Goal: Information Seeking & Learning: Learn about a topic

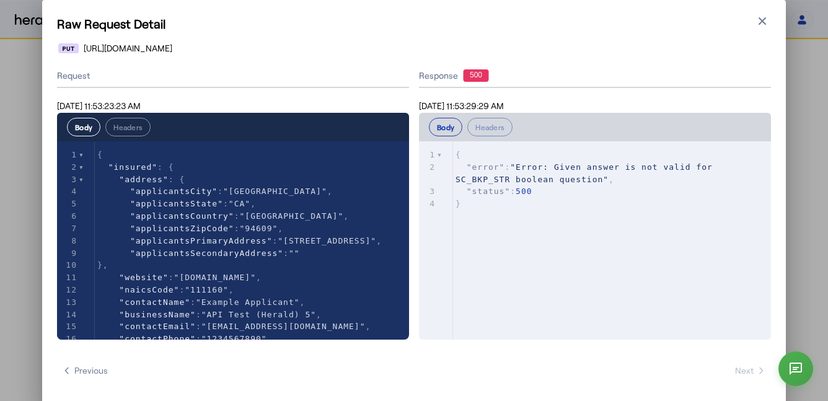
select select "*******"
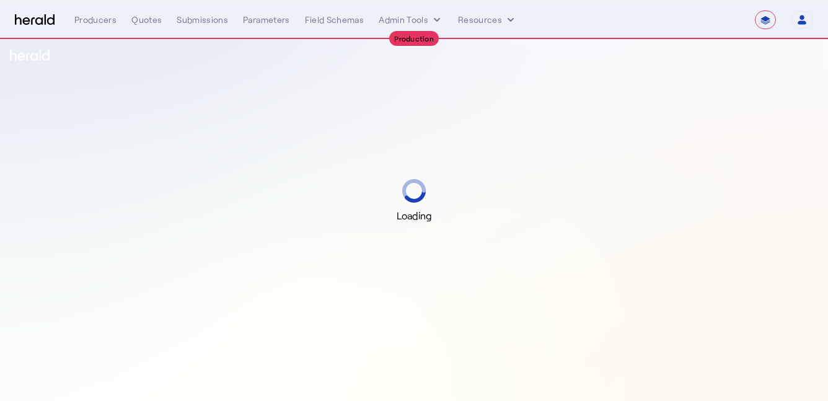
select select "**********"
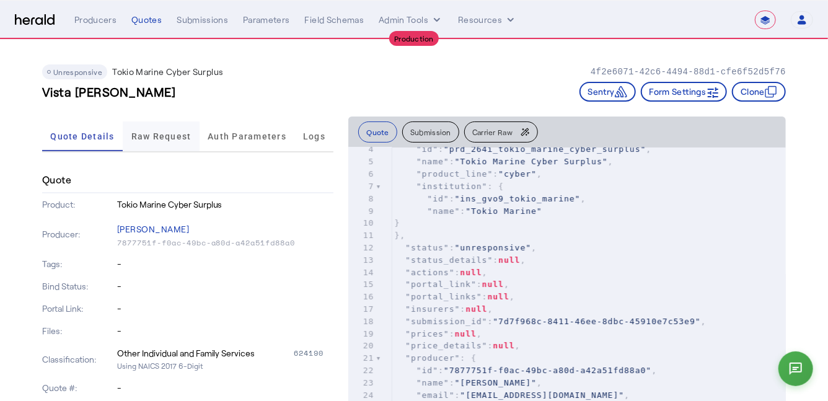
click at [150, 137] on span "Raw Request" at bounding box center [161, 136] width 60 height 9
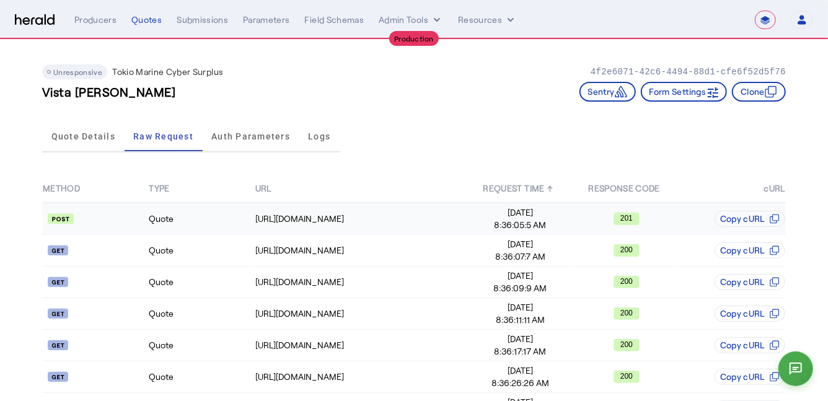
scroll to position [38, 0]
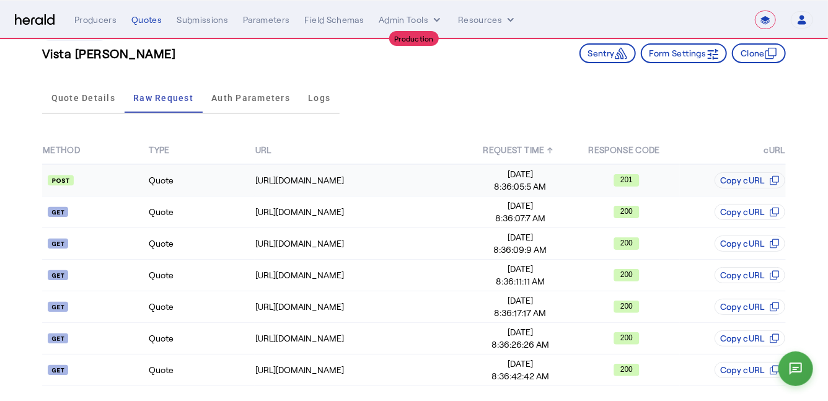
click at [191, 178] on td "Quote" at bounding box center [201, 180] width 106 height 32
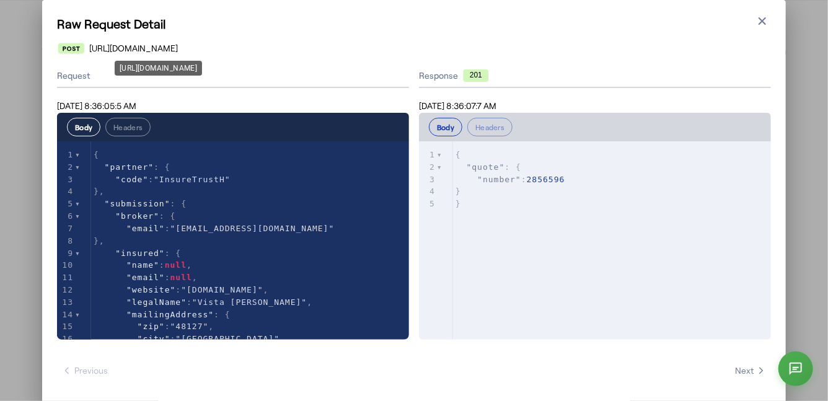
drag, startPoint x: 279, startPoint y: 51, endPoint x: 112, endPoint y: 43, distance: 168.1
click at [112, 43] on div "https://cplgapi.tmhcc.com/partner/v3/quotes" at bounding box center [414, 48] width 712 height 12
drag, startPoint x: 89, startPoint y: 48, endPoint x: 278, endPoint y: 47, distance: 189.0
click at [278, 47] on div "https://cplgapi.tmhcc.com/partner/v3/quotes" at bounding box center [414, 48] width 712 height 12
copy span "https://cplgapi.tmhcc.com/partner/v3/quotes"
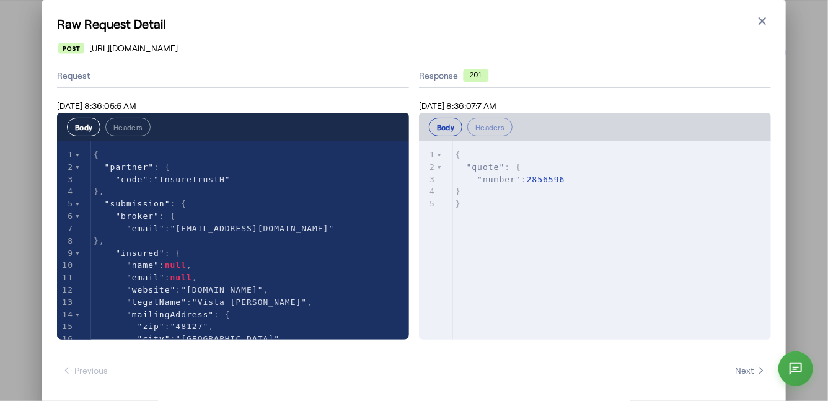
type textarea "**********"
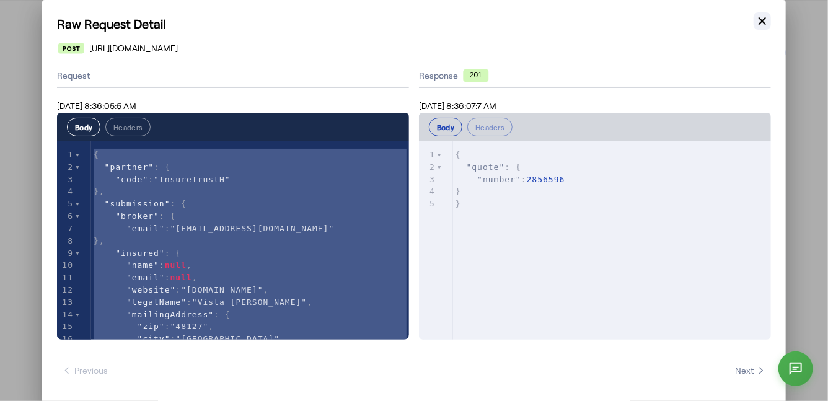
click at [764, 20] on icon "button" at bounding box center [762, 21] width 12 height 12
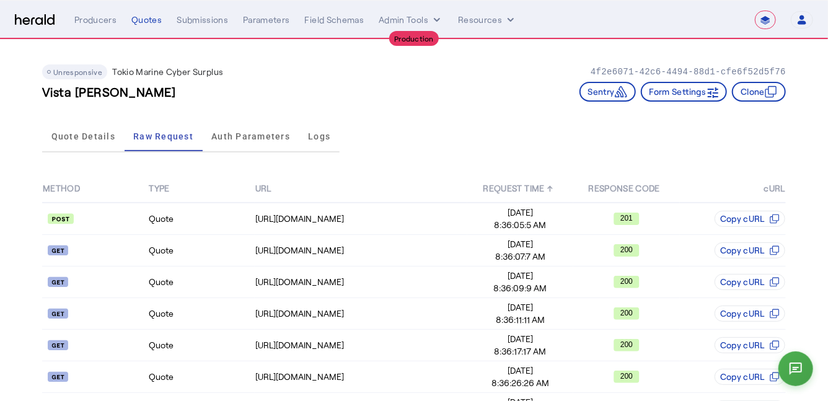
scroll to position [38, 0]
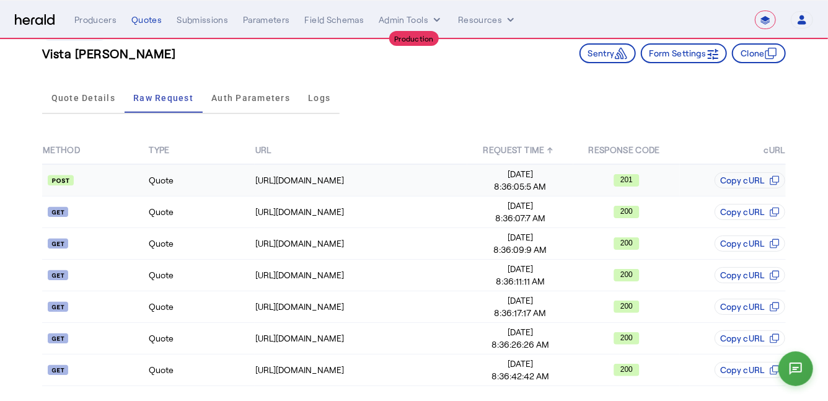
click at [222, 169] on td "Quote" at bounding box center [201, 180] width 106 height 32
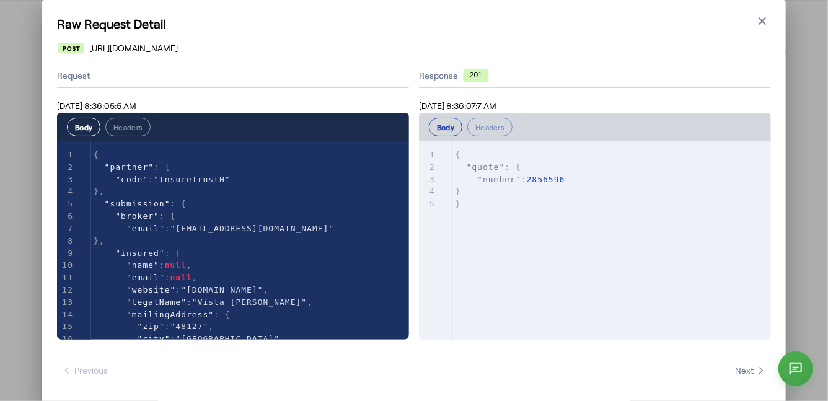
scroll to position [0, 0]
click at [515, 211] on div "xxxxxxxxxx 5 1 { 2 "quote" : { 3 "number" : 2856596 4 } 5 }" at bounding box center [612, 179] width 318 height 76
type textarea "**********"
click at [455, 155] on span "{" at bounding box center [458, 154] width 6 height 9
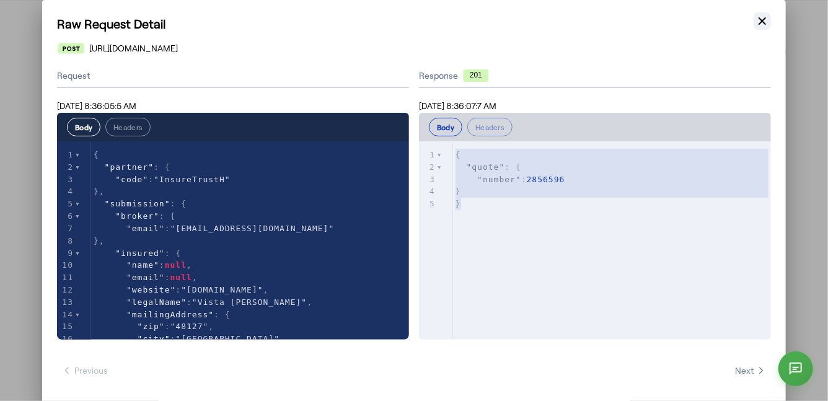
click at [761, 25] on icon "button" at bounding box center [762, 21] width 12 height 12
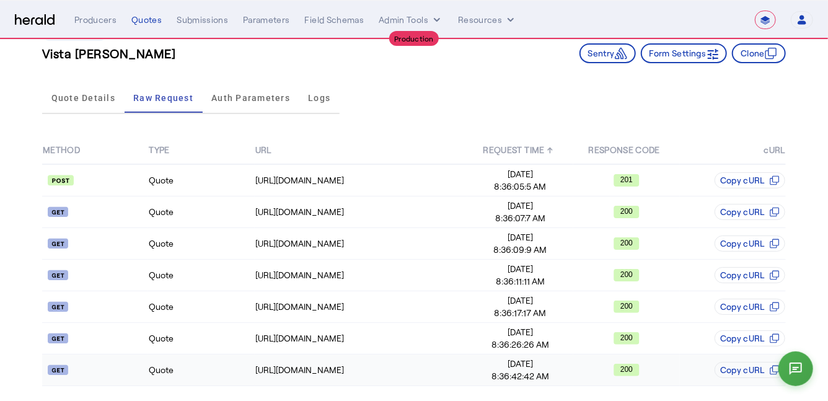
click at [208, 369] on td "Quote" at bounding box center [201, 370] width 106 height 32
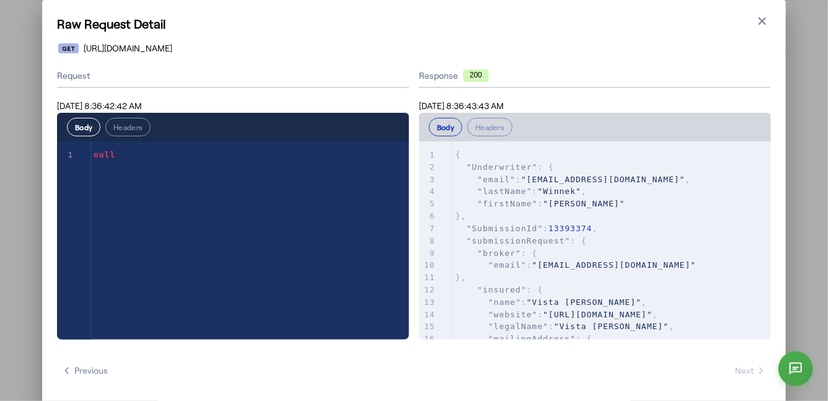
scroll to position [0, 0]
drag, startPoint x: 261, startPoint y: 48, endPoint x: 79, endPoint y: 50, distance: 182.1
click at [79, 50] on div "https://cplgapi.tmhcc.com/partner/v3/quotes/2856596" at bounding box center [414, 48] width 712 height 12
copy span "https://cplgapi.tmhcc.com/partner/v3/quotes/"
click at [312, 42] on div "Raw Request Detail Close modal https://cplgapi.tmhcc.com/partner/v3/quotes/2856…" at bounding box center [413, 203] width 743 height 406
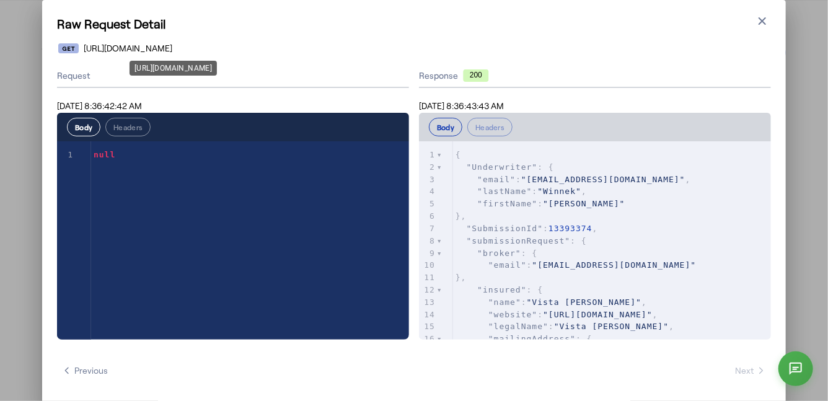
drag, startPoint x: 308, startPoint y: 50, endPoint x: 265, endPoint y: 54, distance: 43.6
click at [265, 54] on div "https://cplgapi.tmhcc.com/partner/v3/quotes/2856596" at bounding box center [414, 48] width 712 height 12
copy span "2856596"
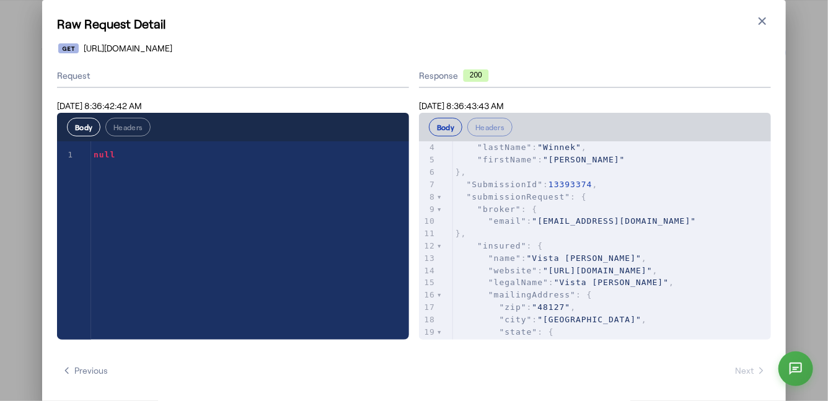
scroll to position [45, 0]
click at [178, 175] on div "xxxxxxxxxx 1 1 null" at bounding box center [248, 255] width 383 height 229
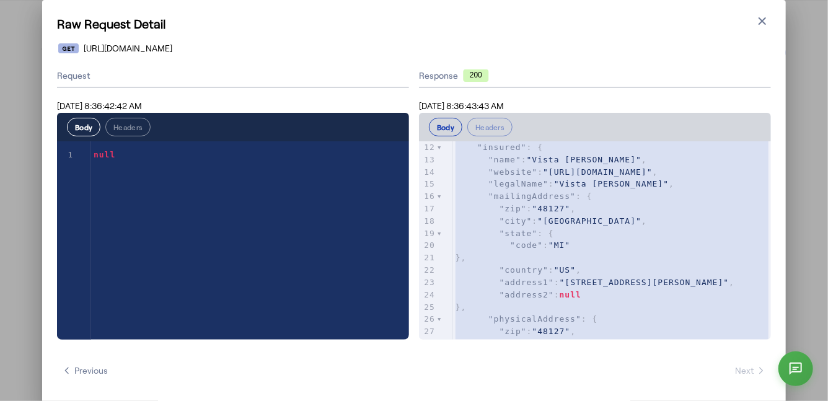
scroll to position [19, 0]
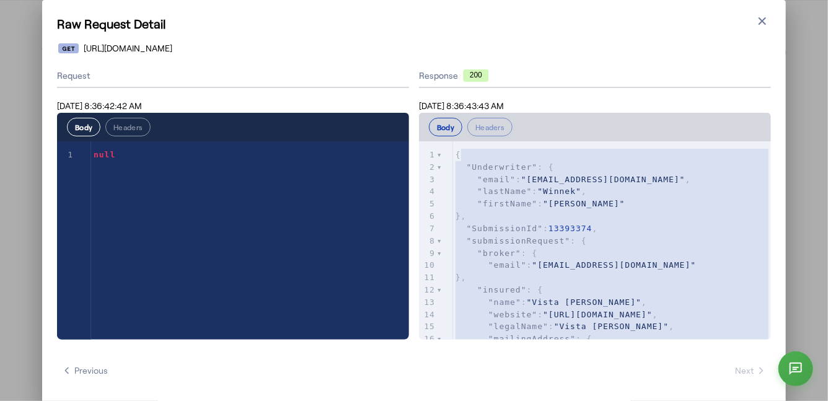
type textarea "**********"
drag, startPoint x: 481, startPoint y: 330, endPoint x: 455, endPoint y: 153, distance: 179.0
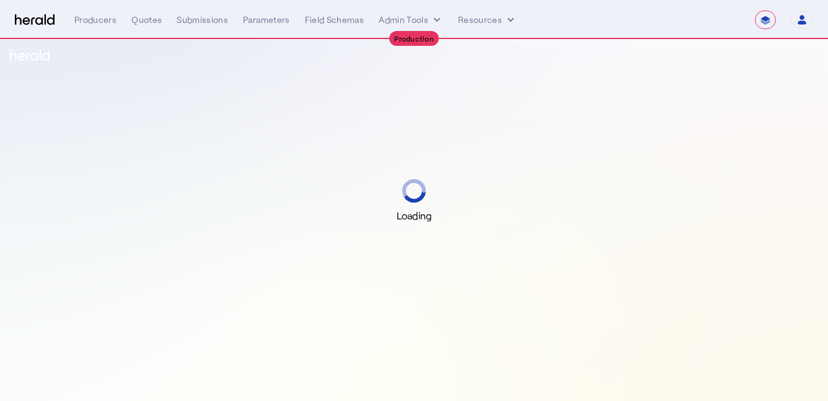
select select "**********"
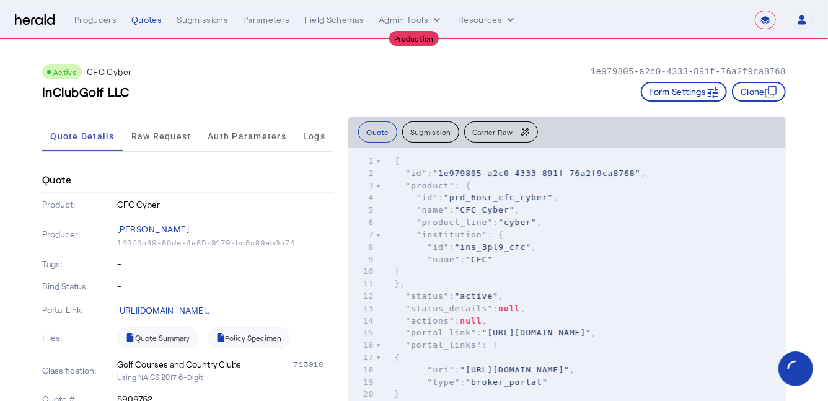
click at [452, 82] on div "InClubGolf LLC Form Settings Clone" at bounding box center [413, 92] width 743 height 20
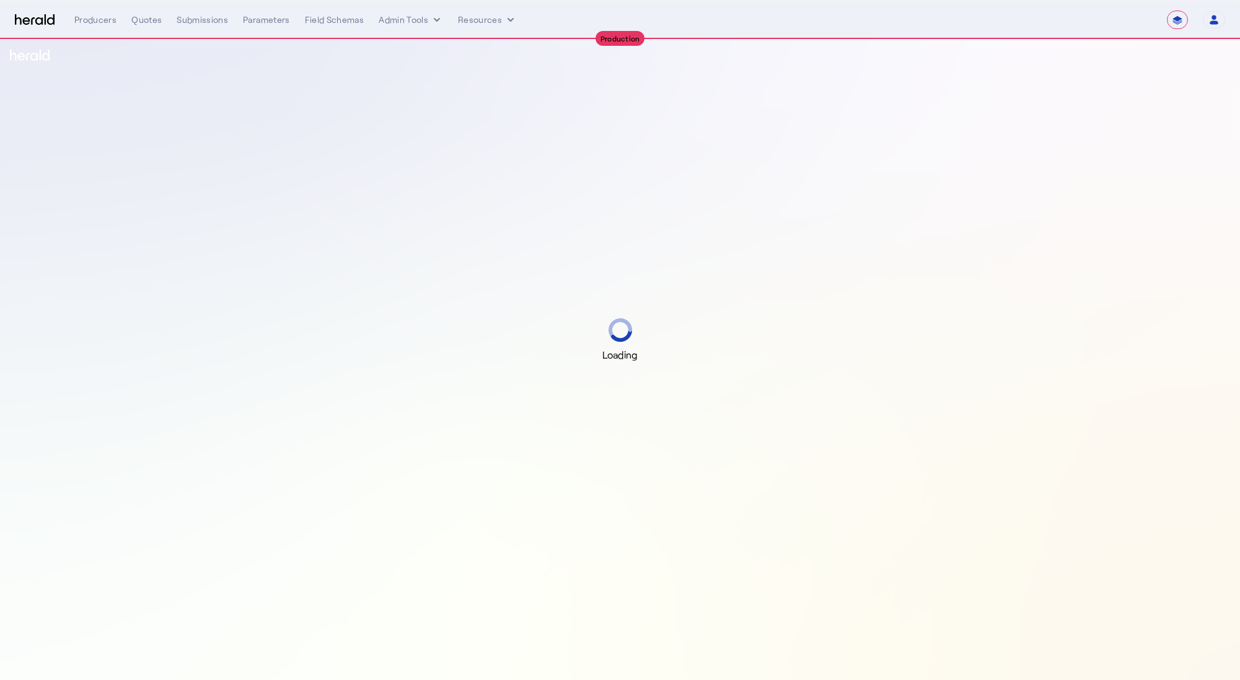
select select "**********"
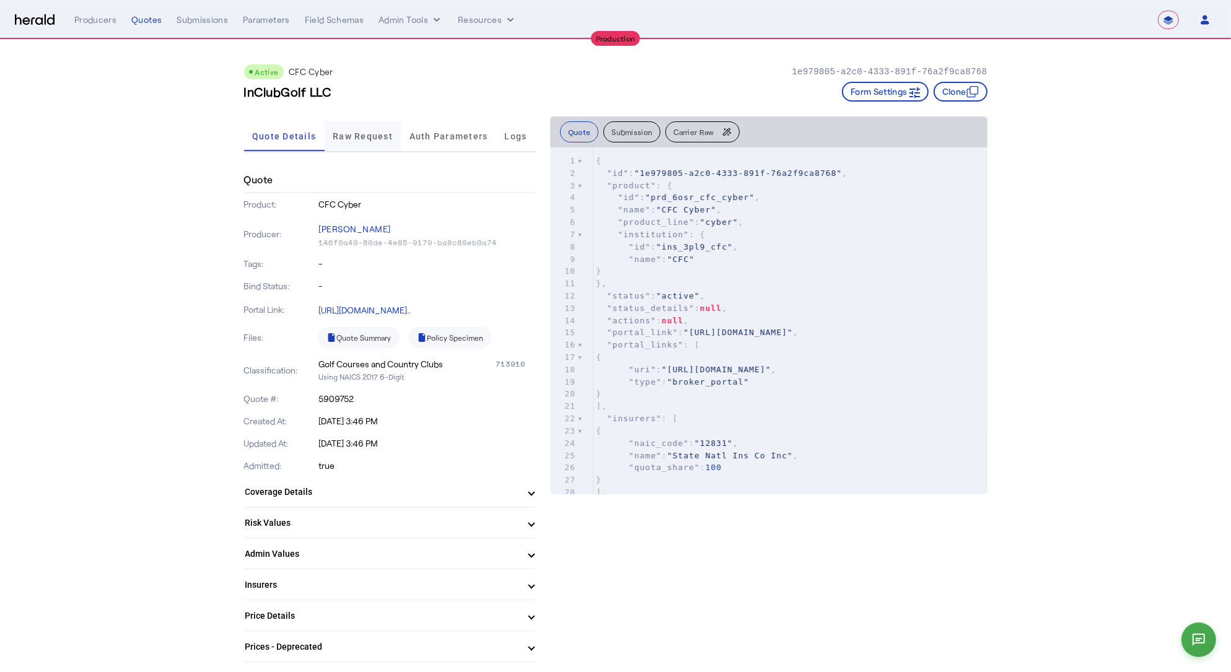
click at [364, 128] on span "Raw Request" at bounding box center [363, 136] width 60 height 30
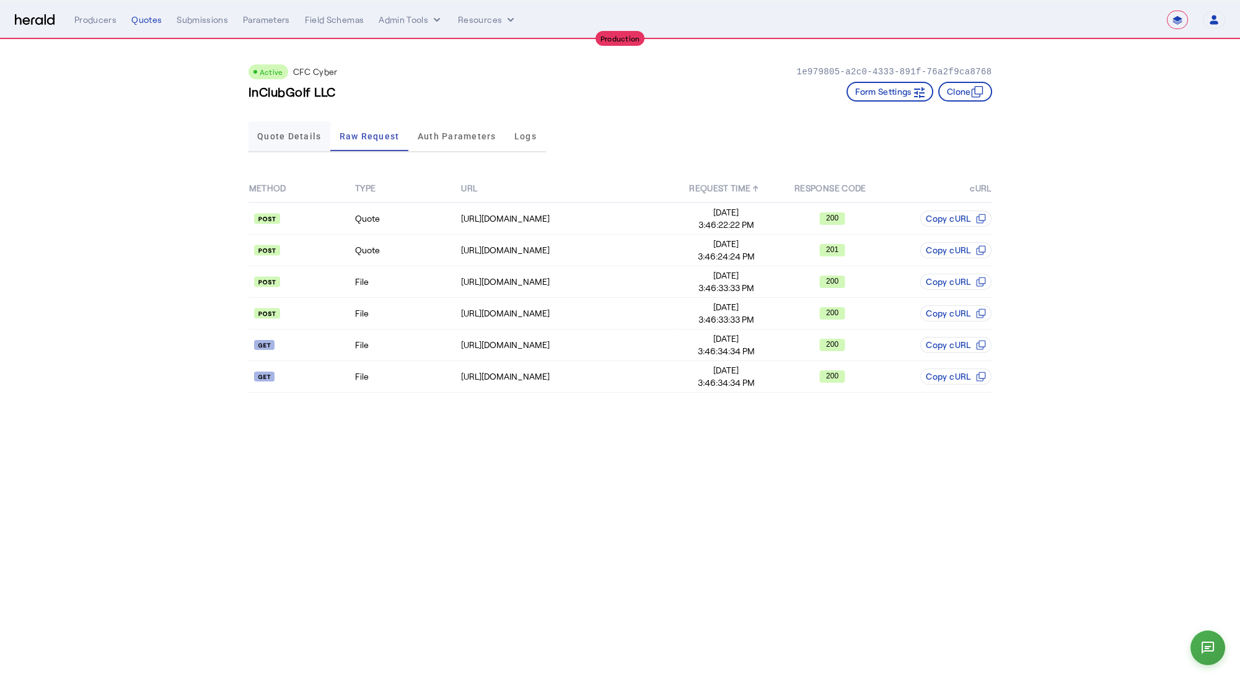
click at [309, 142] on span "Quote Details" at bounding box center [289, 136] width 64 height 30
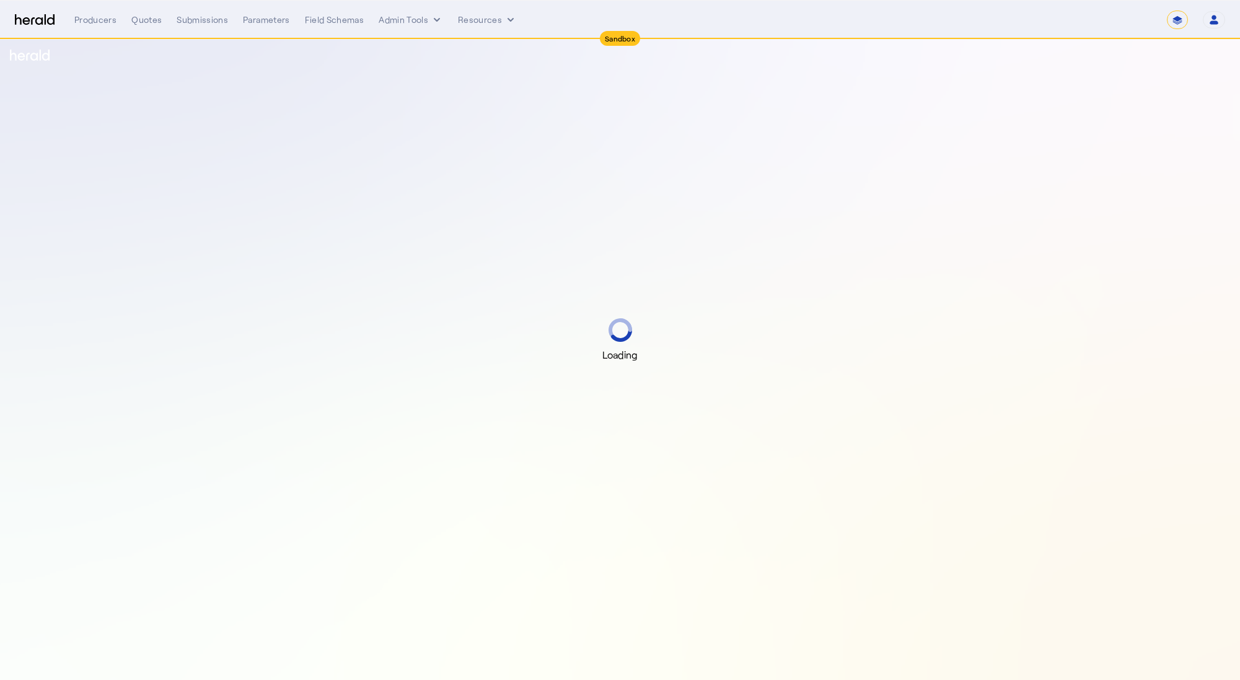
select select "*******"
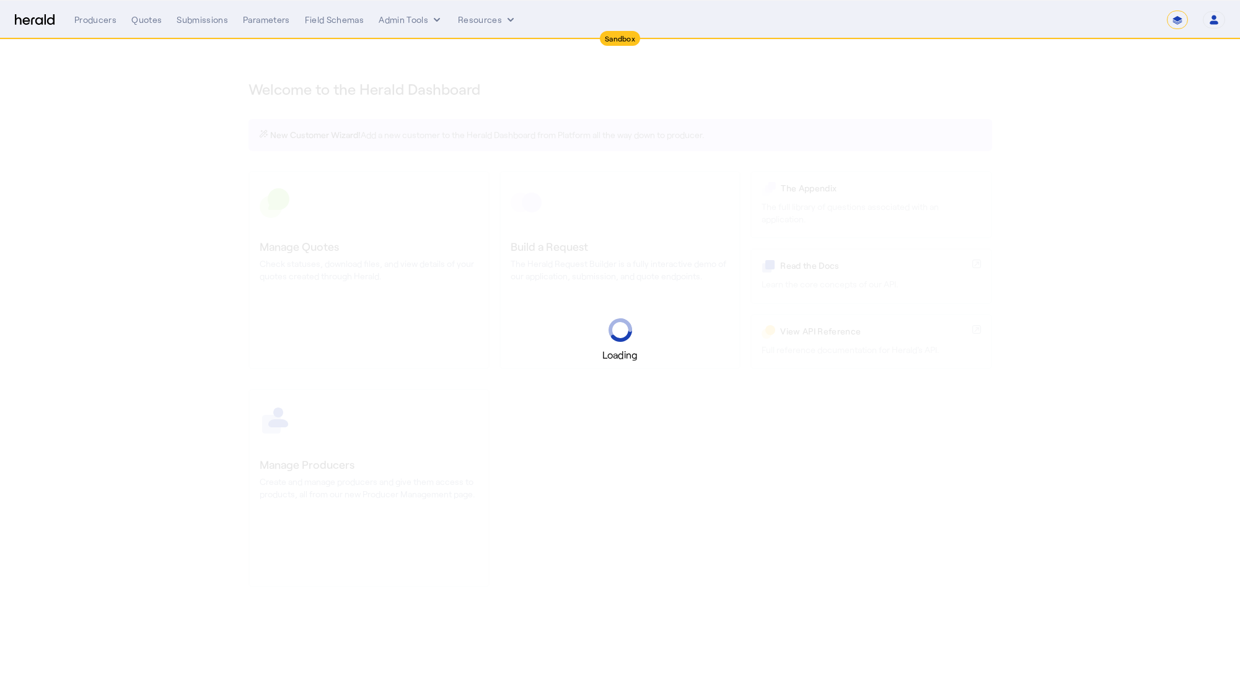
select select "*******"
select select "pfm_2v8p_herald_api"
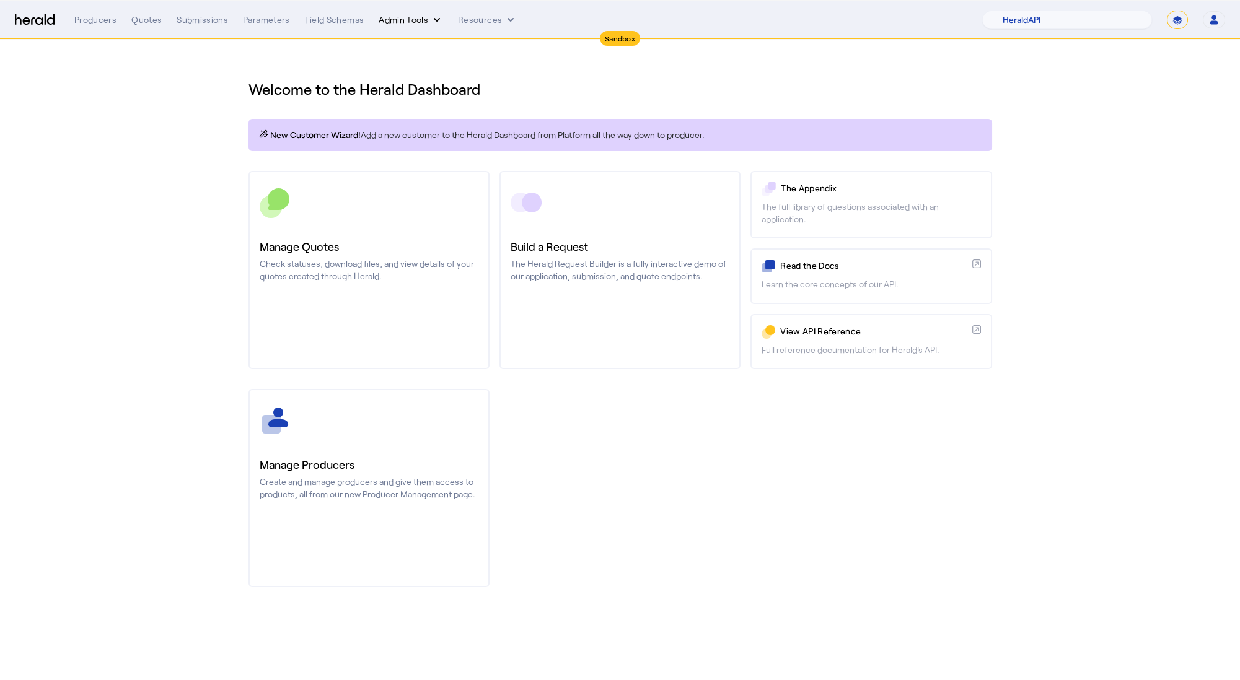
click at [426, 17] on button "Admin Tools" at bounding box center [411, 20] width 64 height 12
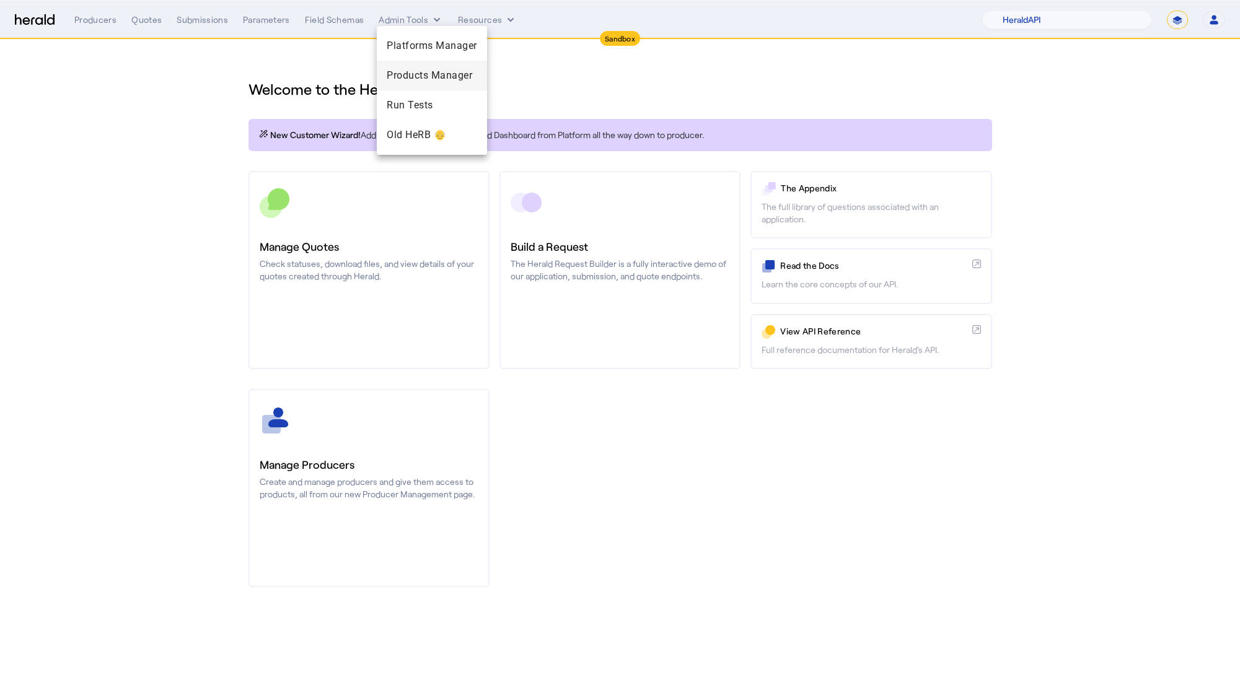
click at [420, 82] on span "Products Manager" at bounding box center [432, 75] width 90 height 15
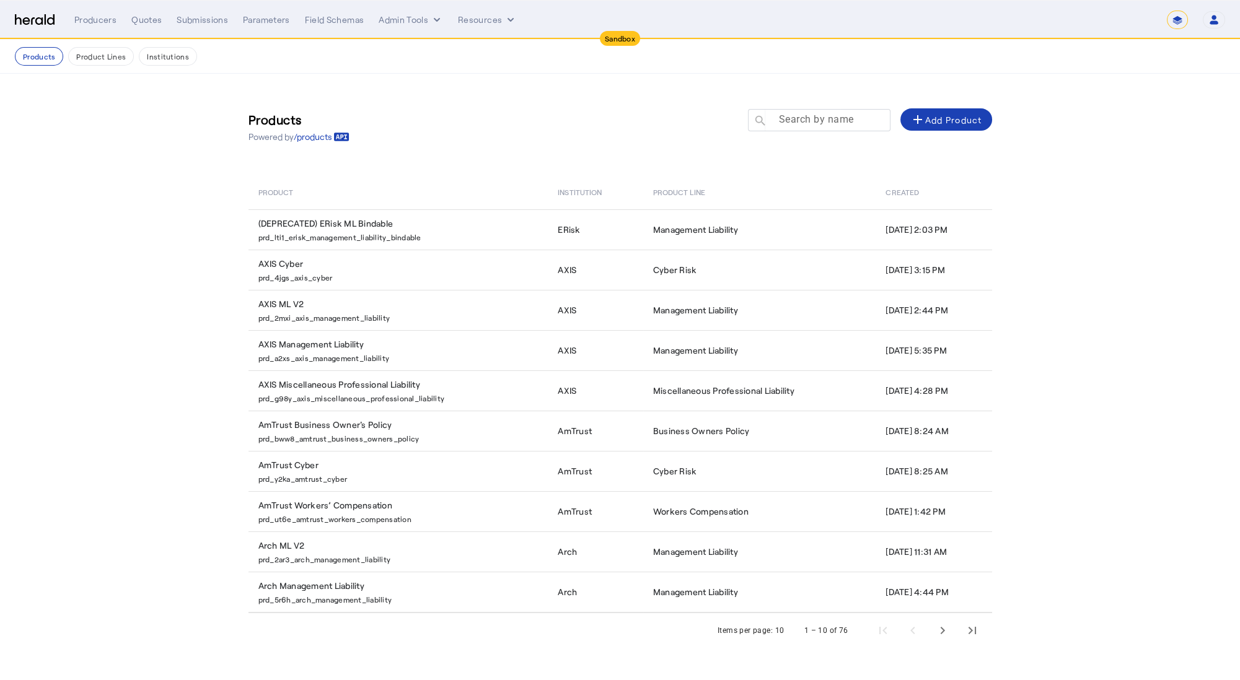
click at [827, 128] on div at bounding box center [825, 126] width 112 height 35
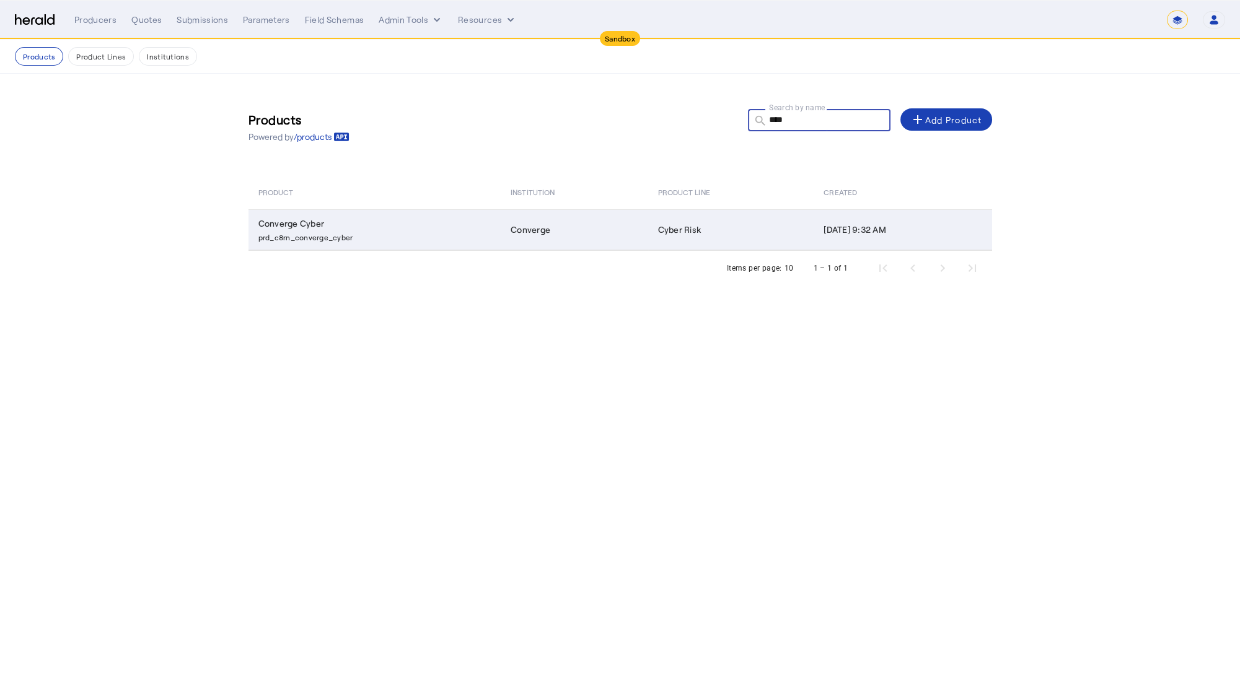
type input "****"
click at [502, 225] on td "Converge" at bounding box center [574, 229] width 147 height 41
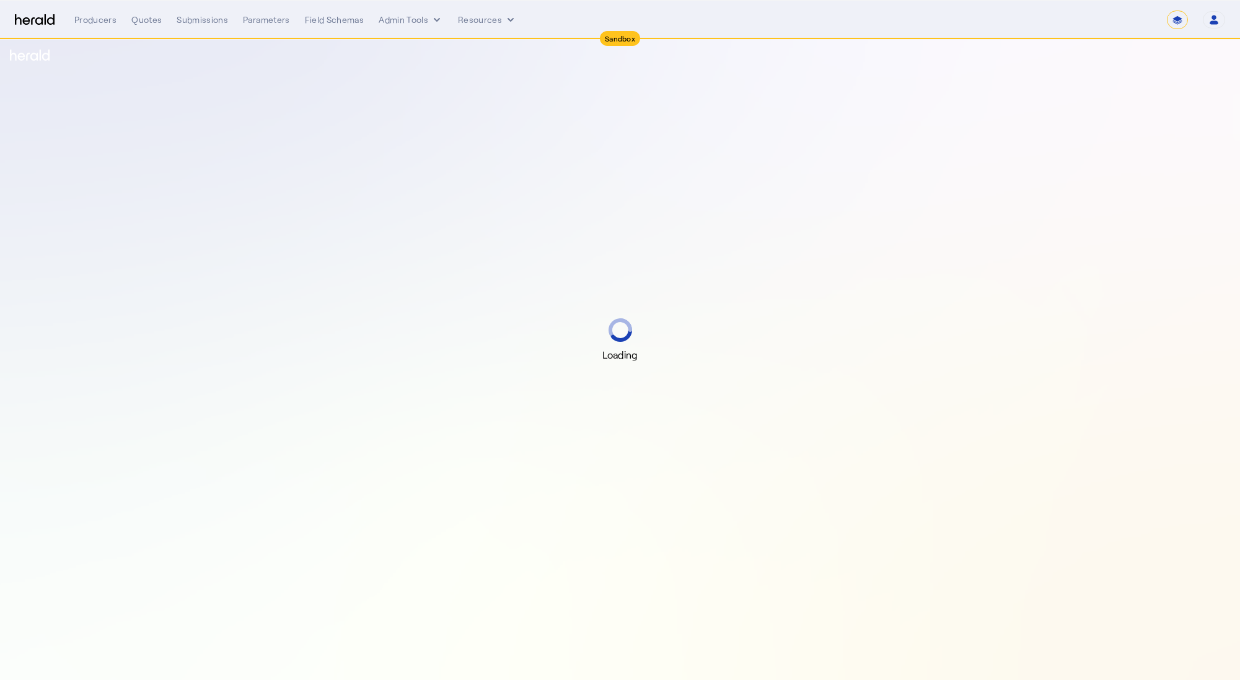
select select "*******"
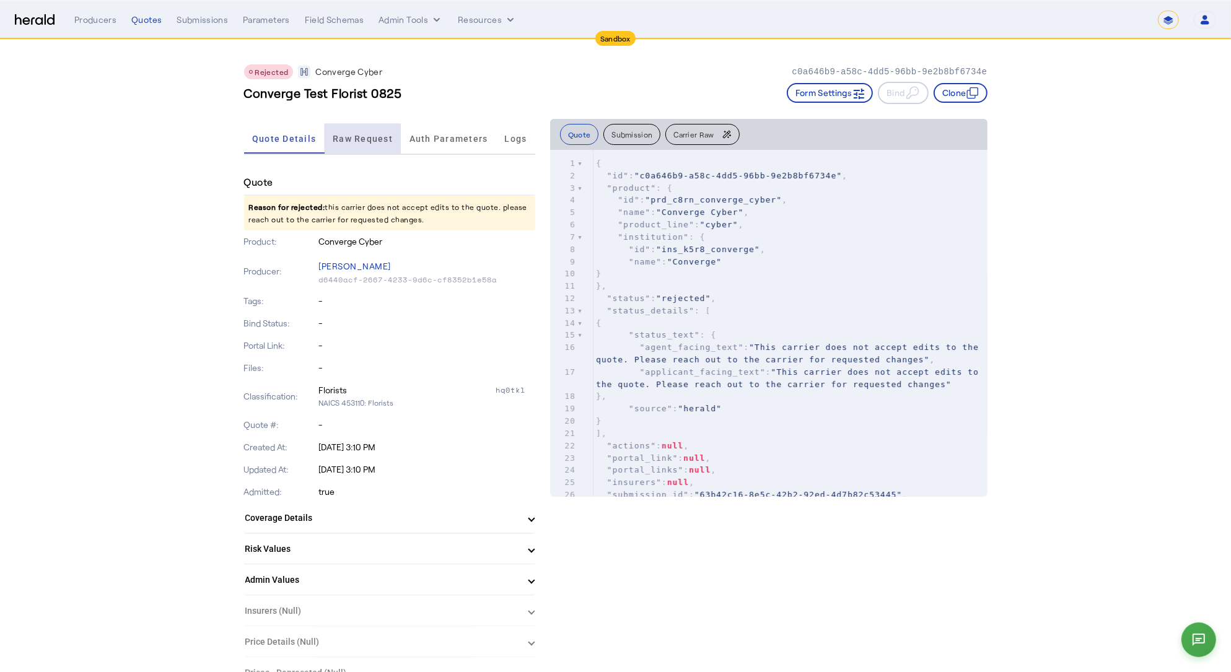
click at [360, 142] on span "Raw Request" at bounding box center [363, 138] width 60 height 9
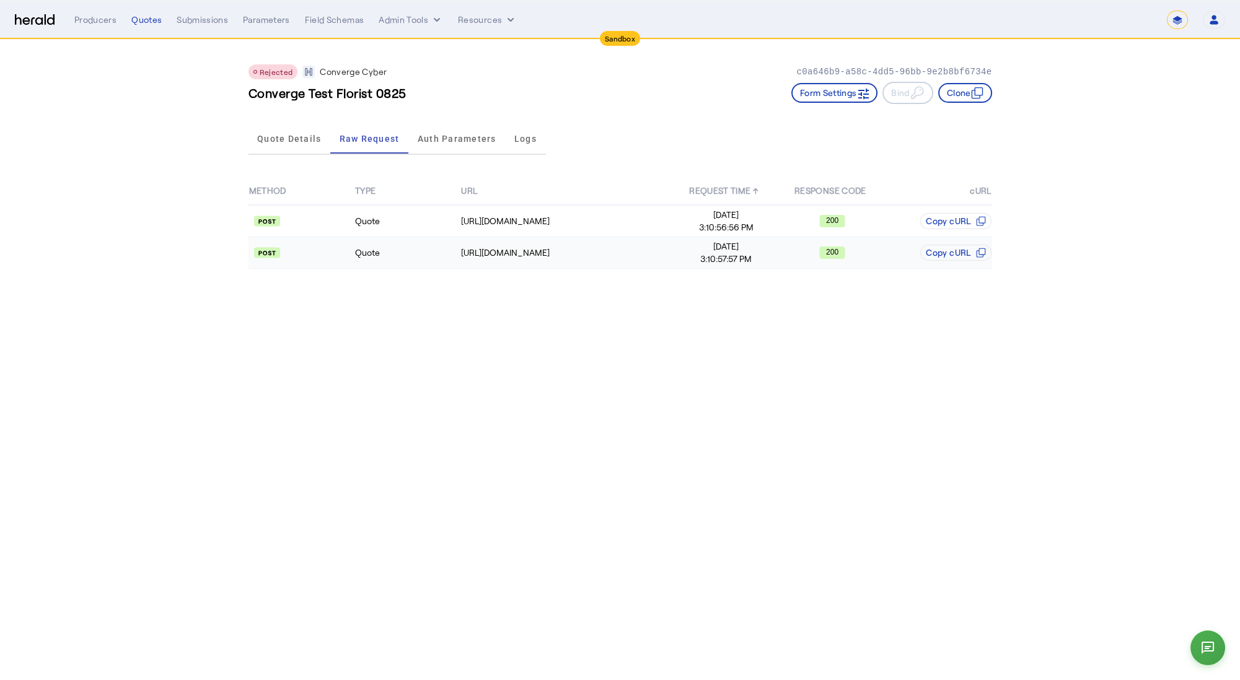
click at [401, 252] on td "Quote" at bounding box center [407, 253] width 106 height 32
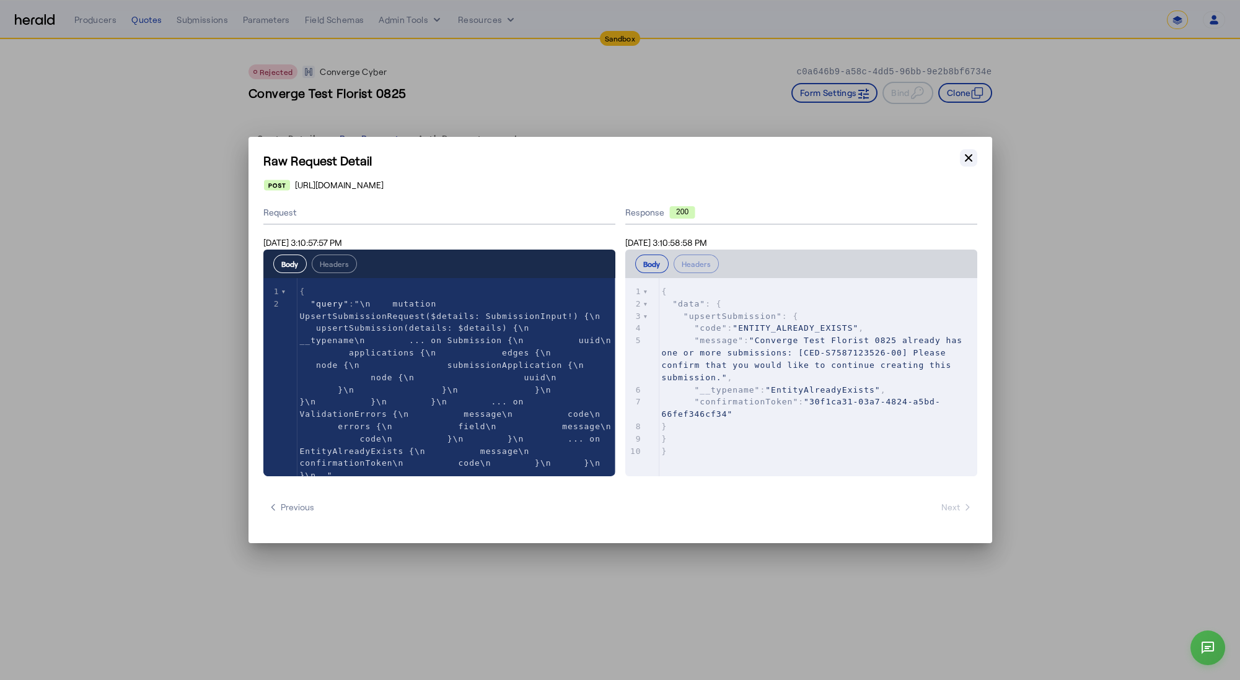
click at [967, 154] on icon "button" at bounding box center [968, 158] width 12 height 12
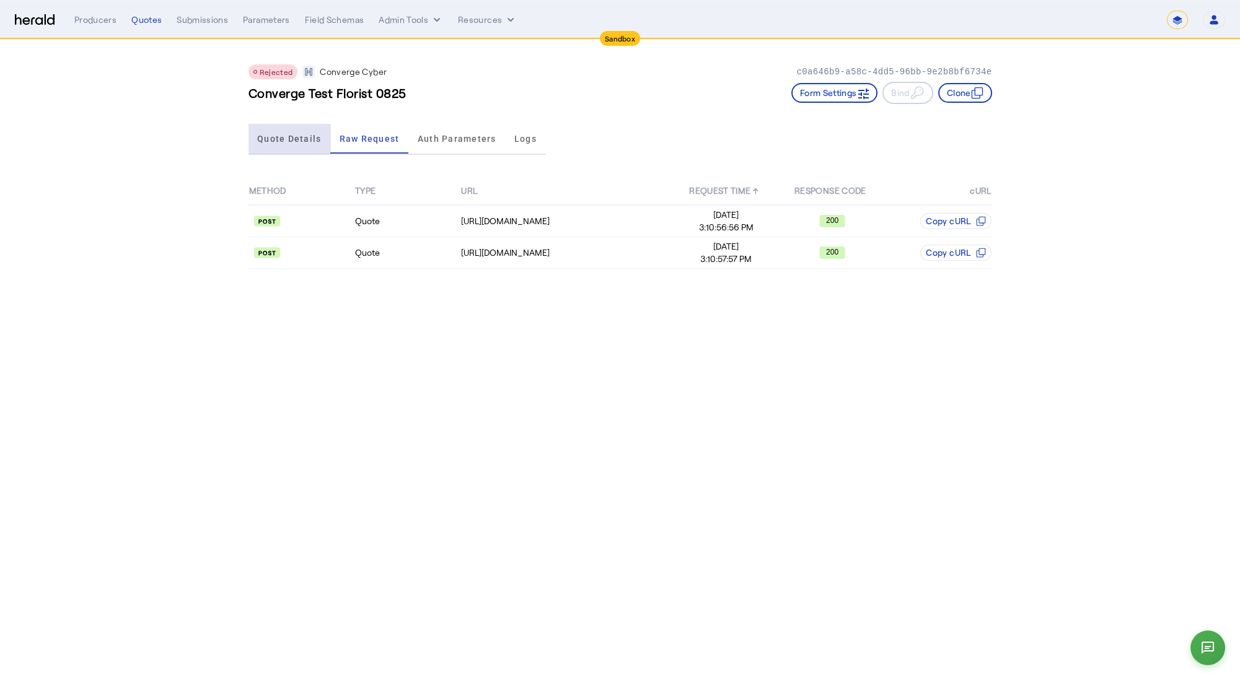
click at [290, 140] on span "Quote Details" at bounding box center [289, 138] width 64 height 9
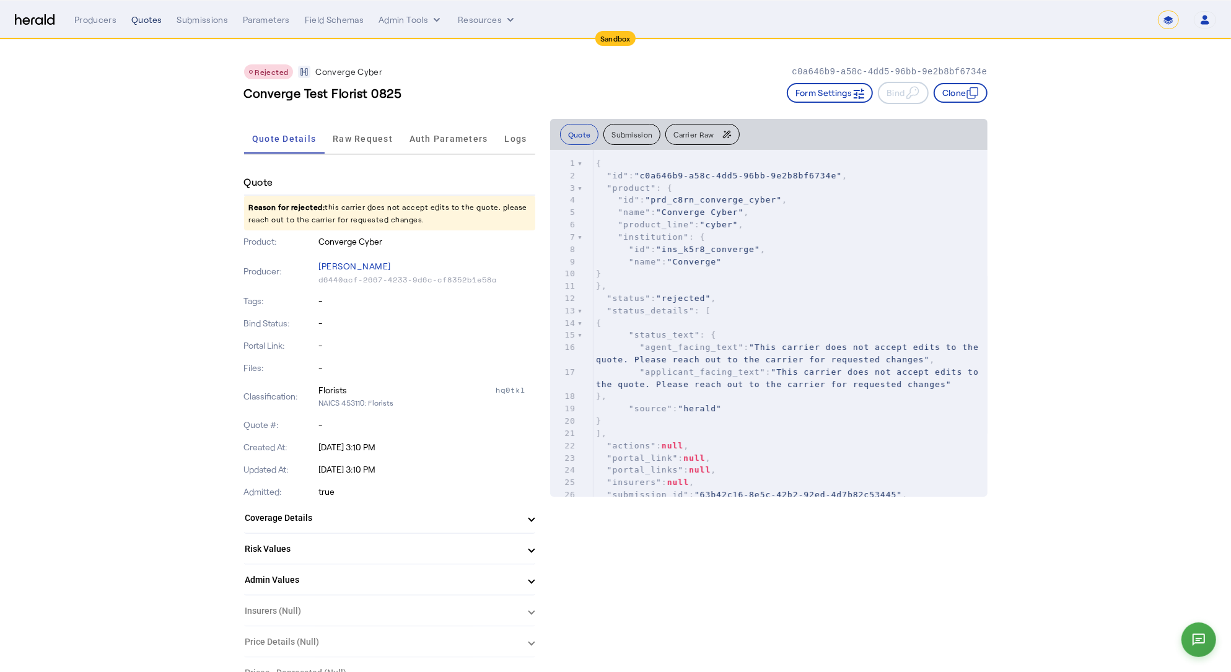
click at [141, 20] on div "Quotes" at bounding box center [146, 20] width 30 height 12
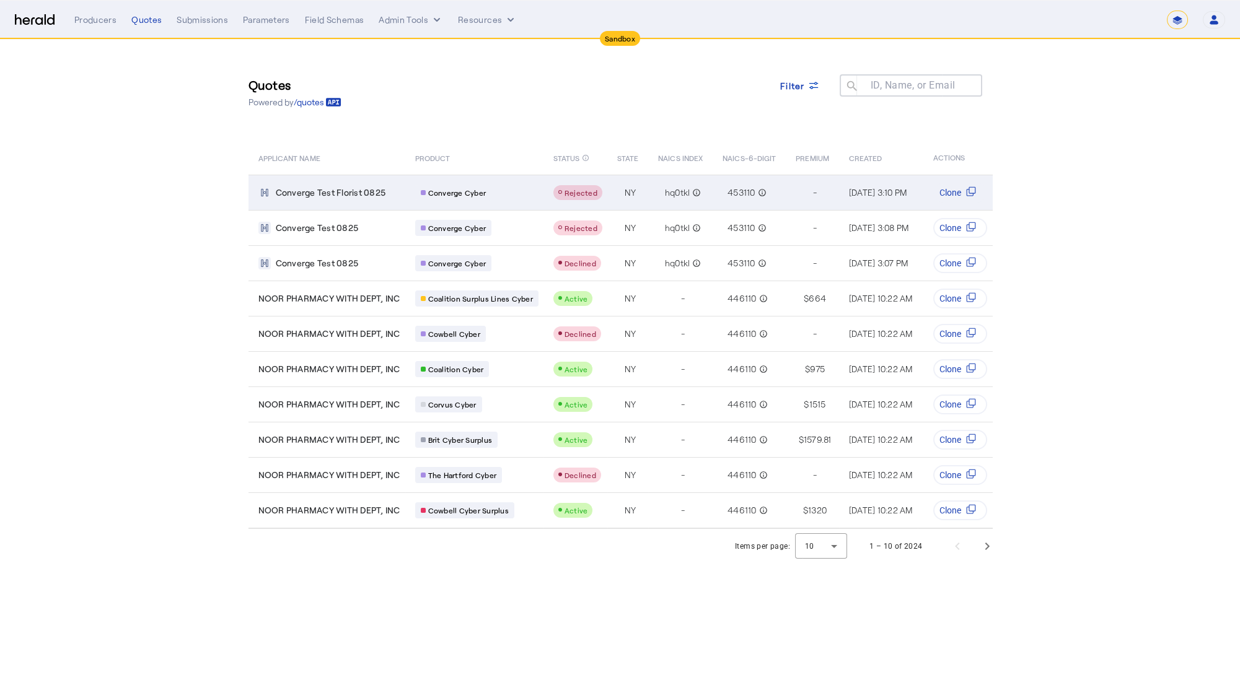
click at [392, 199] on td "Converge Test Florist 0825" at bounding box center [326, 192] width 157 height 35
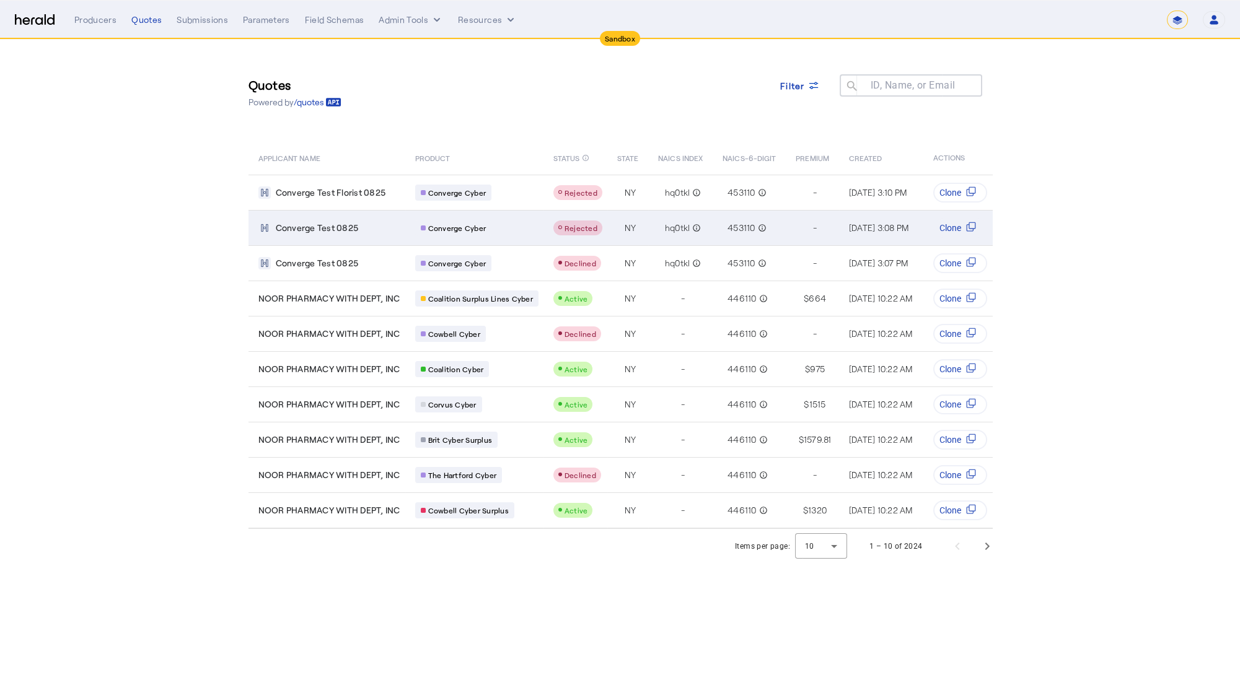
click at [396, 237] on td "Converge Test 0825" at bounding box center [326, 227] width 157 height 35
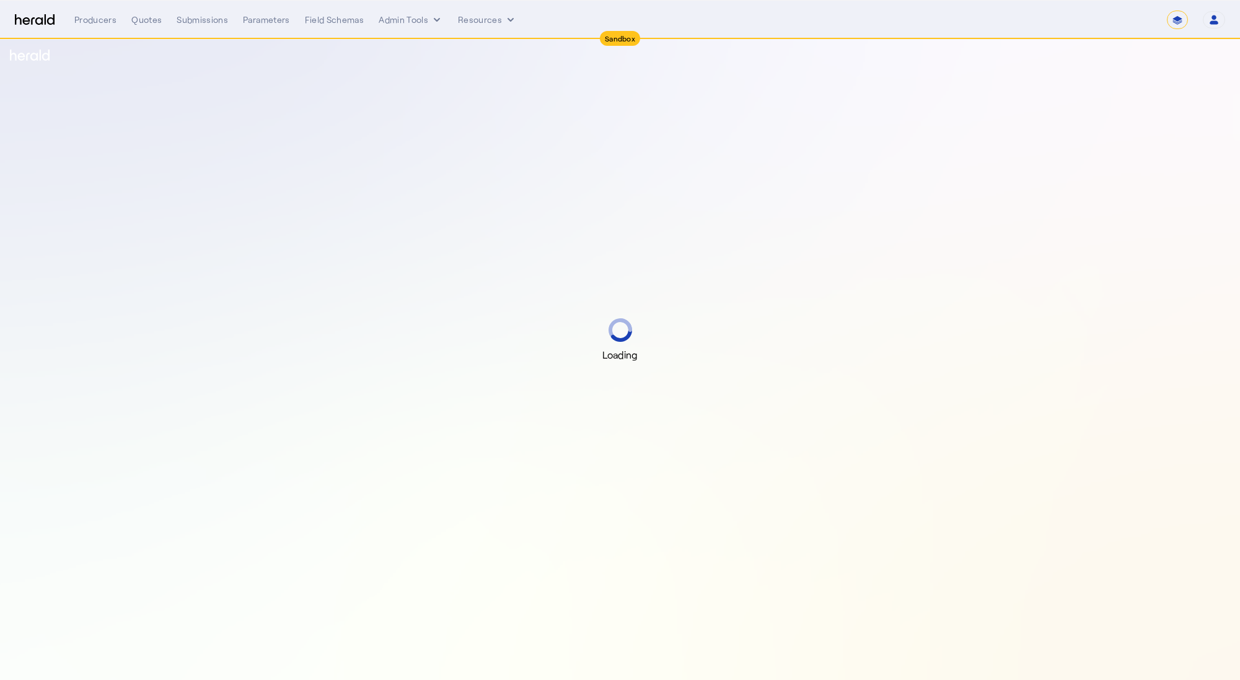
select select "*******"
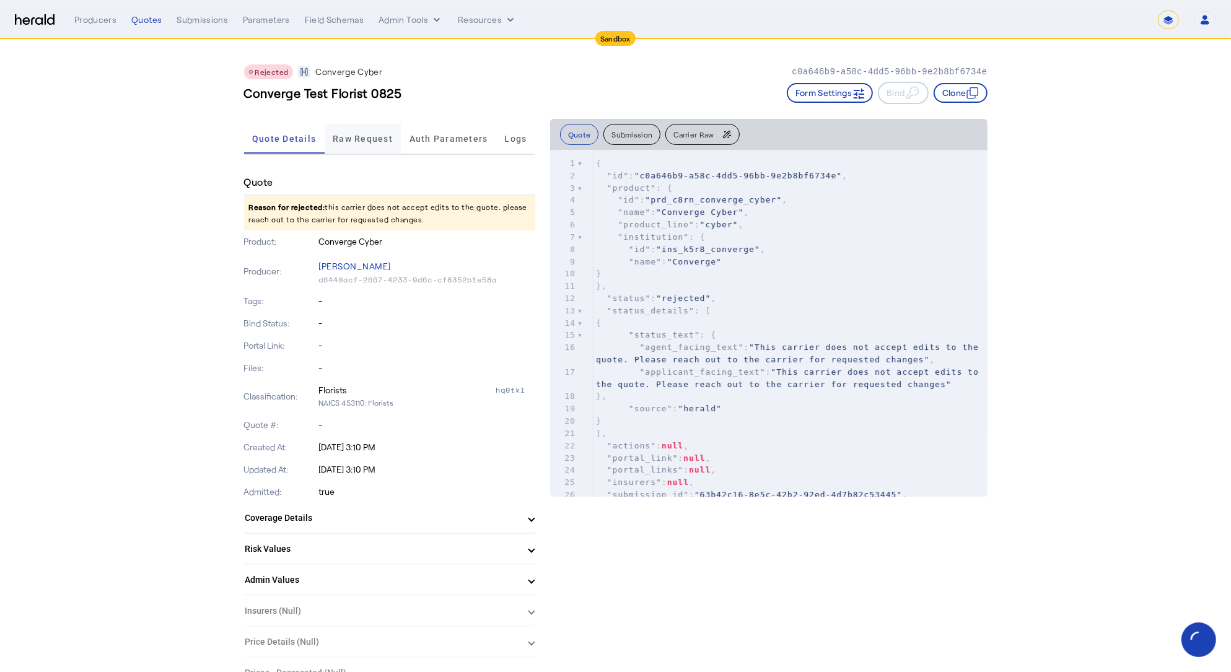
click at [388, 129] on span "Raw Request" at bounding box center [363, 139] width 60 height 30
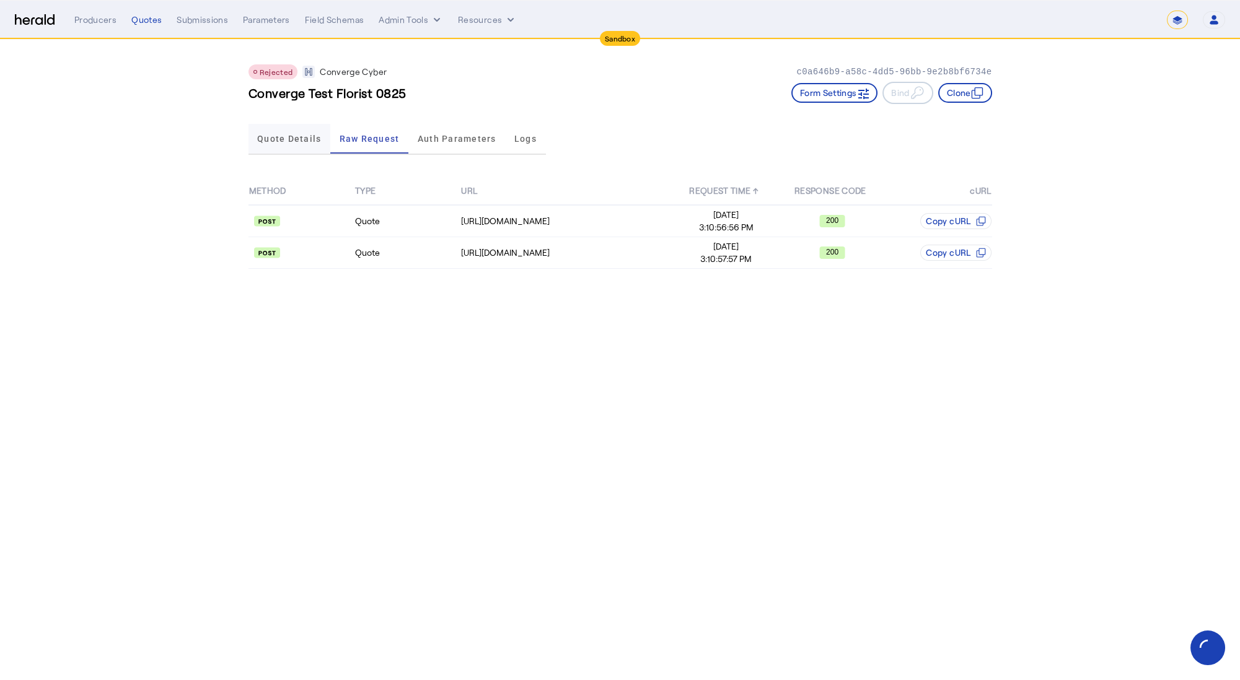
click at [284, 143] on span "Quote Details" at bounding box center [289, 139] width 64 height 30
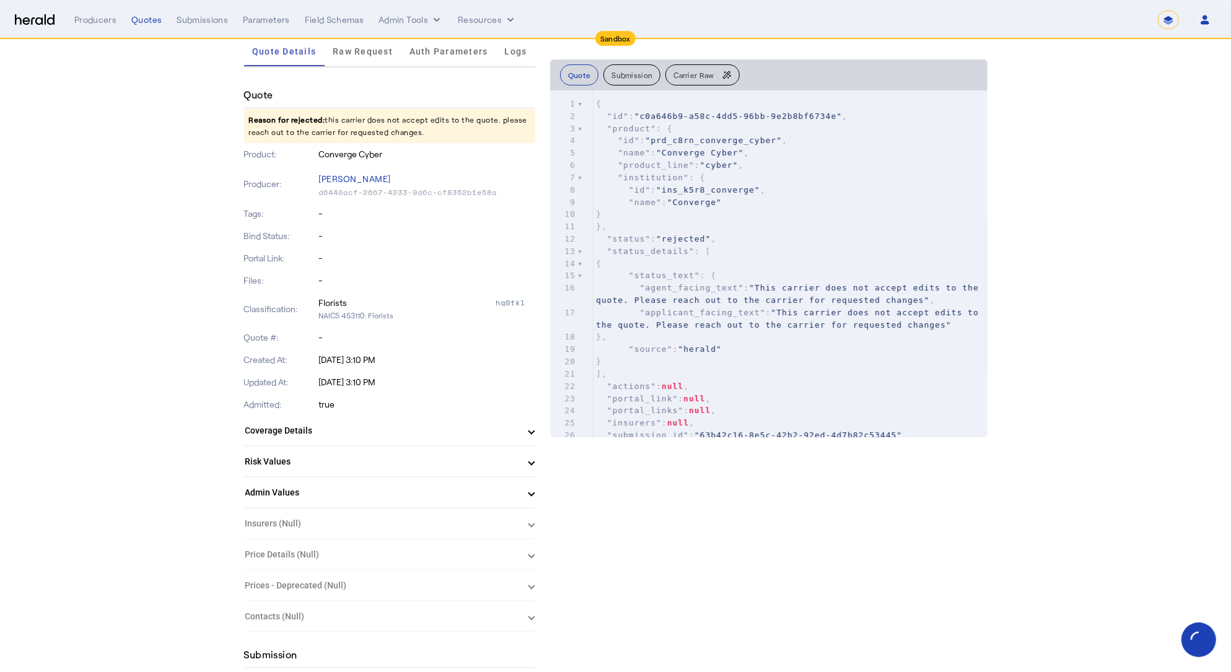
scroll to position [93, 0]
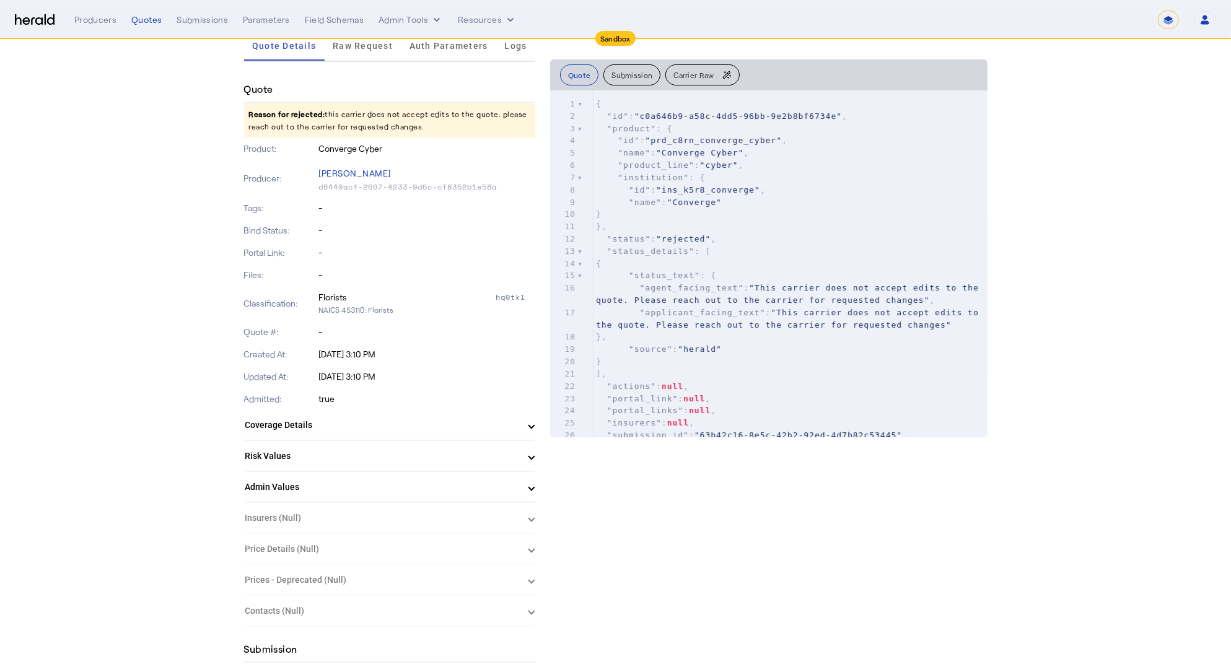
click at [335, 462] on mat-expansion-panel-header "Risk Values" at bounding box center [389, 456] width 291 height 30
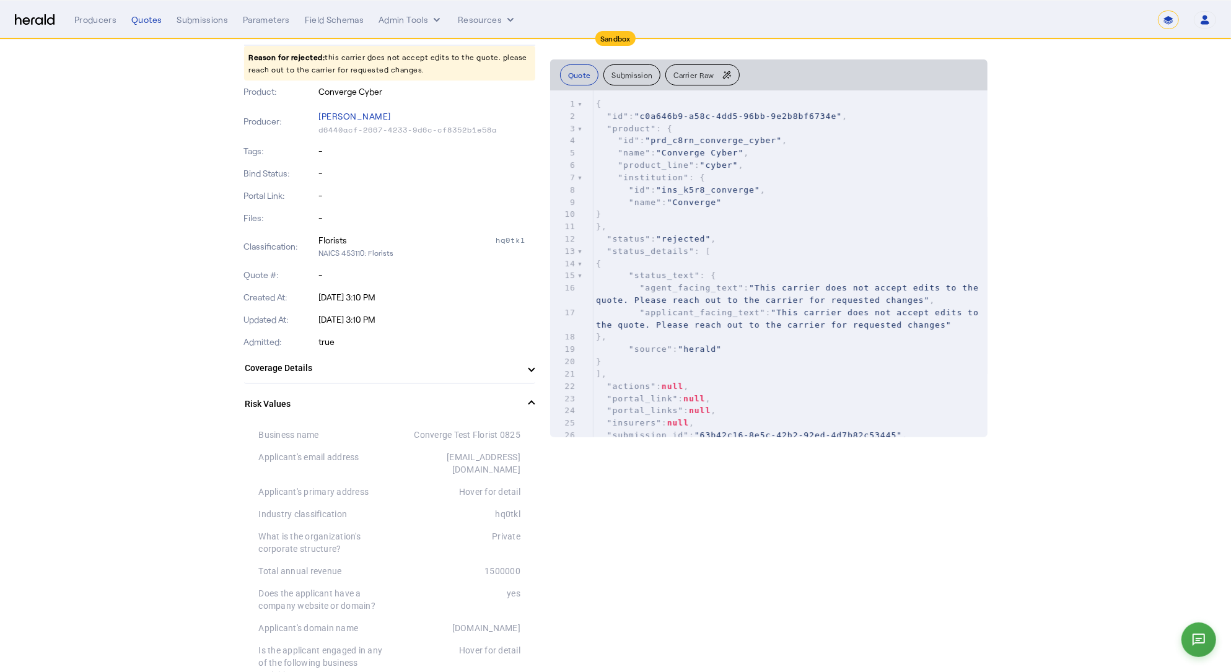
scroll to position [177, 0]
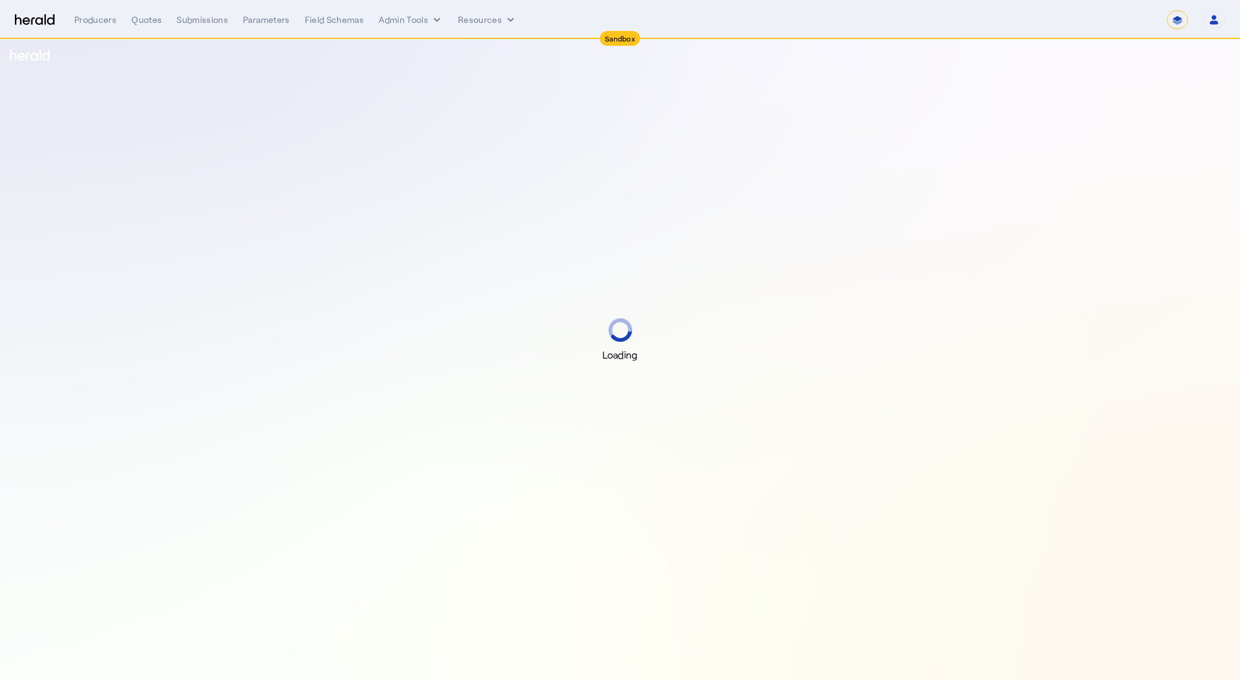
select select "*******"
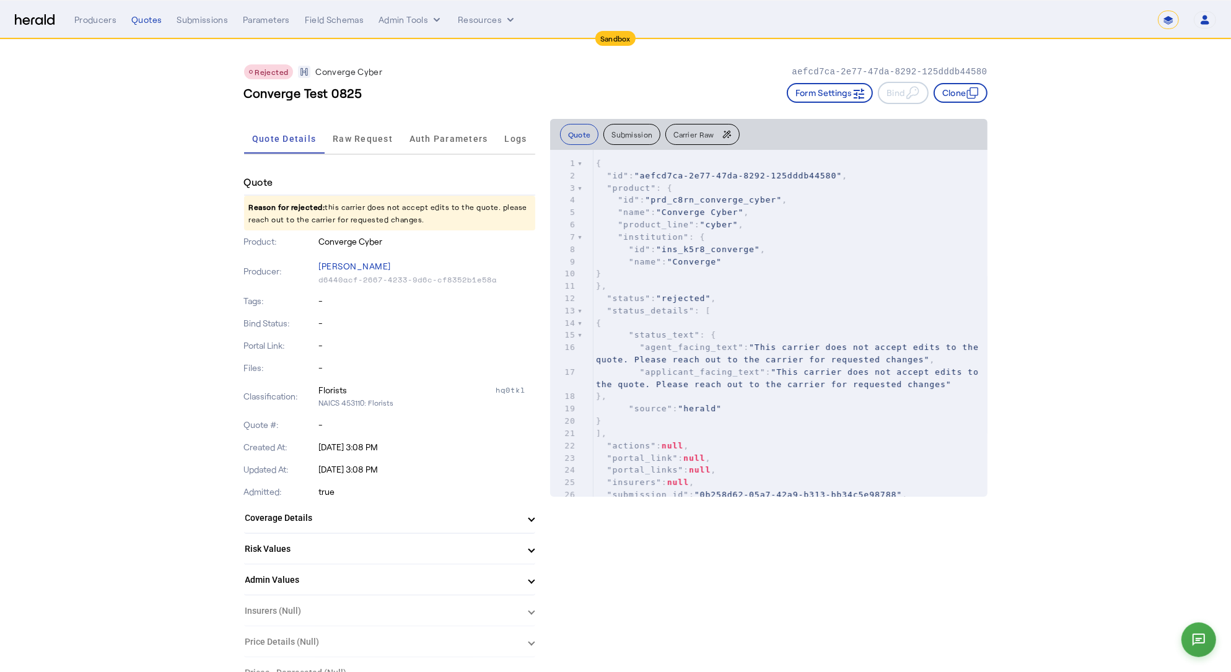
click at [429, 540] on mat-expansion-panel-header "Risk Values" at bounding box center [389, 549] width 291 height 30
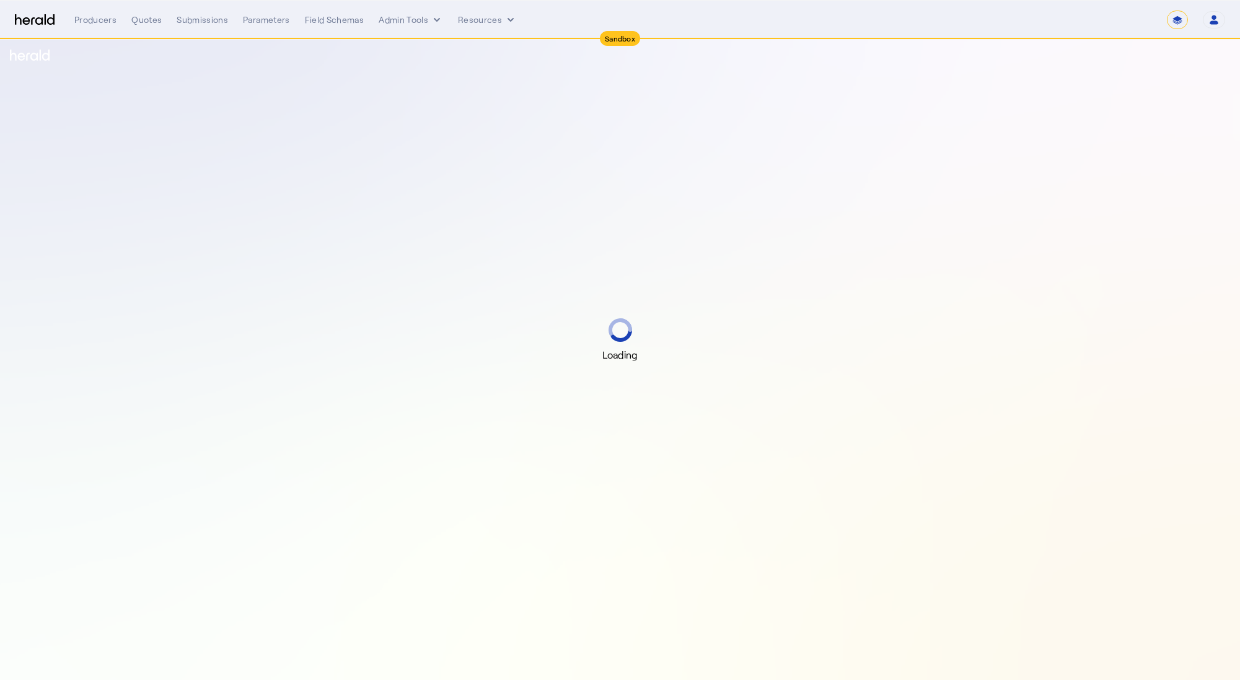
select select "*******"
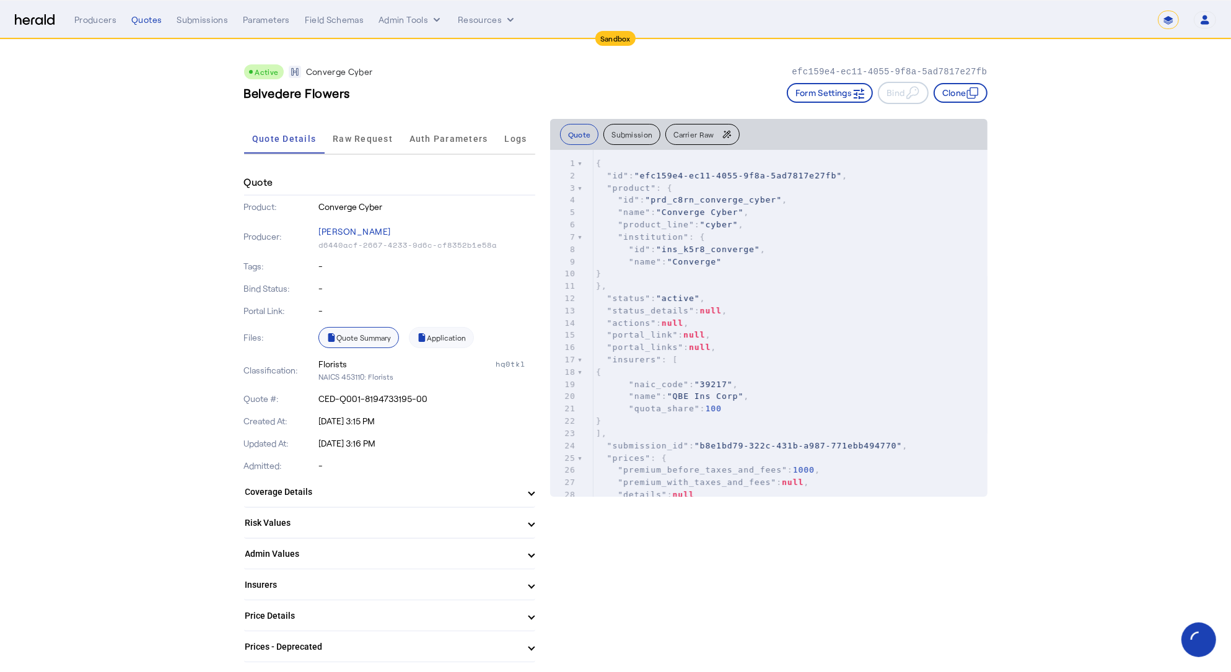
click at [377, 337] on link "Quote Summary" at bounding box center [358, 337] width 81 height 21
click at [373, 138] on span "Raw Request" at bounding box center [363, 138] width 60 height 9
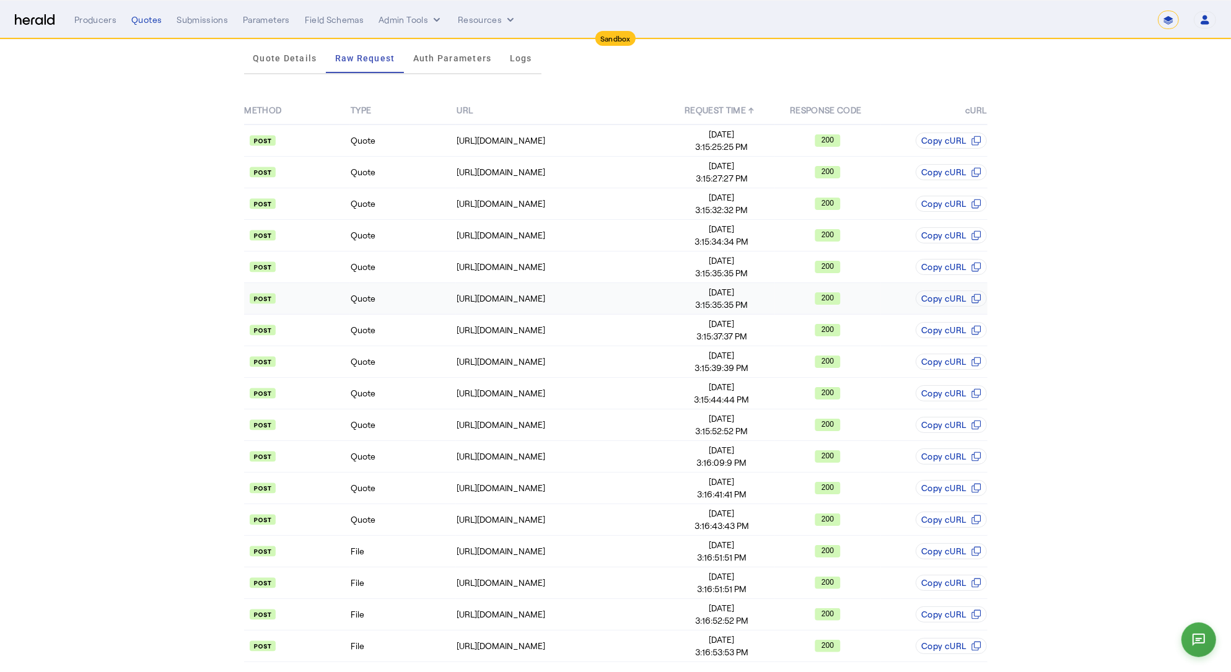
scroll to position [84, 0]
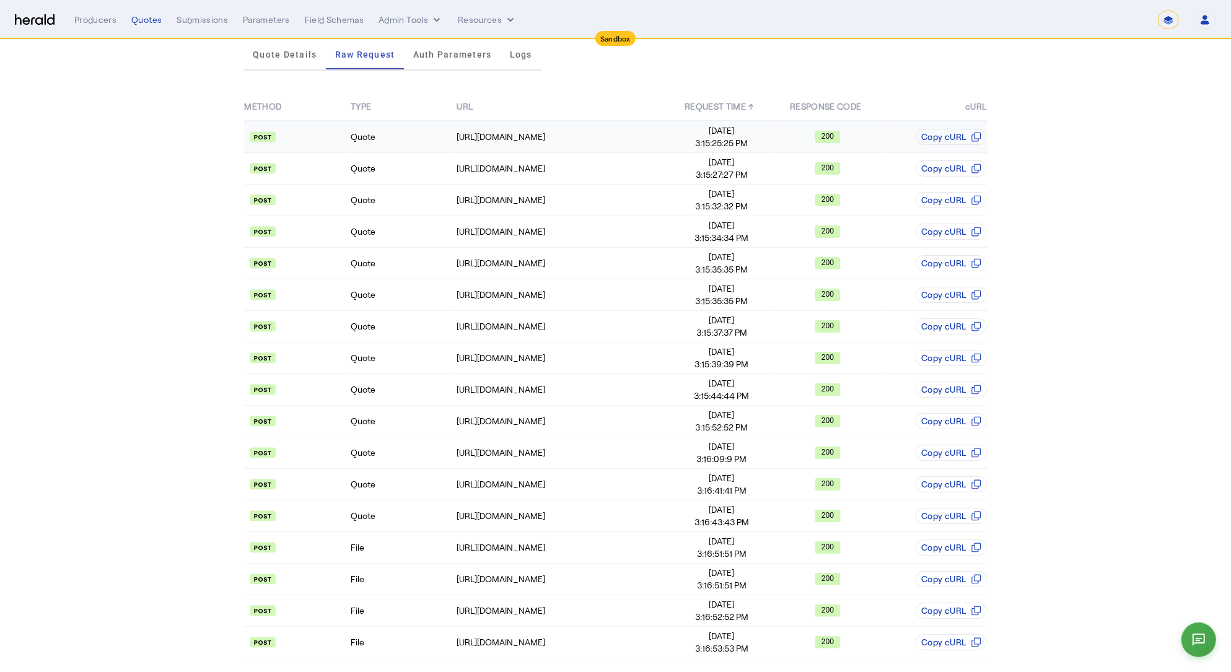
click at [421, 145] on td "Quote" at bounding box center [403, 137] width 106 height 32
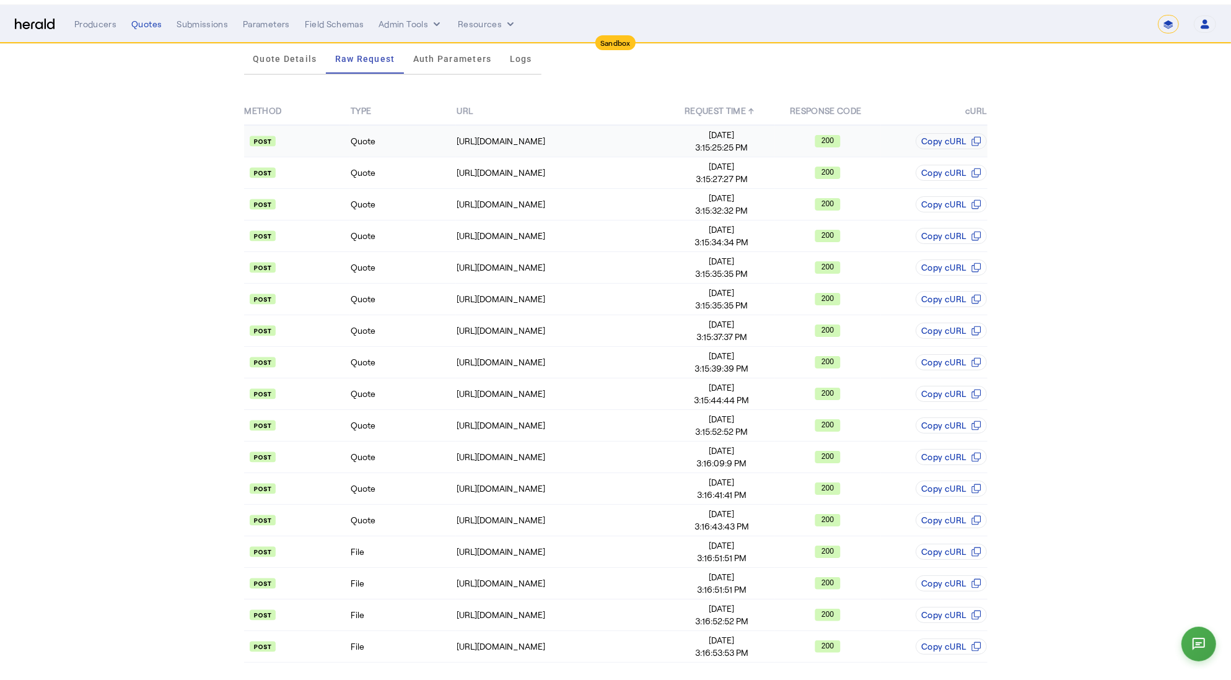
scroll to position [0, 0]
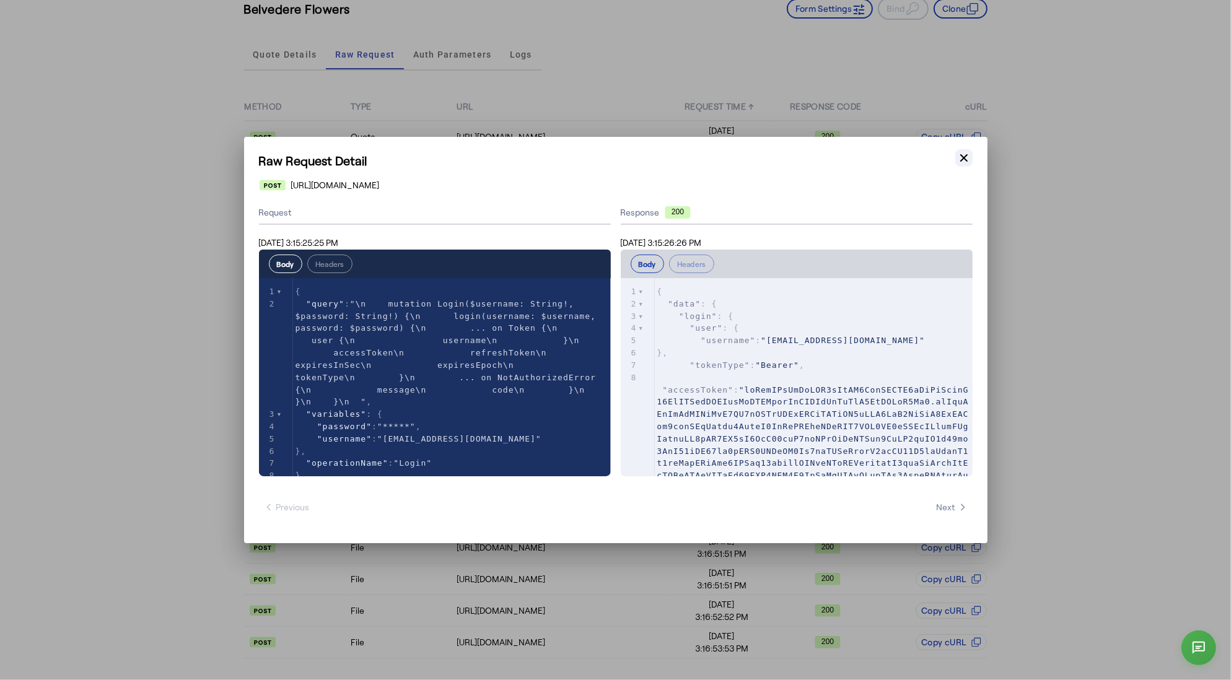
click at [964, 157] on icon "button" at bounding box center [963, 157] width 7 height 7
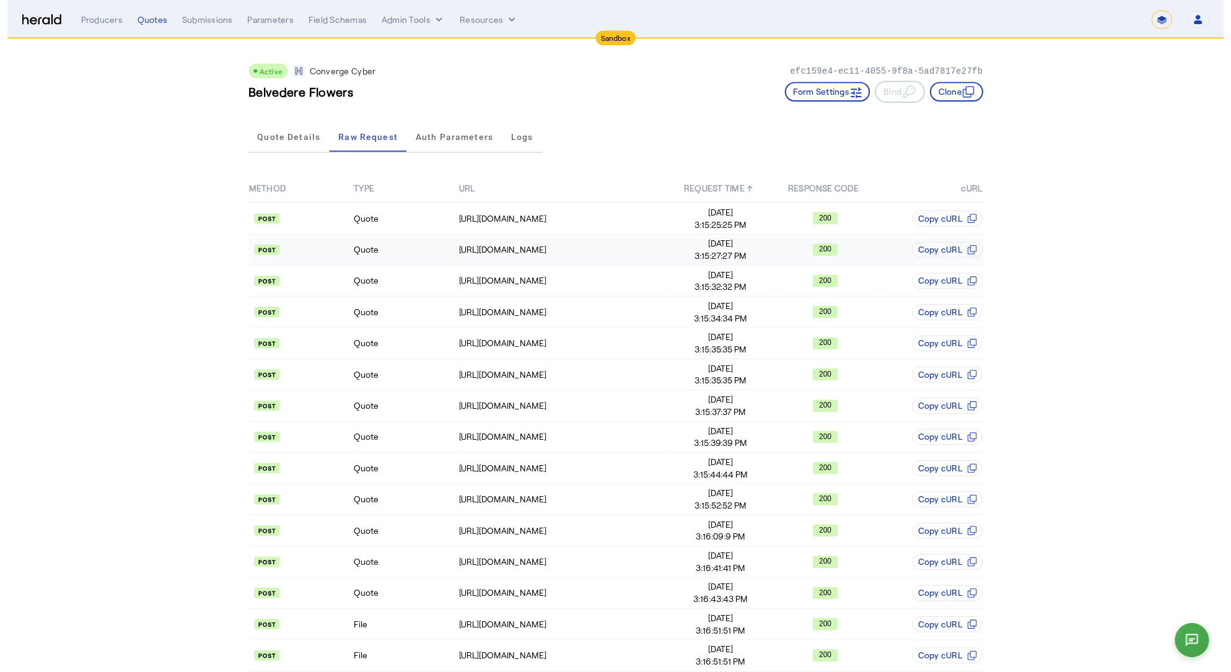
scroll to position [84, 0]
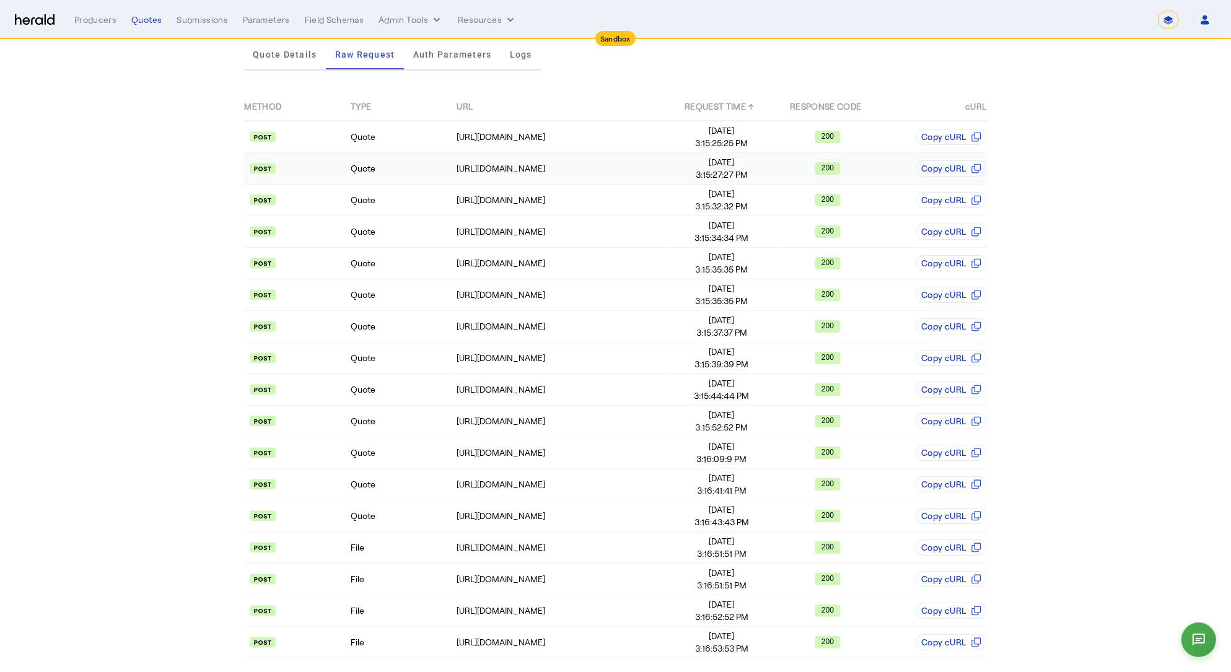
click at [434, 164] on td "Quote" at bounding box center [403, 169] width 106 height 32
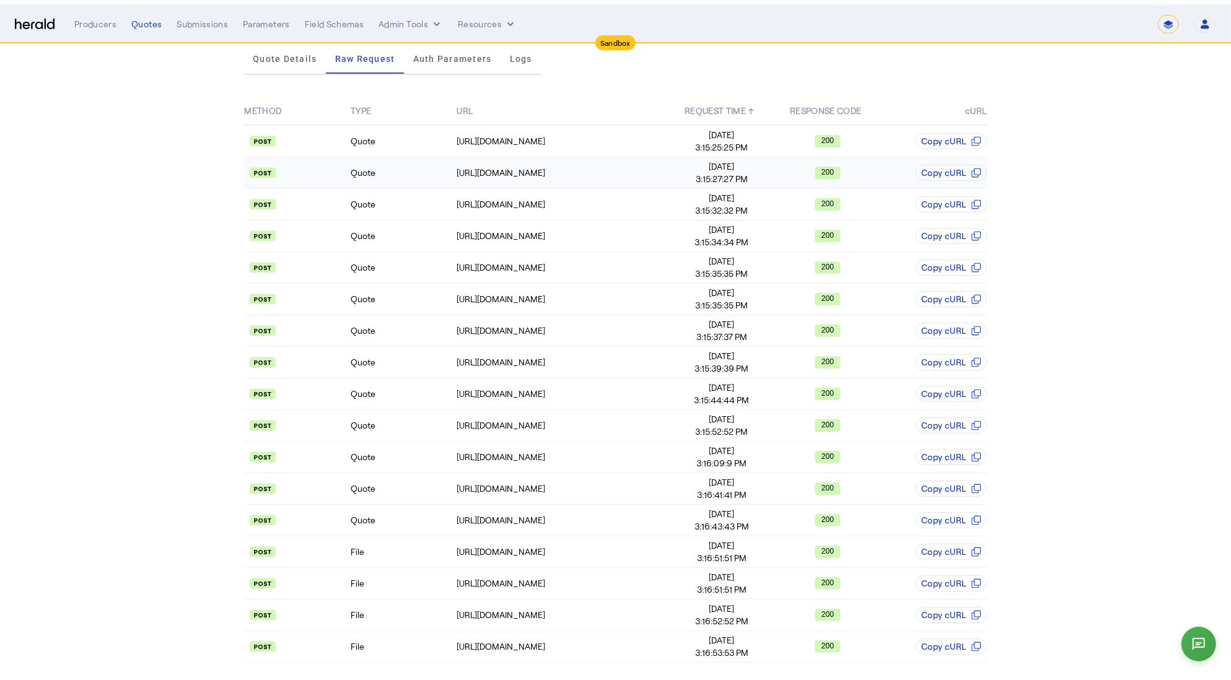
scroll to position [0, 0]
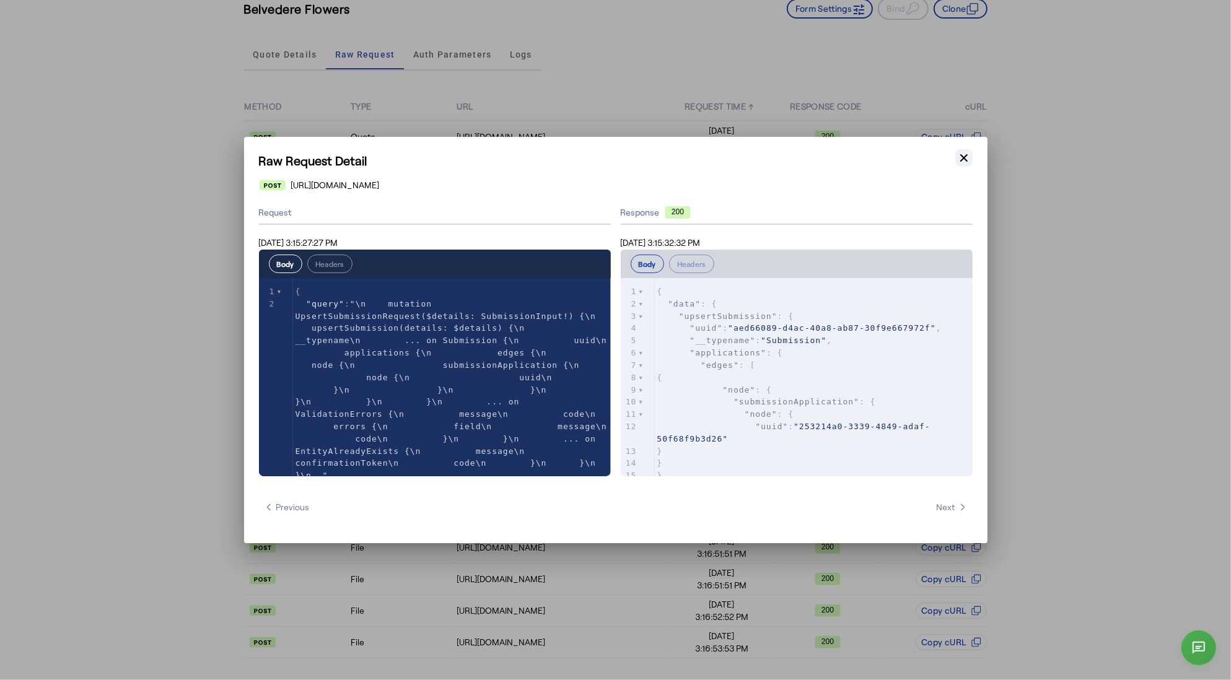
click at [965, 155] on icon "button" at bounding box center [964, 158] width 12 height 12
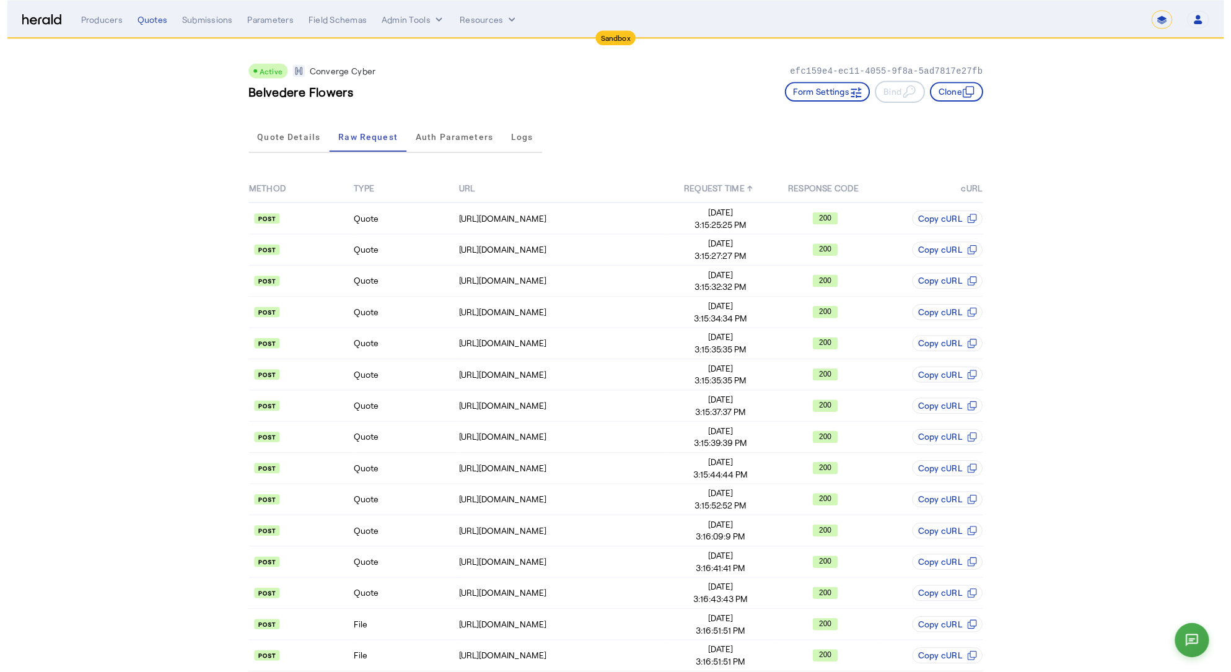
scroll to position [84, 0]
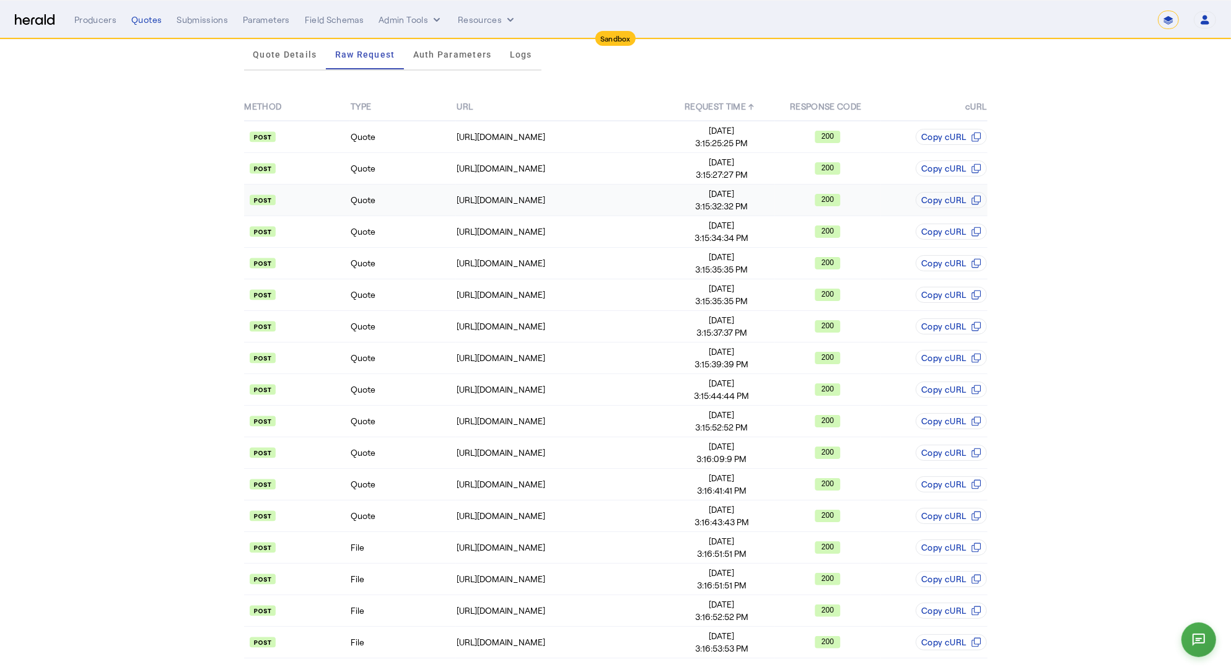
click at [395, 206] on td "Quote" at bounding box center [403, 201] width 106 height 32
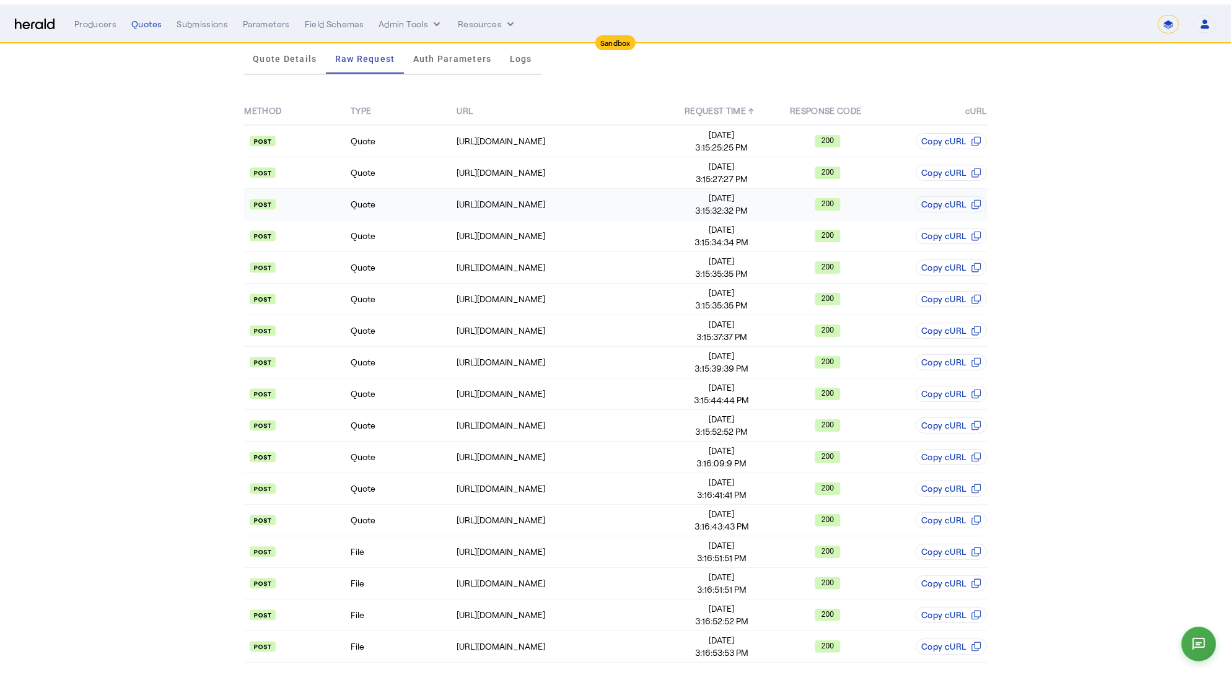
scroll to position [0, 0]
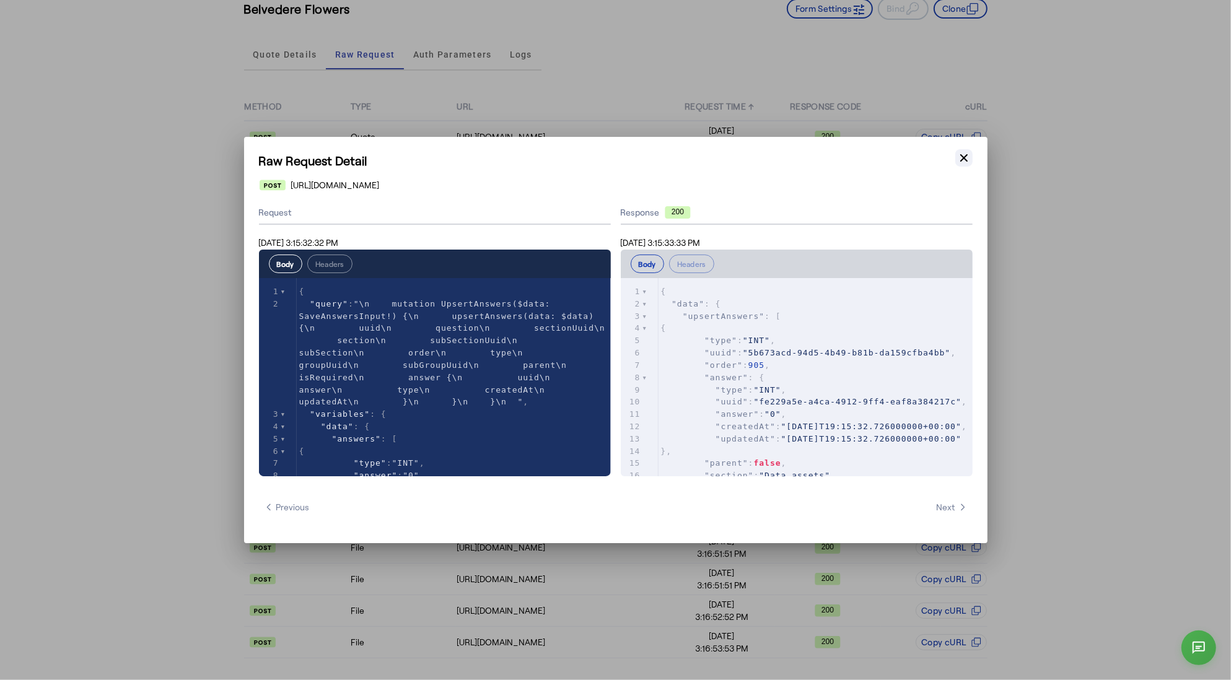
click at [963, 161] on icon "button" at bounding box center [964, 158] width 12 height 12
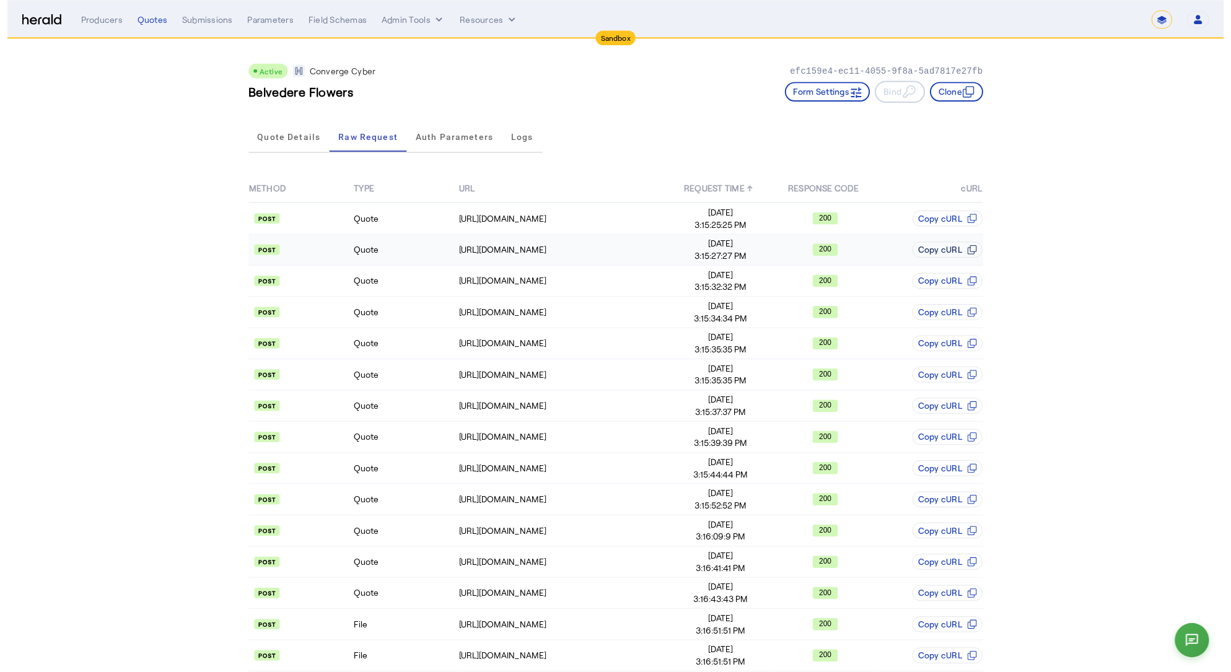
scroll to position [84, 0]
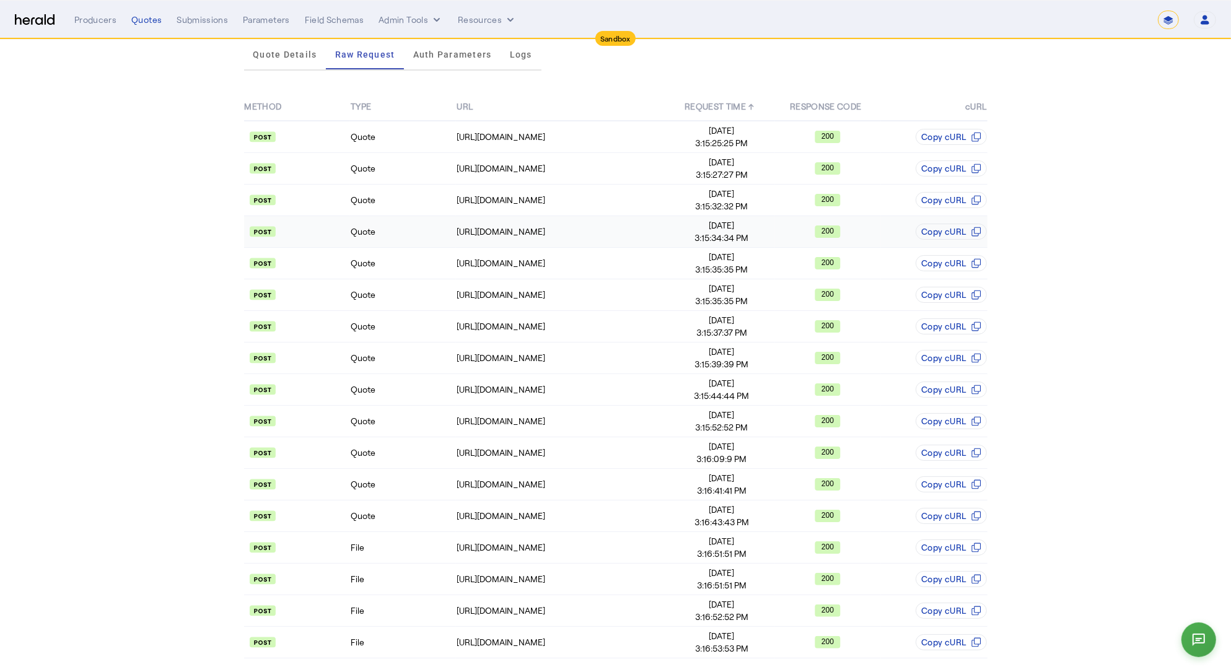
click at [429, 235] on td "Quote" at bounding box center [403, 232] width 106 height 32
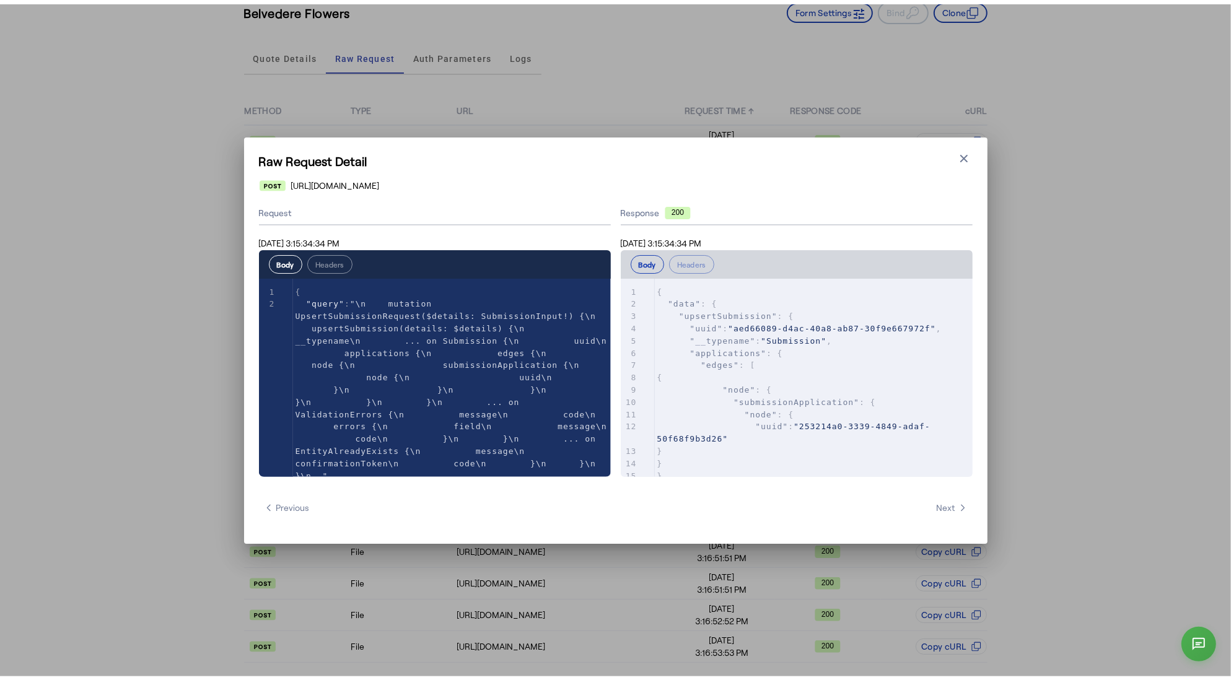
scroll to position [0, 0]
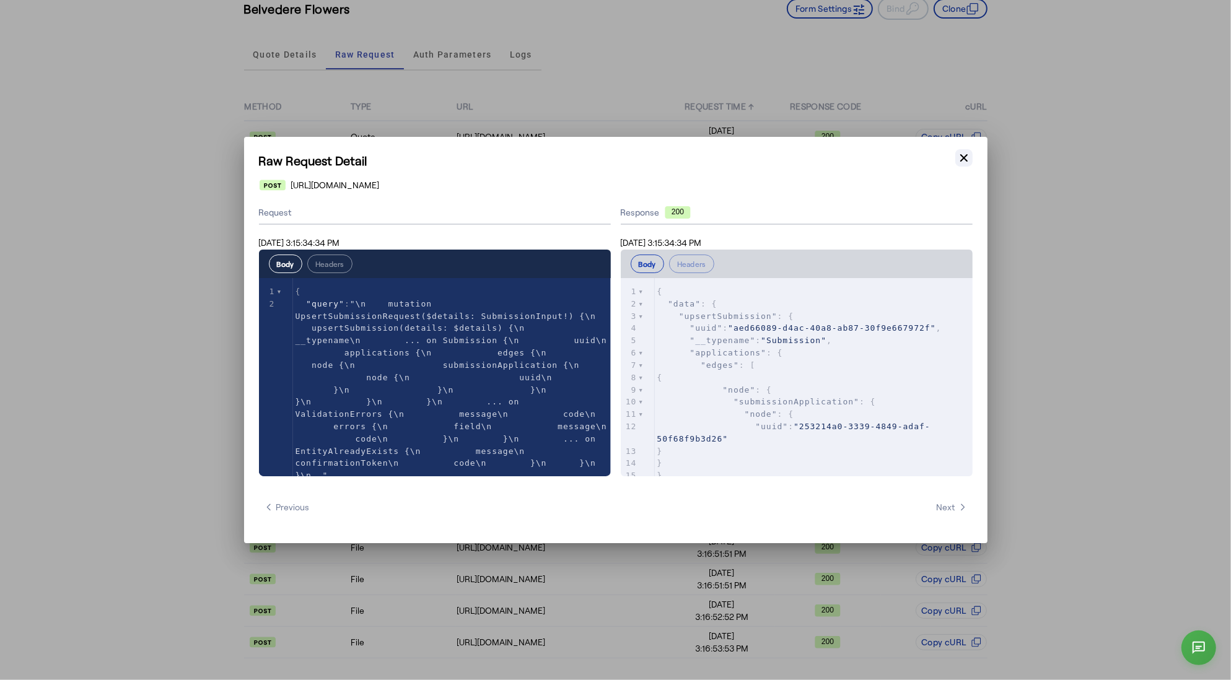
click at [966, 156] on icon "button" at bounding box center [964, 158] width 12 height 12
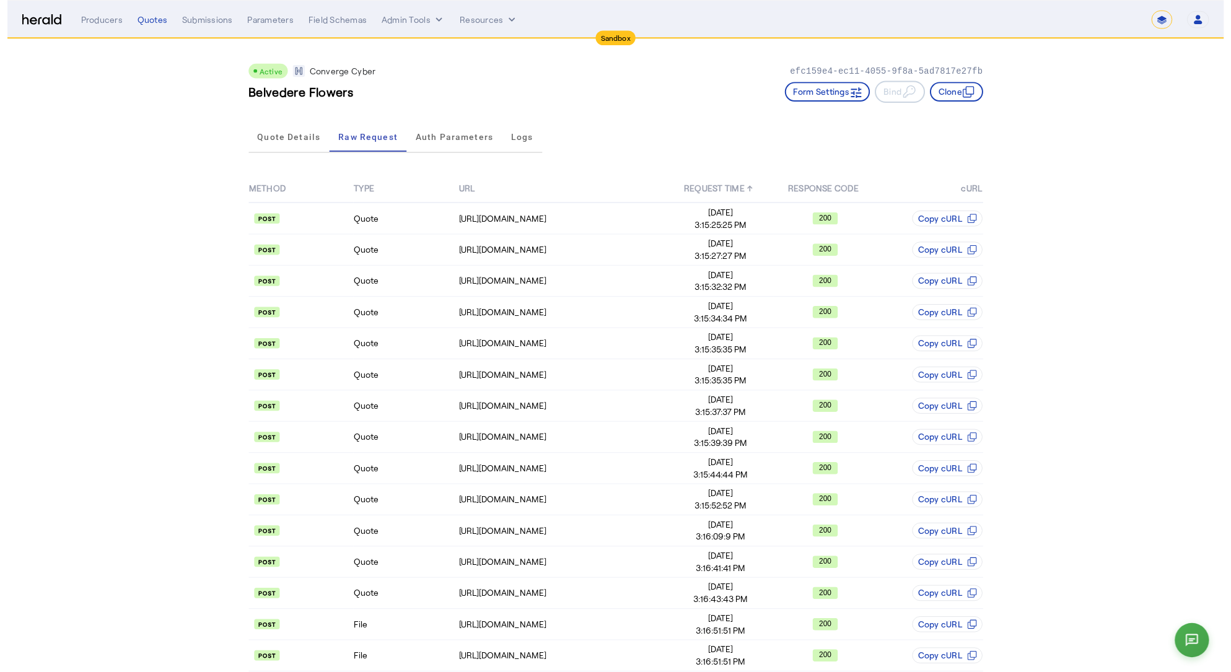
scroll to position [84, 0]
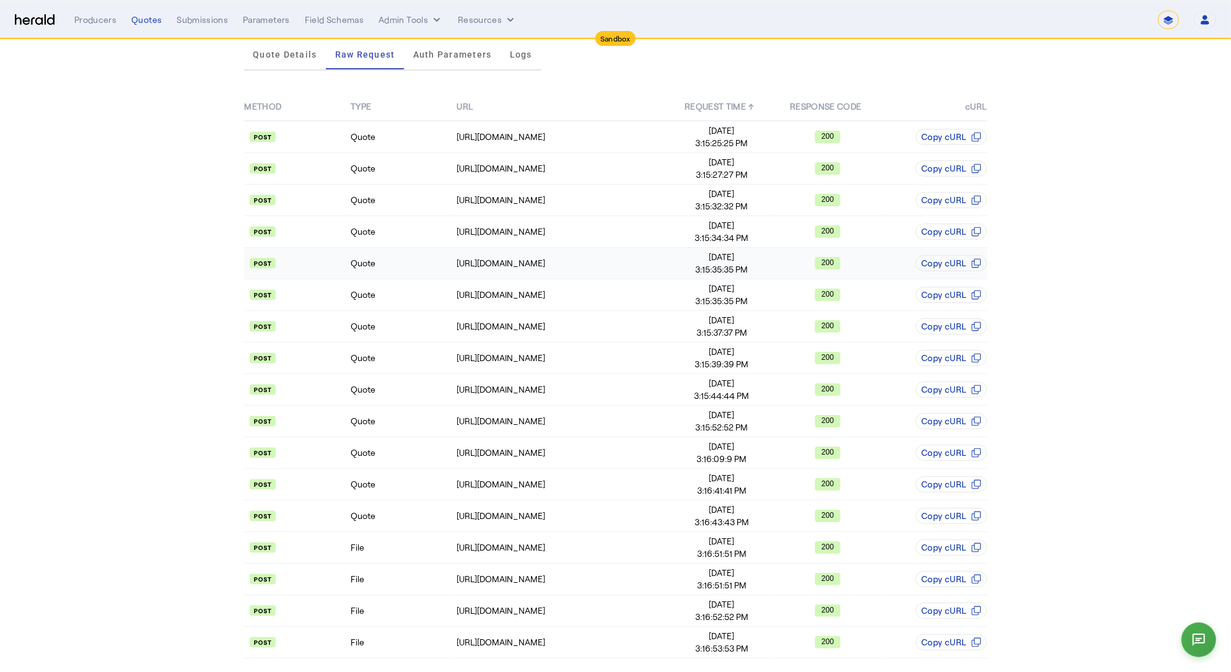
click at [415, 261] on td "Quote" at bounding box center [403, 264] width 106 height 32
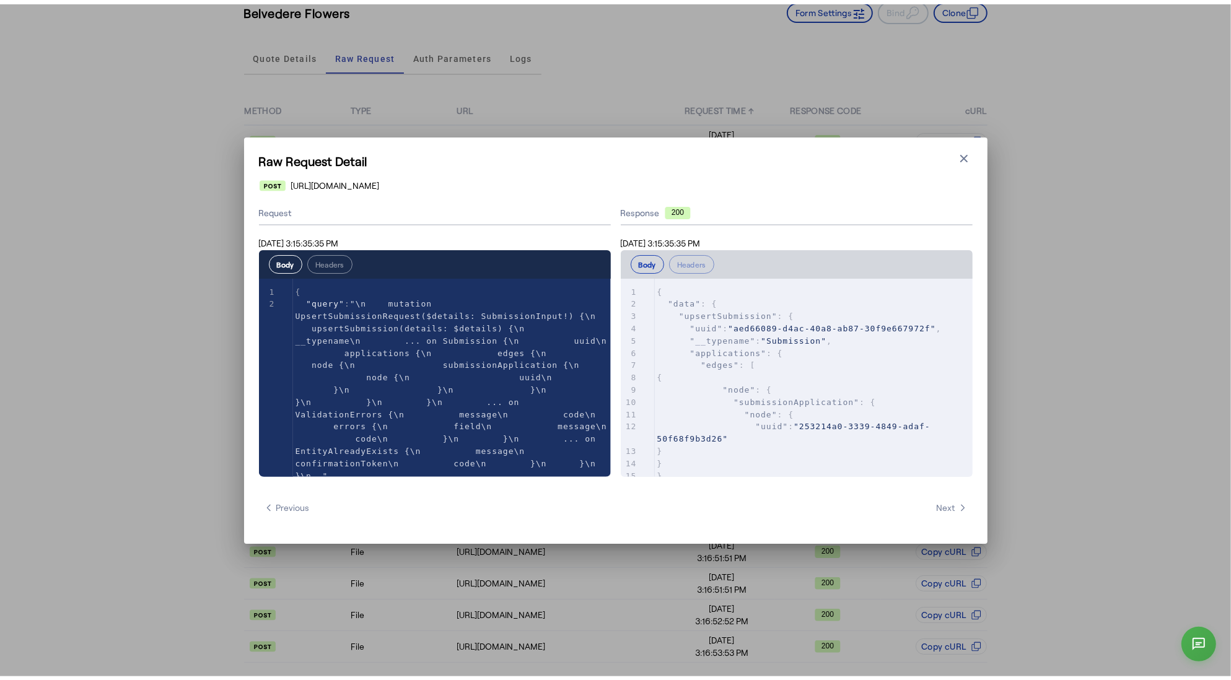
scroll to position [0, 0]
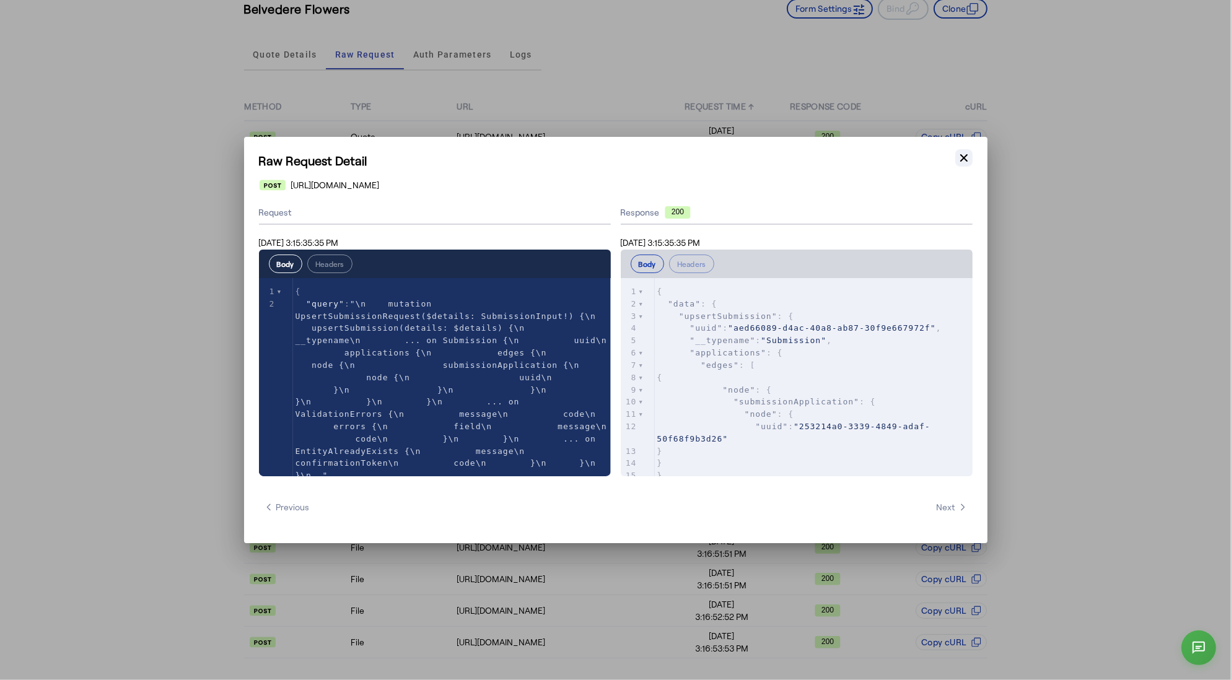
click at [968, 157] on icon "button" at bounding box center [964, 158] width 12 height 12
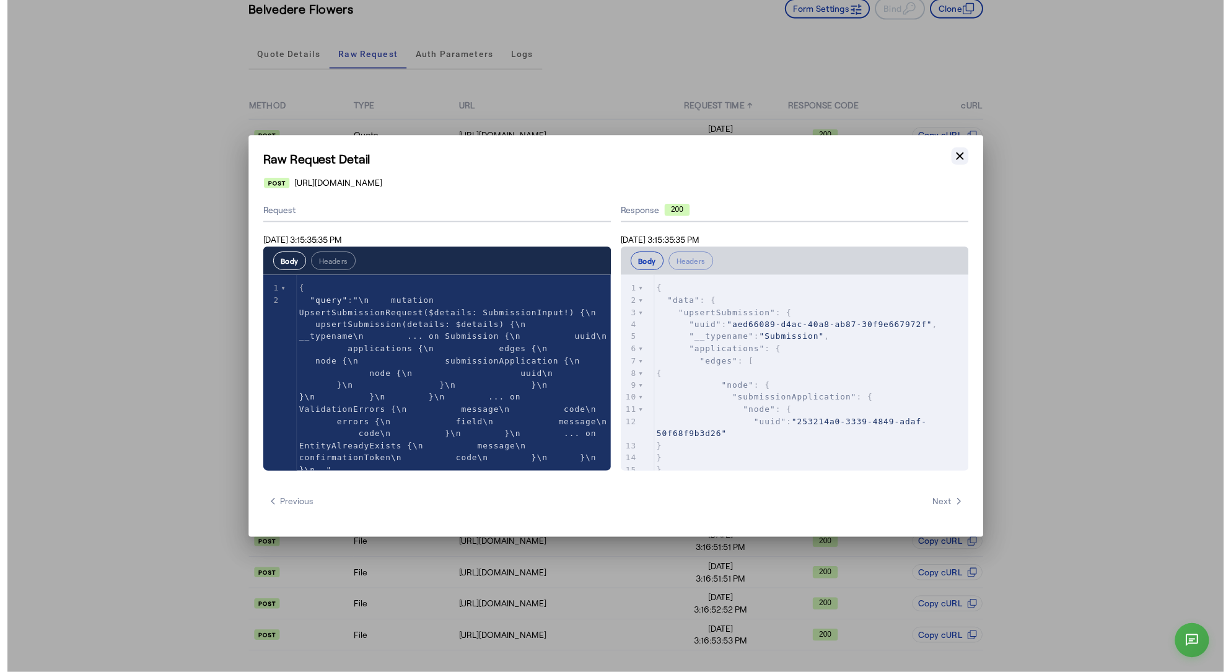
scroll to position [84, 0]
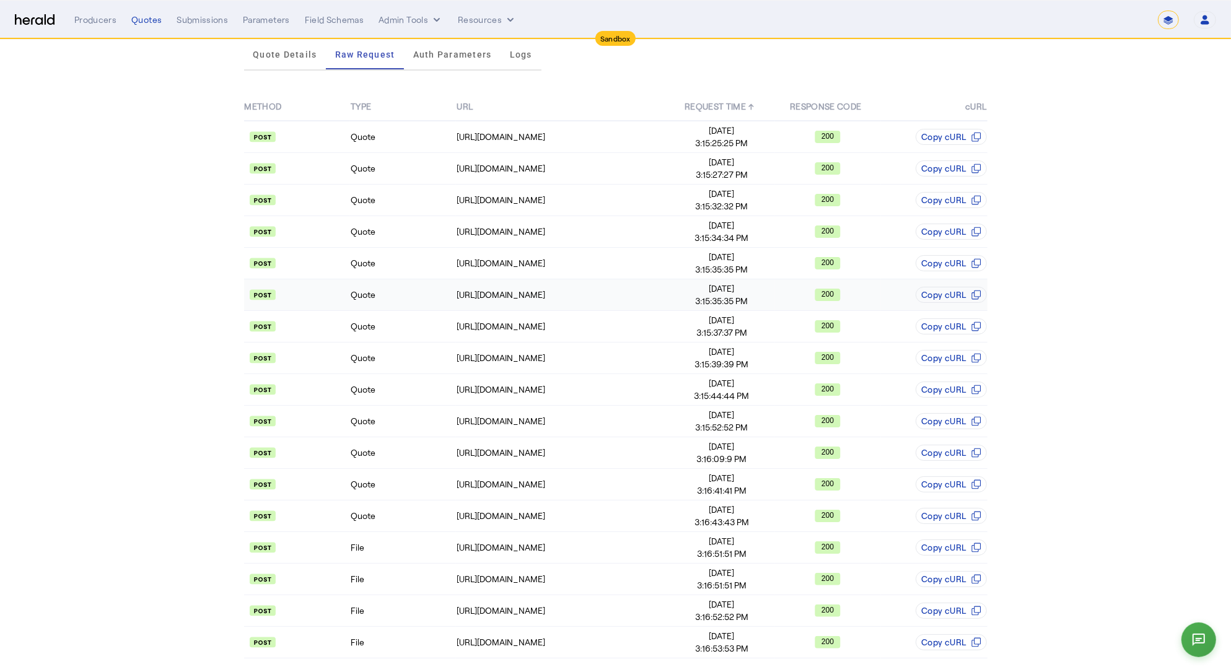
click at [402, 290] on td "Quote" at bounding box center [403, 295] width 106 height 32
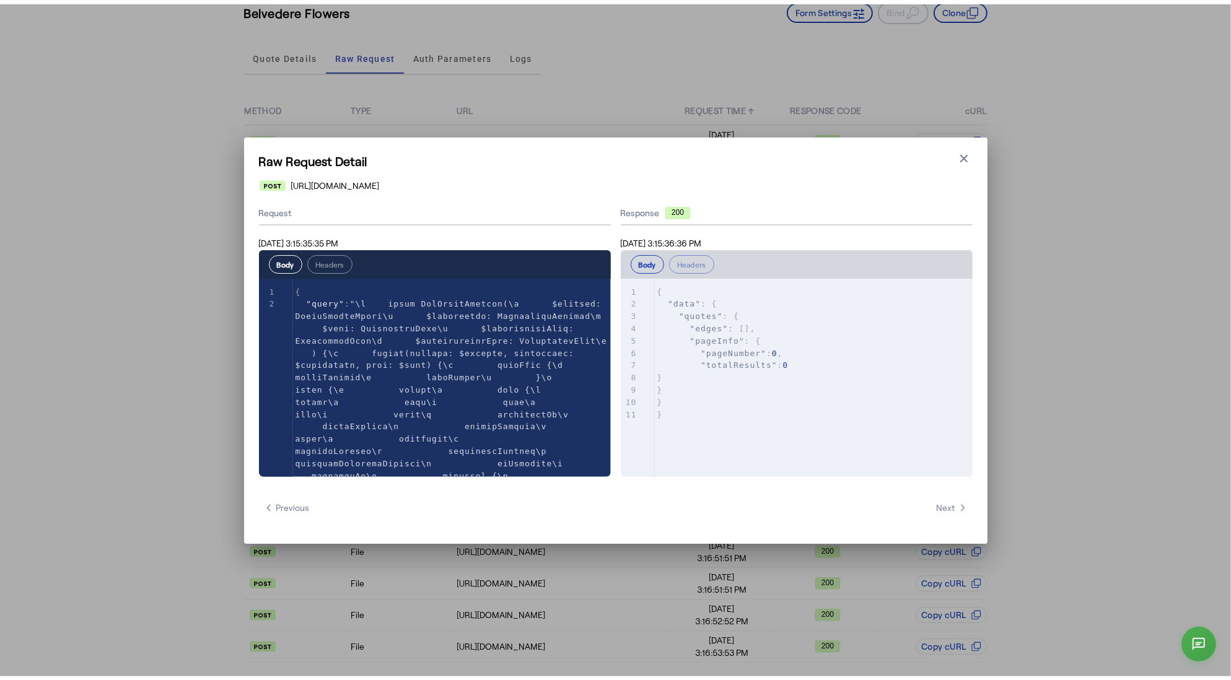
scroll to position [0, 0]
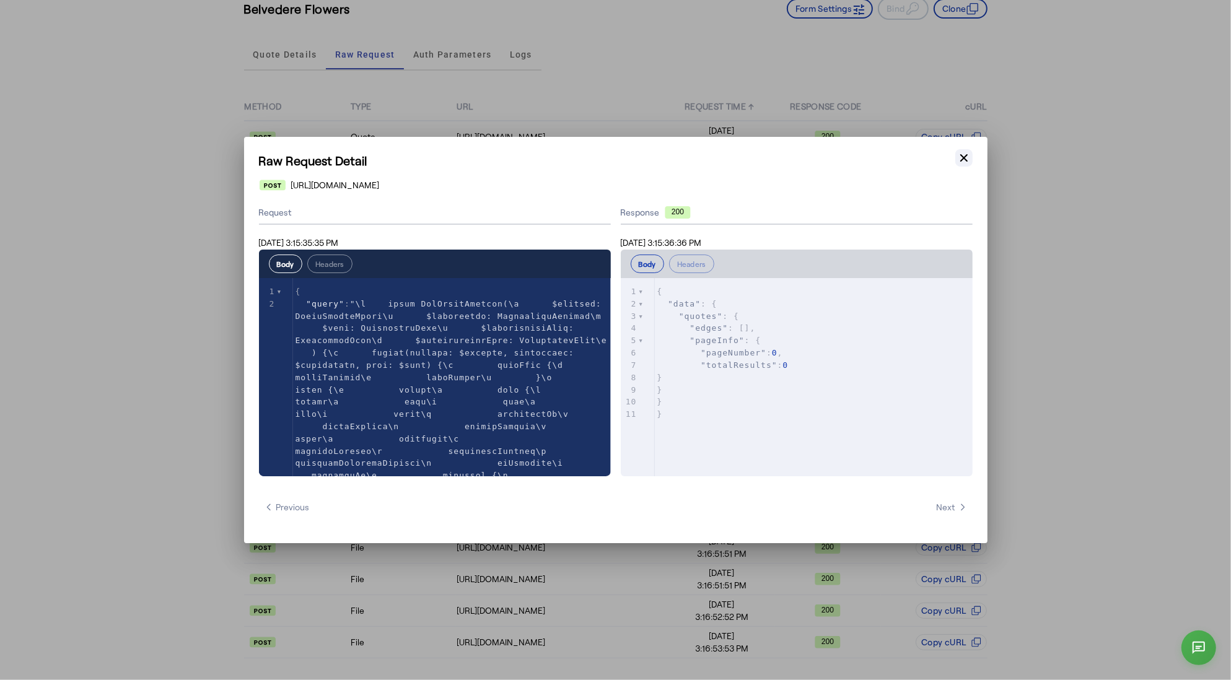
click at [963, 165] on button "Close modal" at bounding box center [963, 157] width 17 height 17
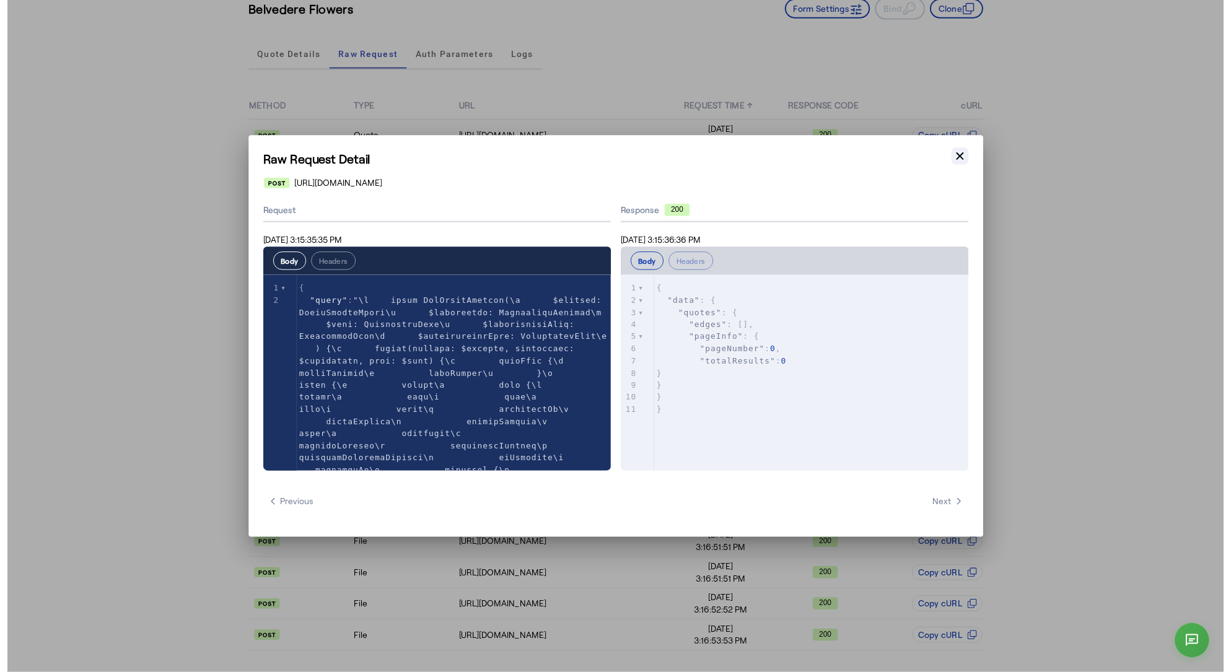
scroll to position [84, 0]
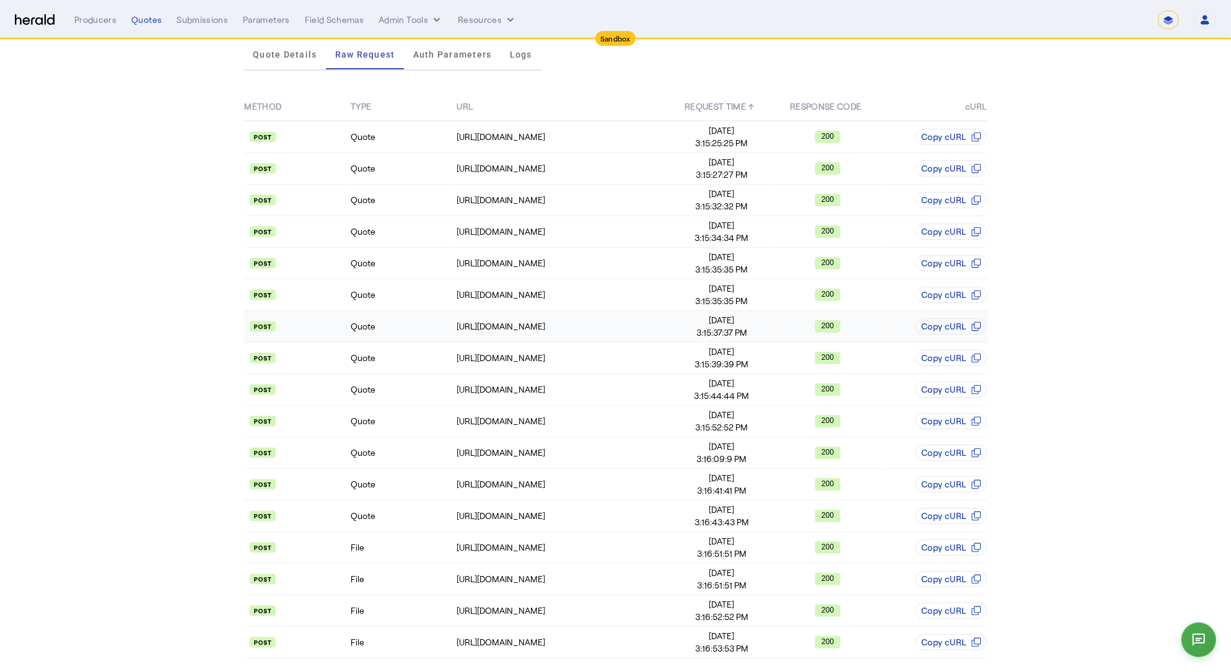
click at [390, 317] on td "Quote" at bounding box center [403, 327] width 106 height 32
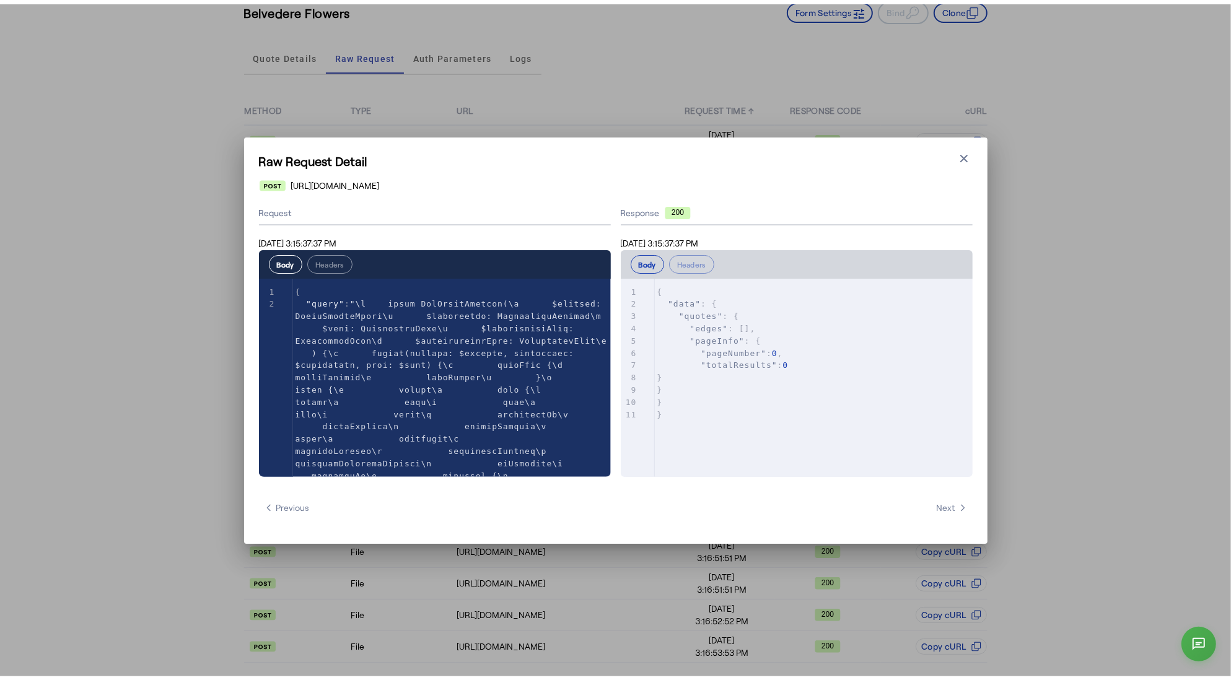
scroll to position [0, 0]
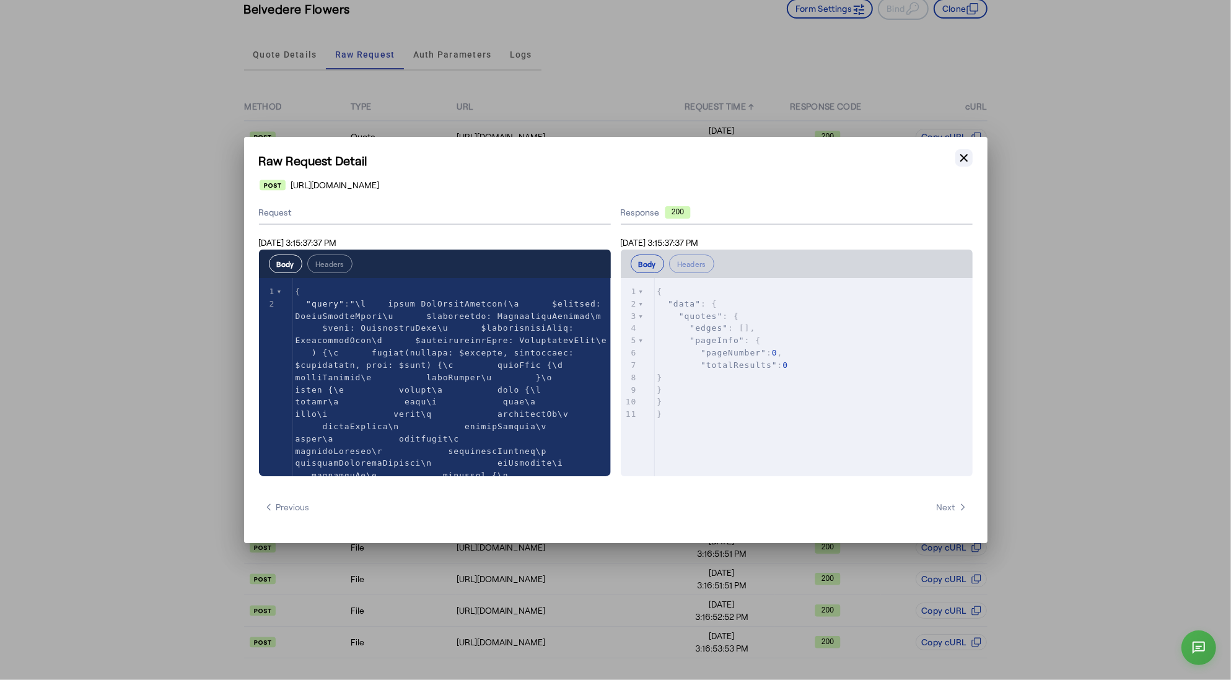
click at [963, 162] on icon "button" at bounding box center [964, 158] width 12 height 12
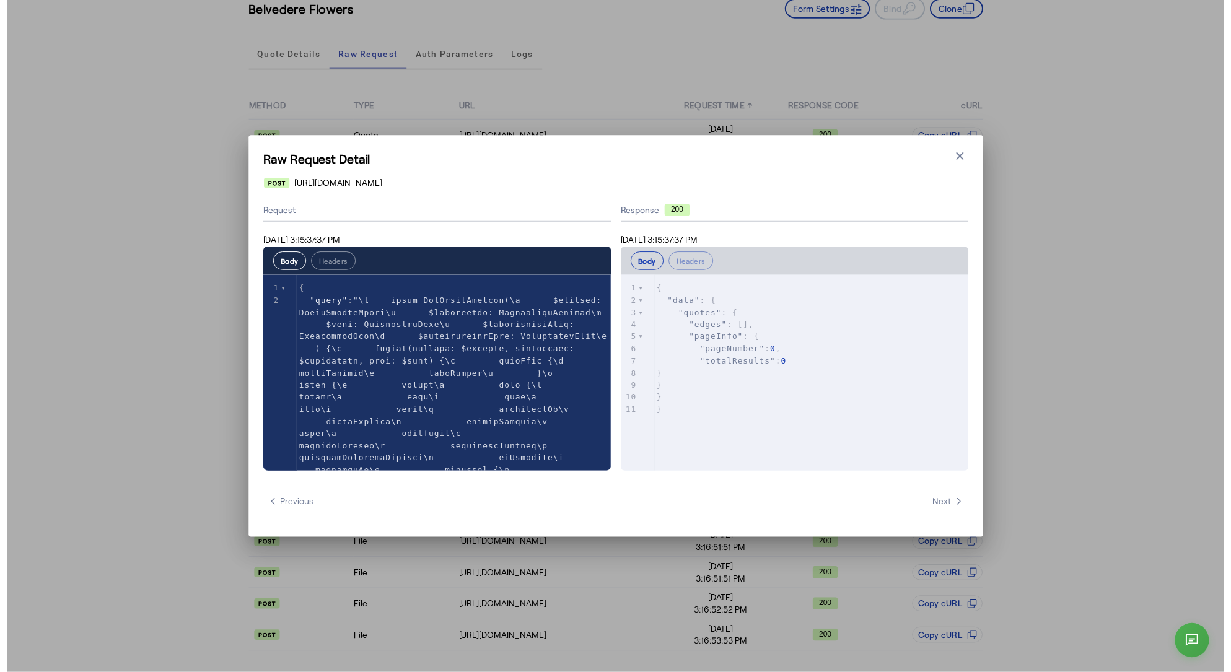
scroll to position [84, 0]
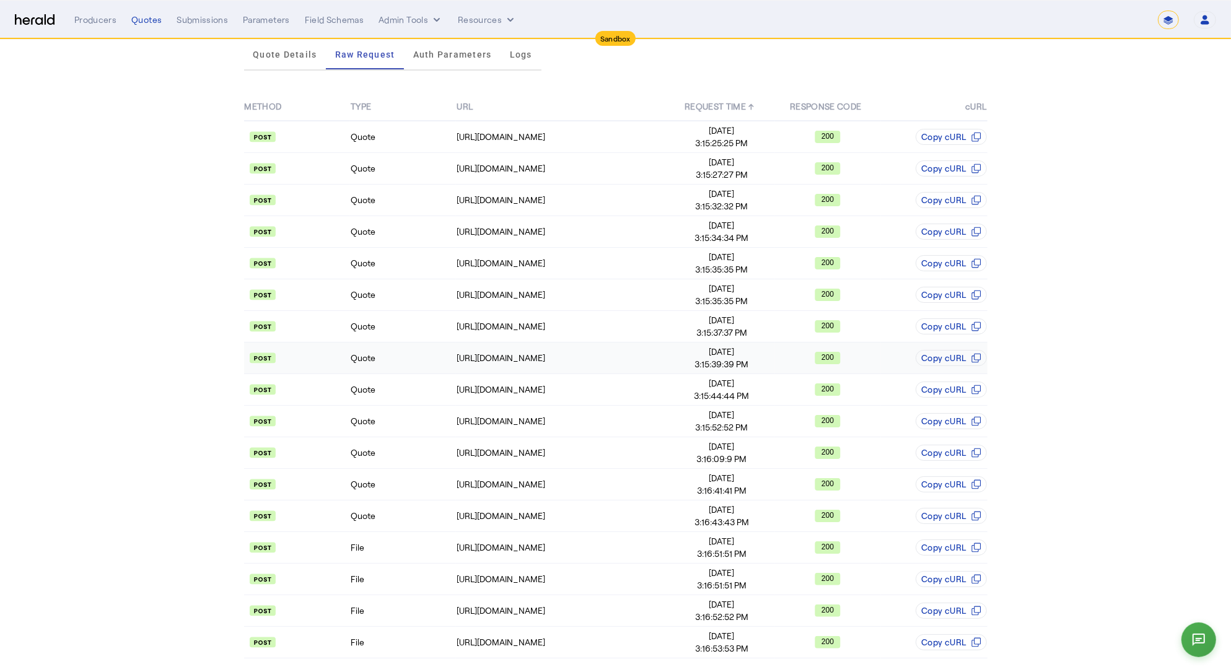
click at [405, 360] on td "Quote" at bounding box center [403, 359] width 106 height 32
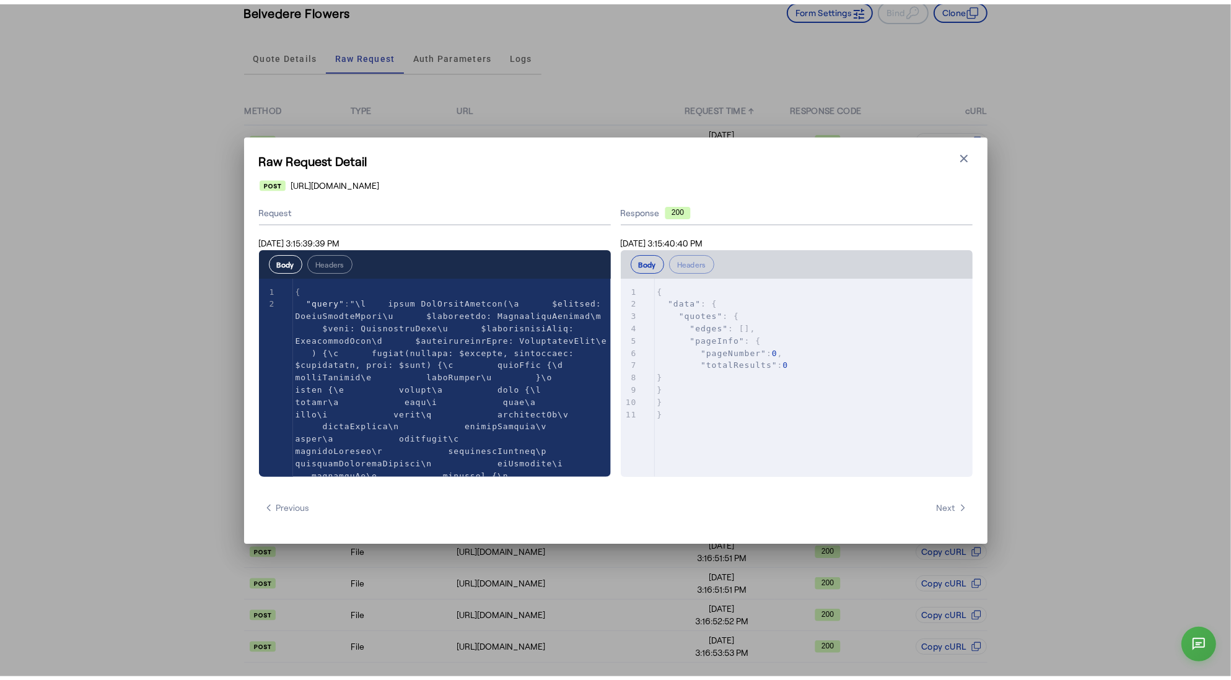
scroll to position [0, 0]
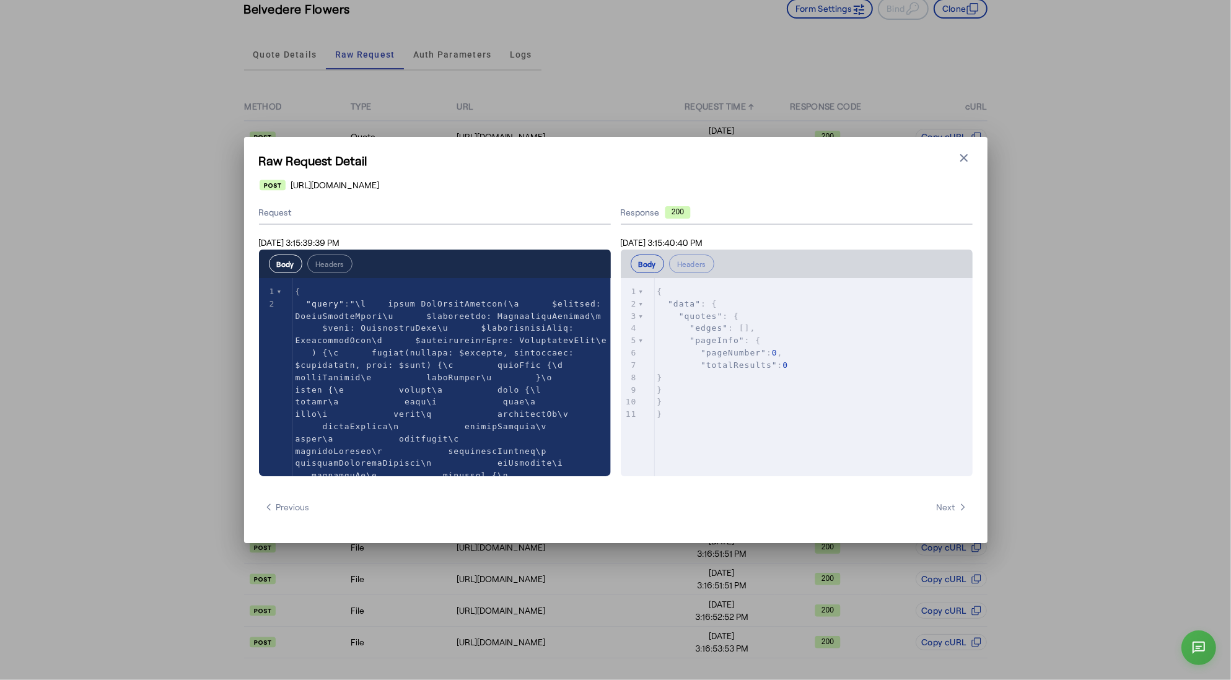
click at [973, 154] on div "Raw Request Detail Close modal https://api.staging.convergeins.com/graphql Requ…" at bounding box center [615, 340] width 743 height 406
click at [961, 155] on icon "button" at bounding box center [963, 157] width 7 height 7
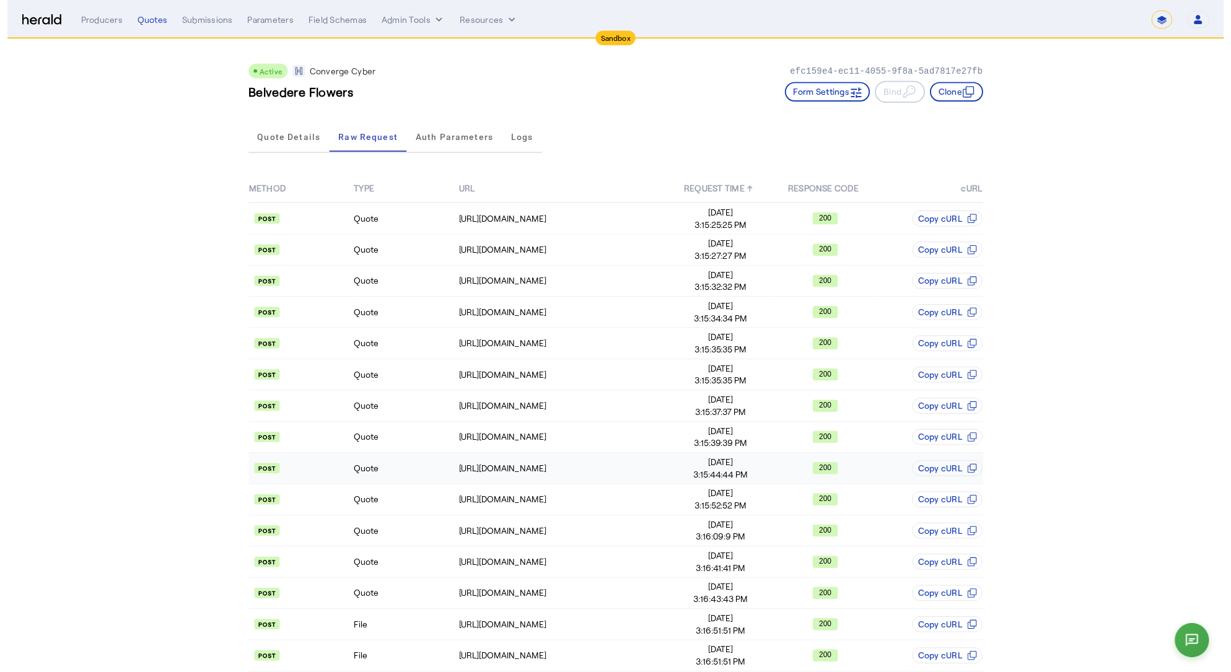
scroll to position [84, 0]
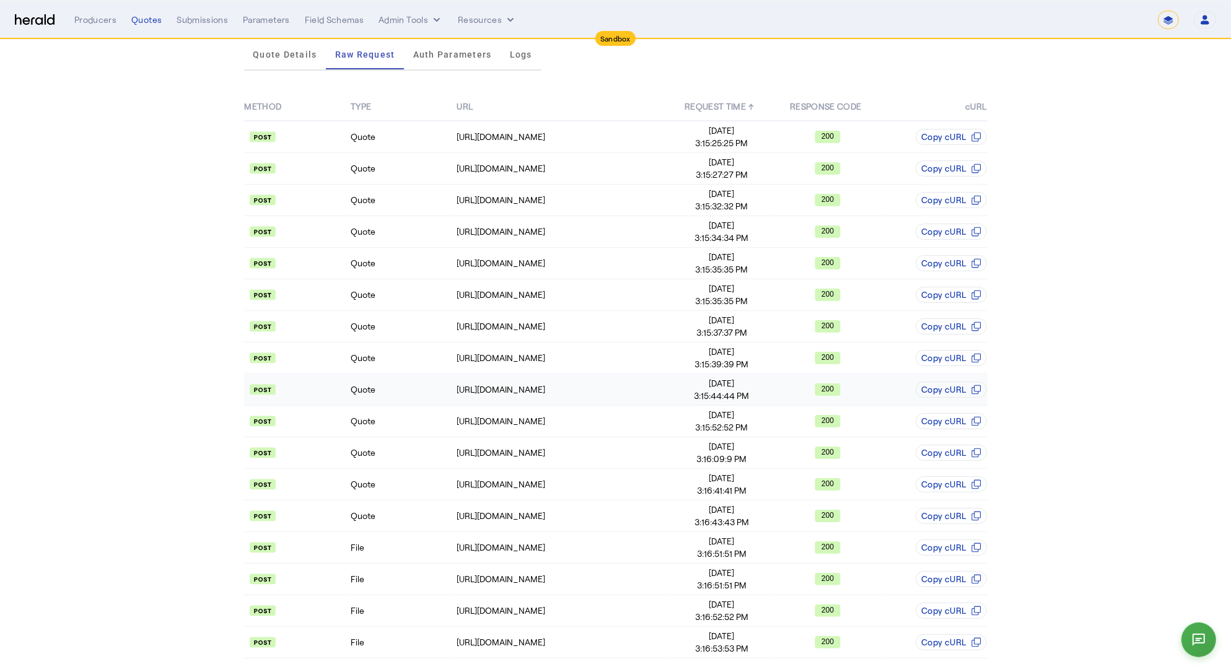
click at [408, 400] on td "Quote" at bounding box center [403, 390] width 106 height 32
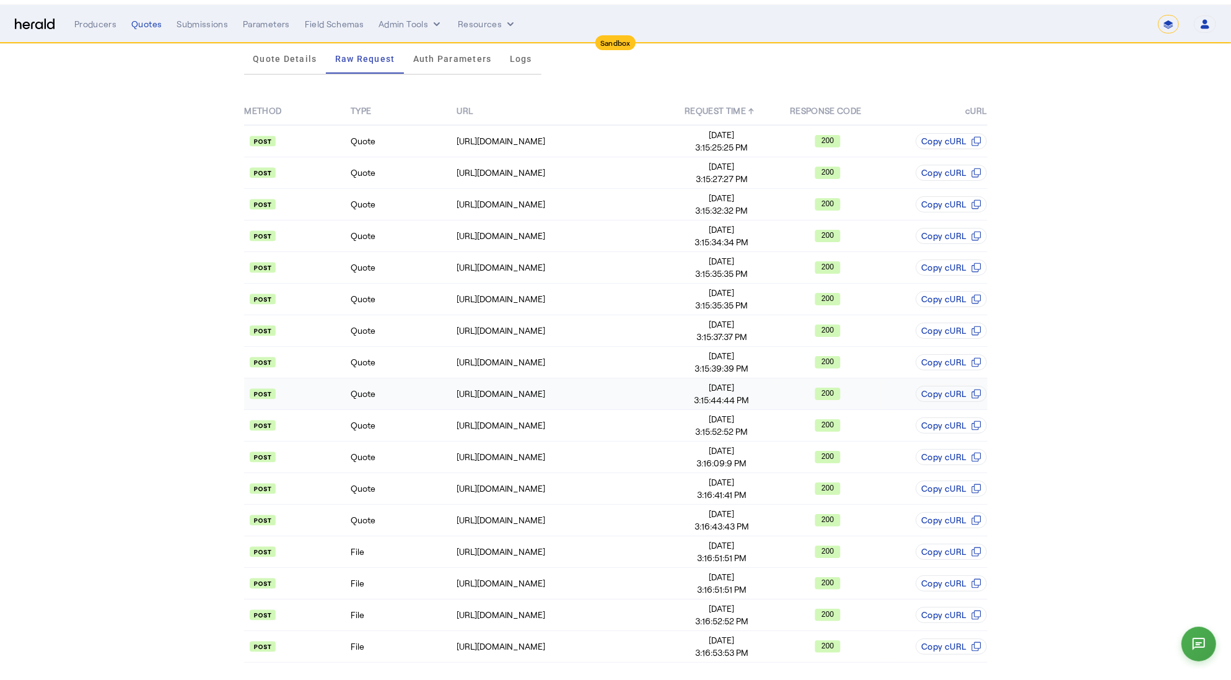
scroll to position [0, 0]
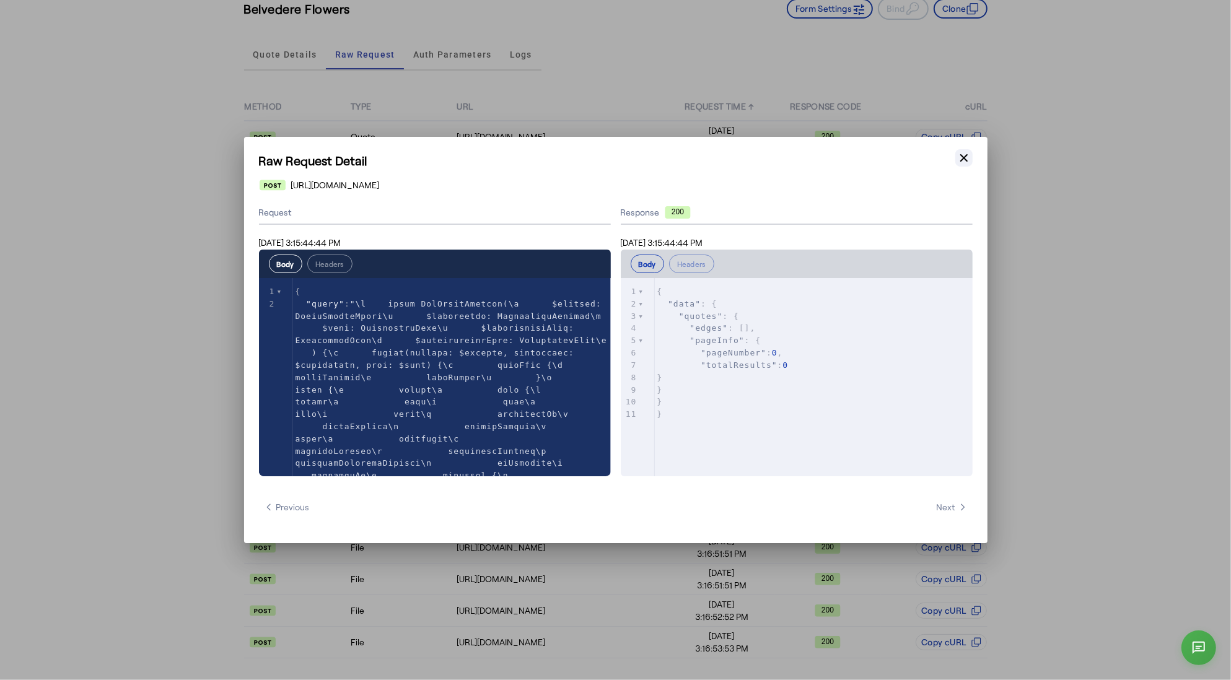
click at [968, 155] on icon "button" at bounding box center [964, 158] width 12 height 12
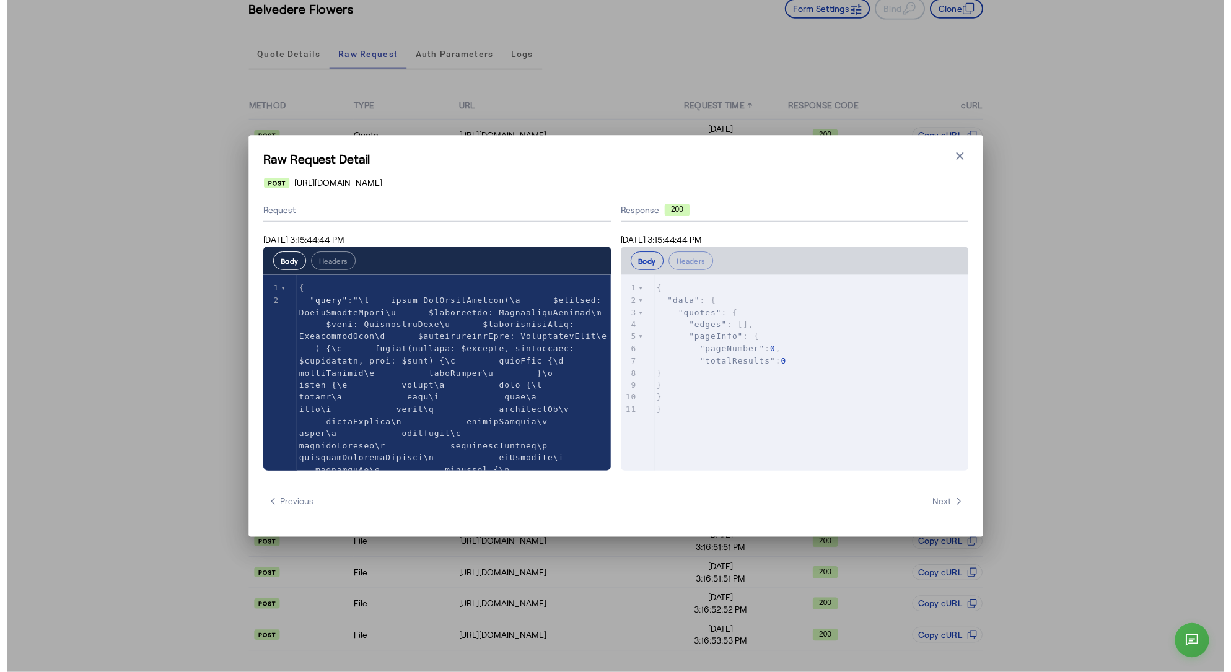
scroll to position [84, 0]
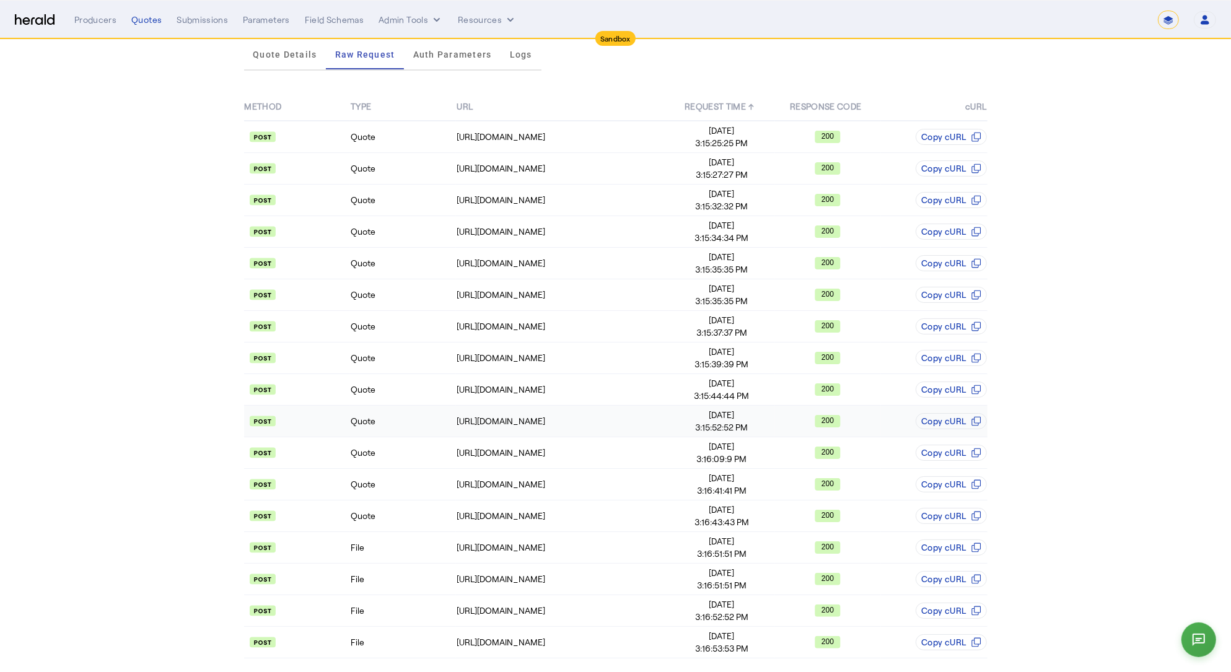
click at [399, 425] on td "Quote" at bounding box center [403, 422] width 106 height 32
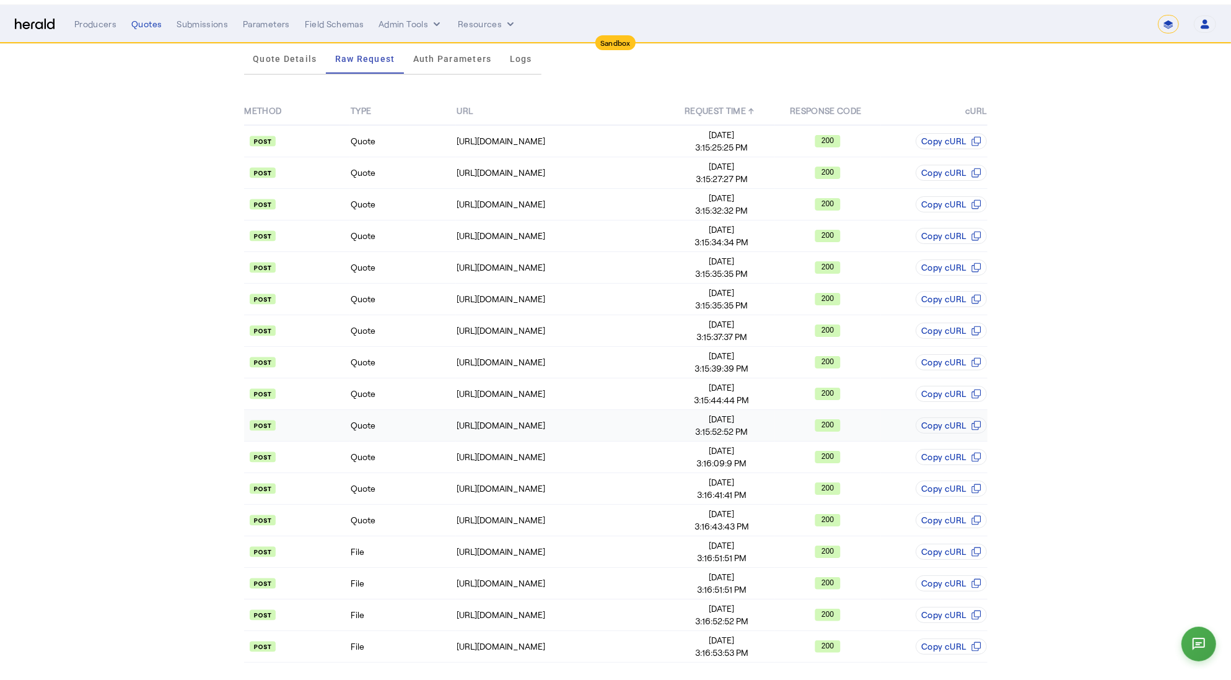
scroll to position [0, 0]
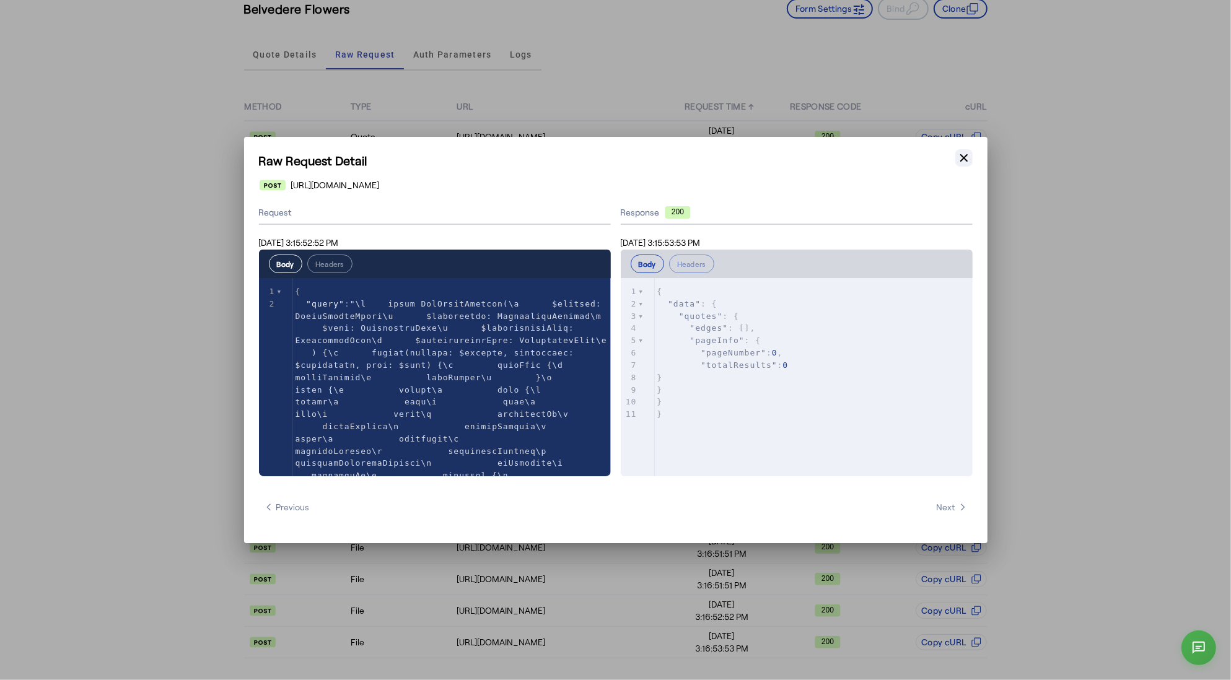
click at [967, 160] on icon "button" at bounding box center [964, 158] width 12 height 12
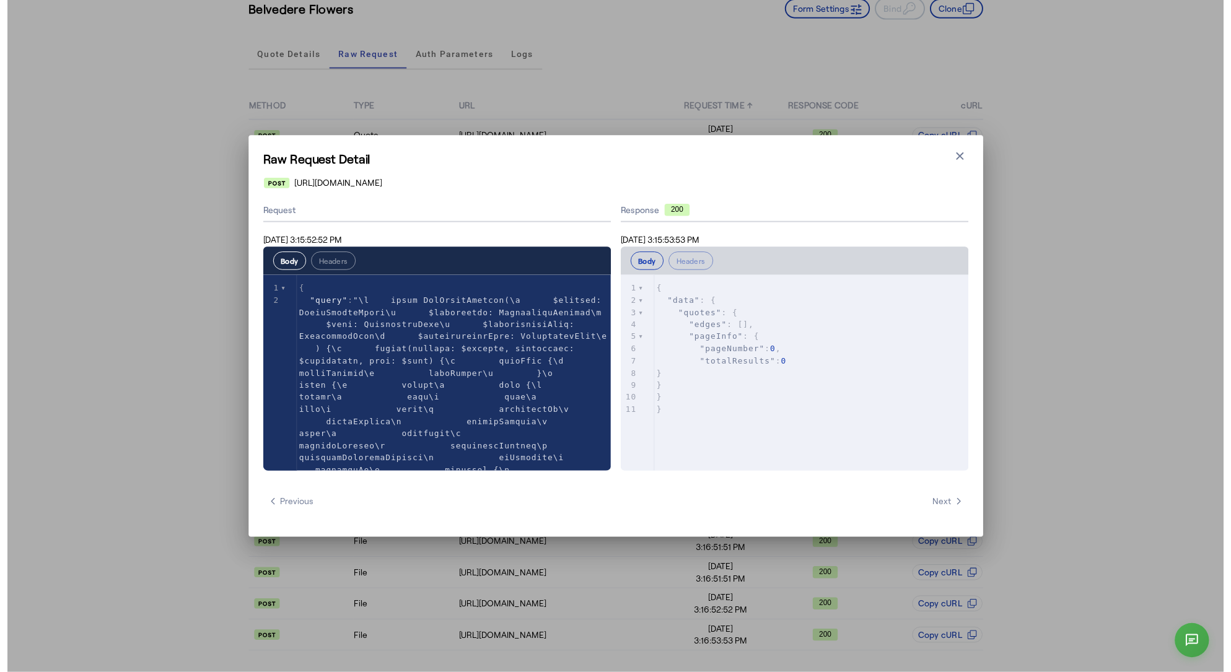
scroll to position [84, 0]
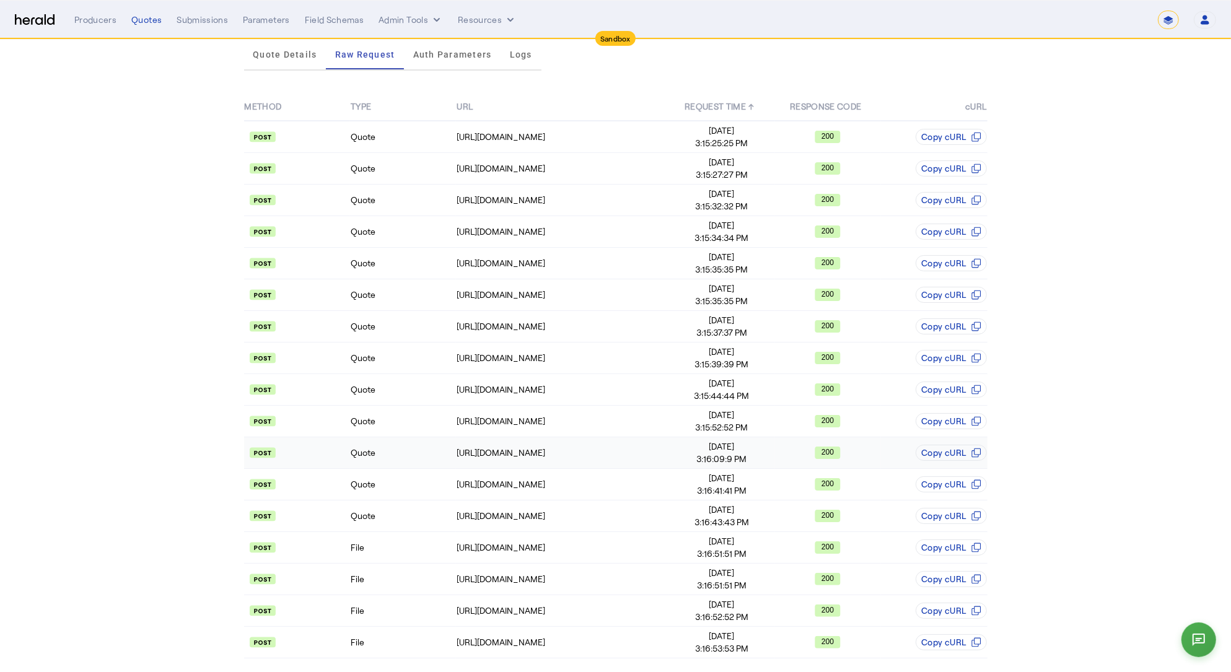
click at [417, 455] on td "Quote" at bounding box center [403, 453] width 106 height 32
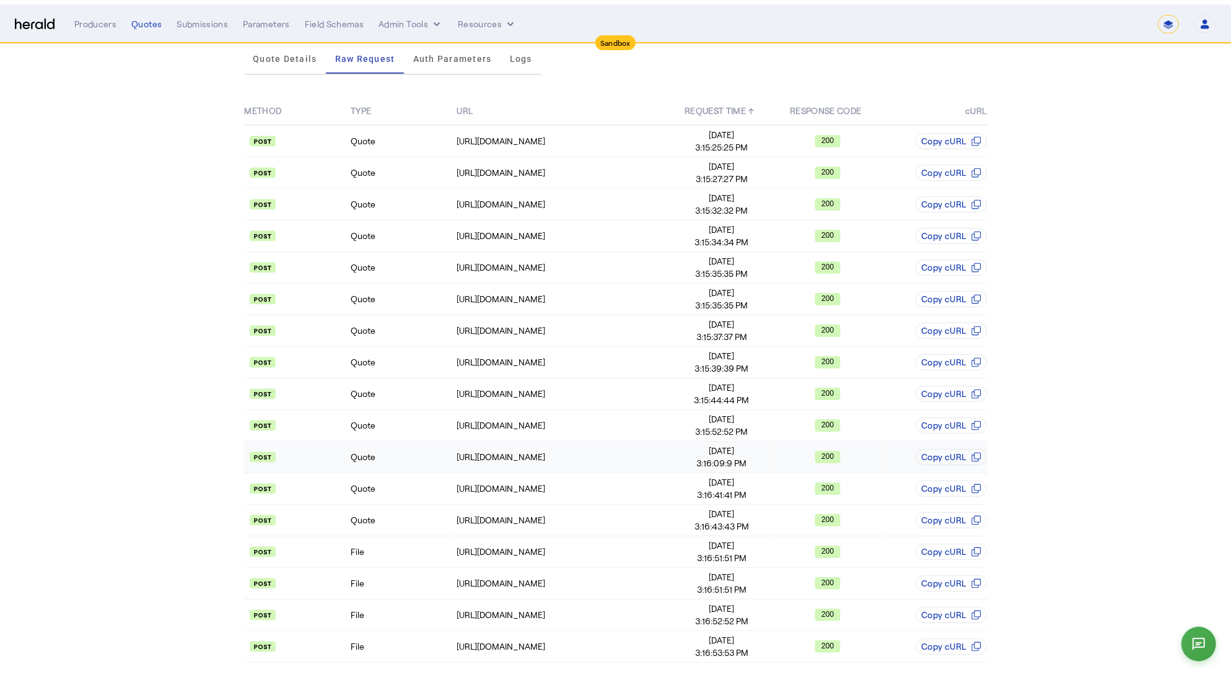
scroll to position [0, 0]
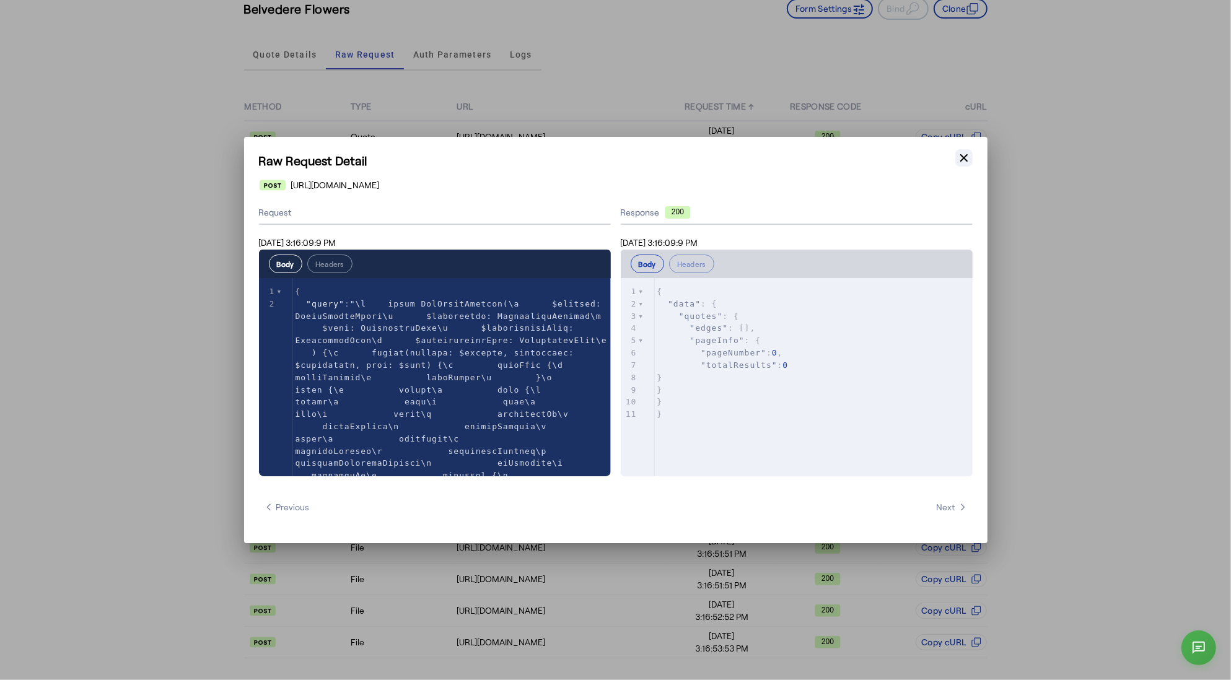
click at [965, 156] on icon "button" at bounding box center [963, 157] width 7 height 7
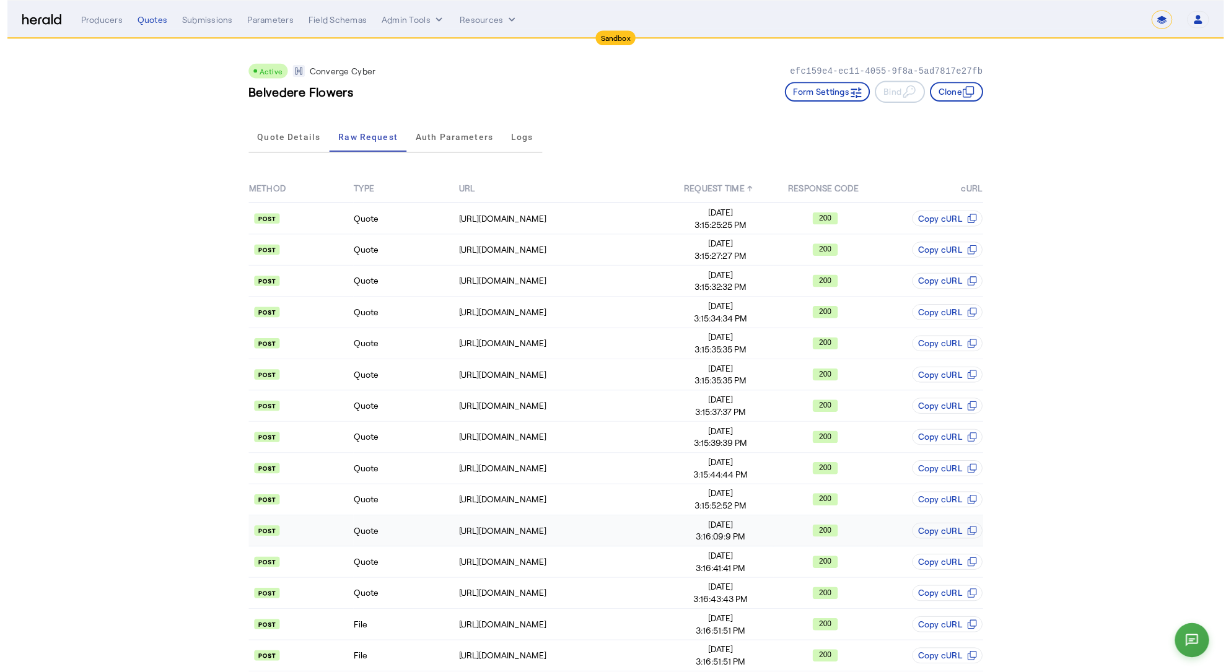
scroll to position [84, 0]
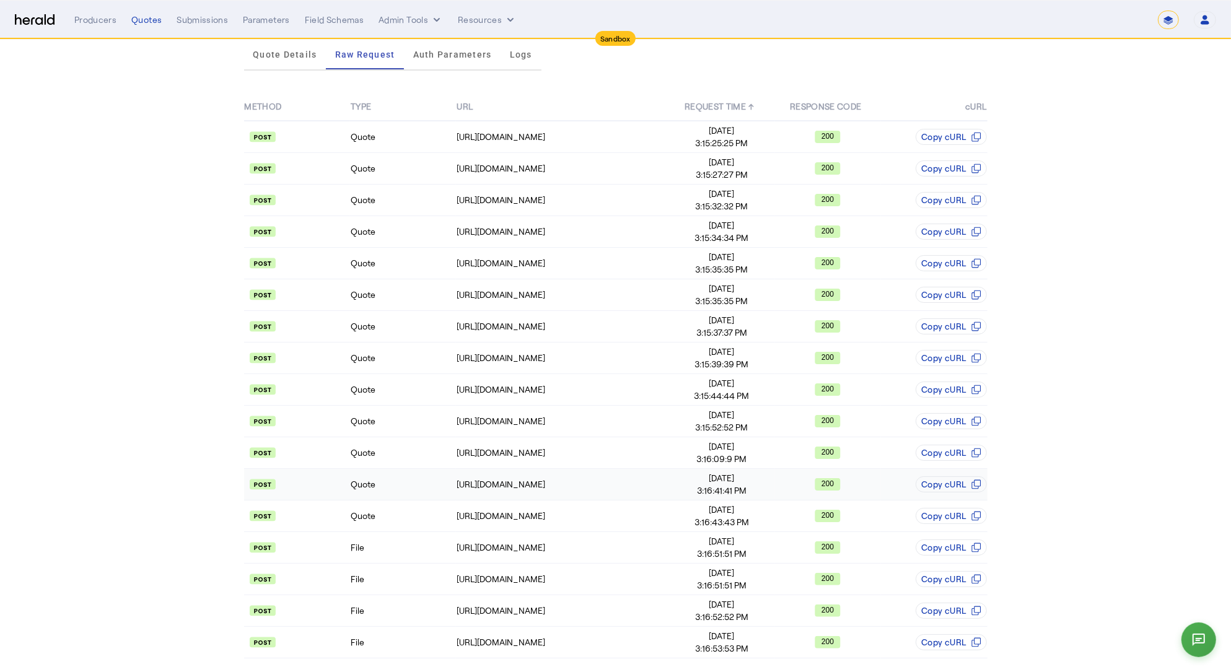
click at [435, 483] on td "Quote" at bounding box center [403, 485] width 106 height 32
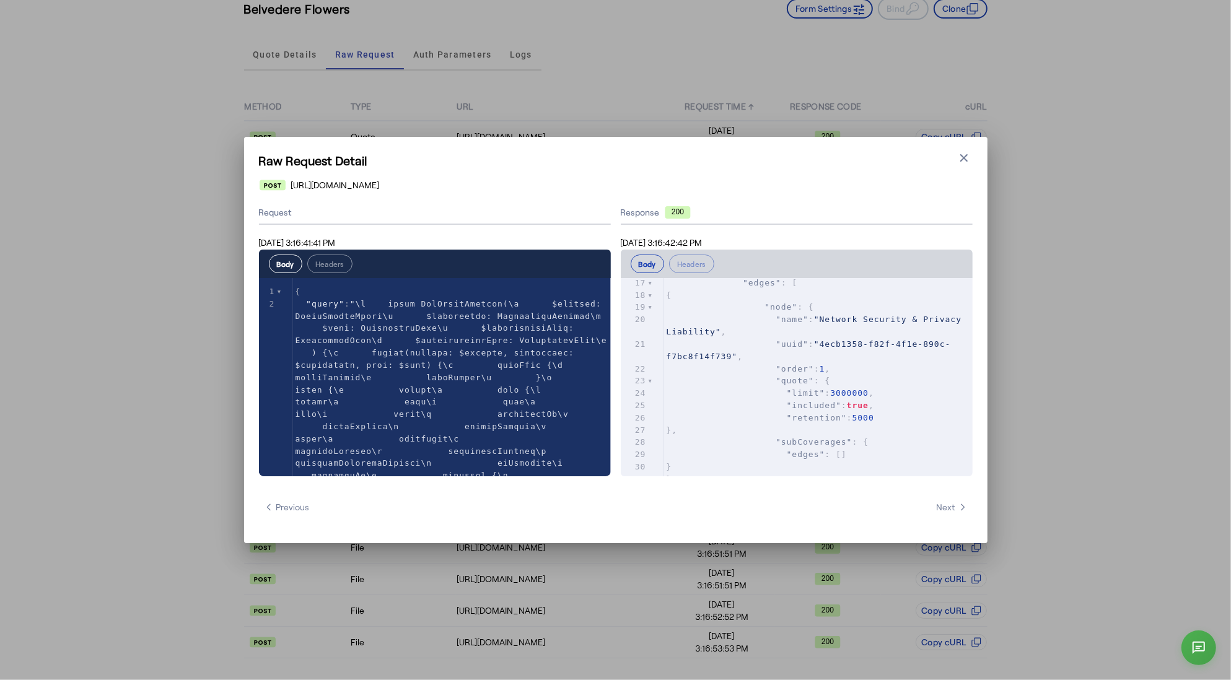
scroll to position [0, 0]
click at [839, 344] on pre "}" at bounding box center [818, 341] width 309 height 12
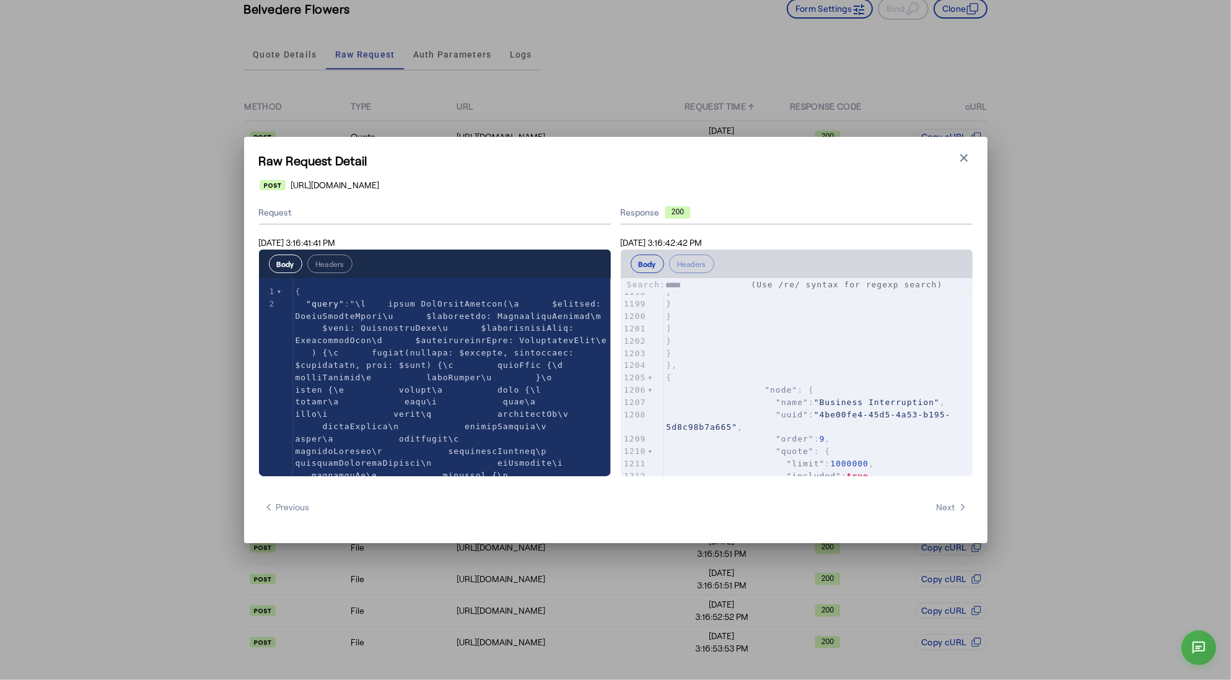
type input "******"
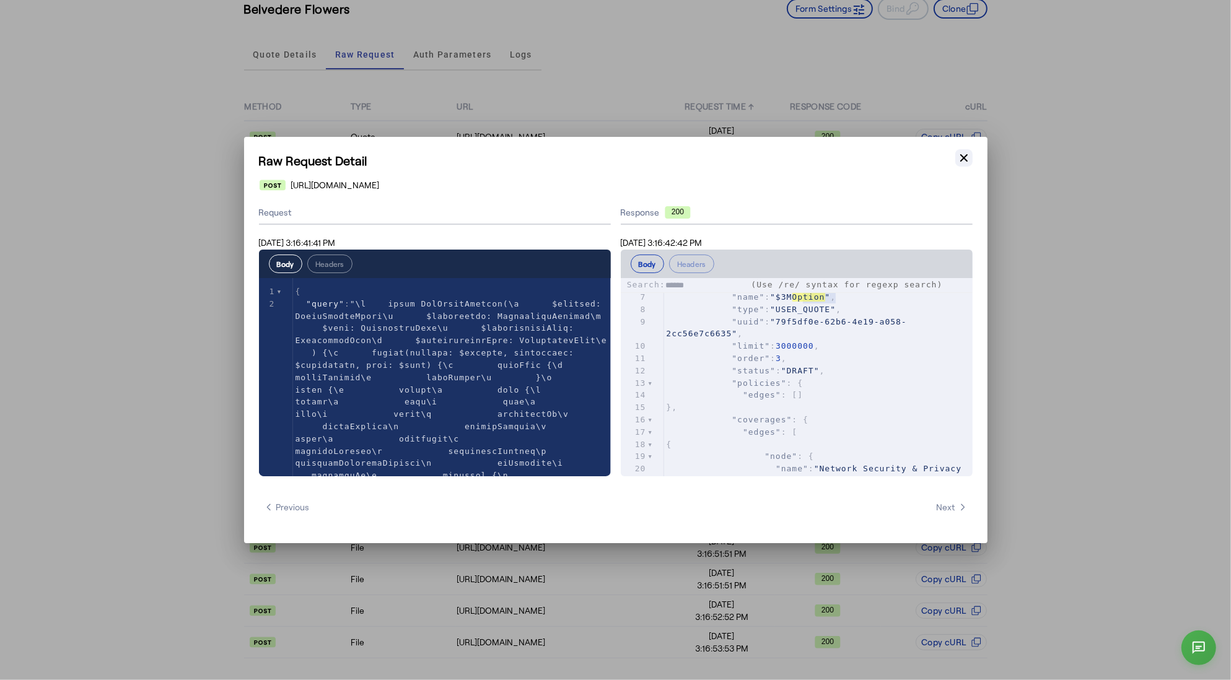
type textarea "******"
click at [961, 162] on icon "button" at bounding box center [964, 158] width 12 height 12
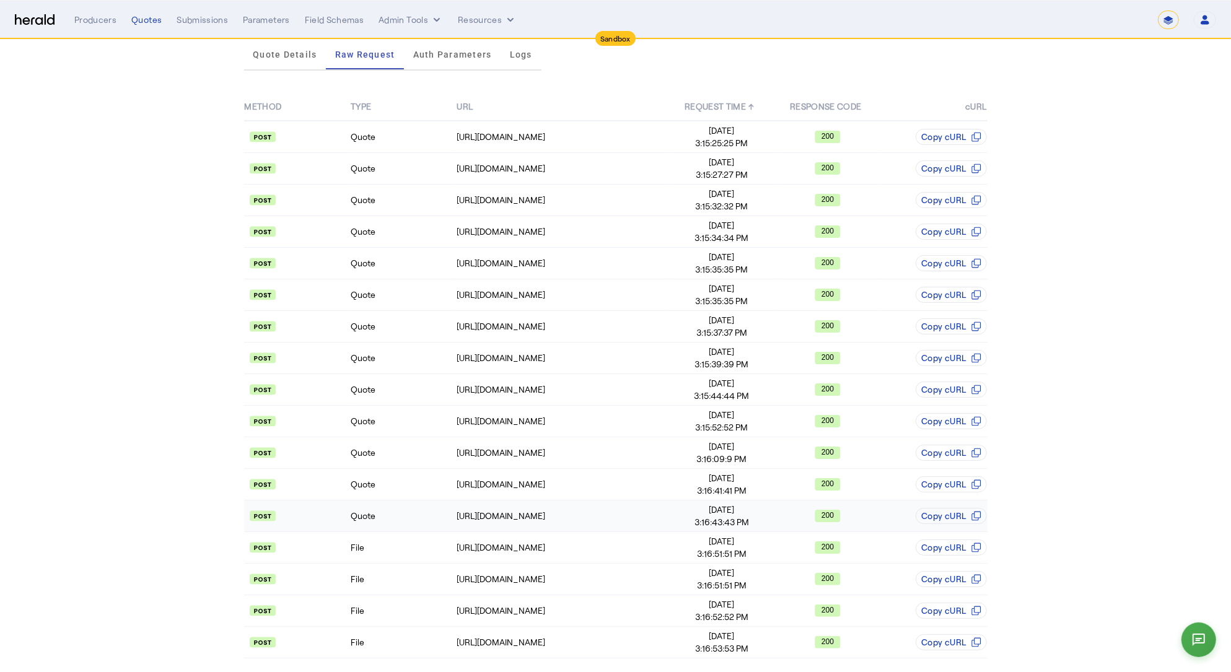
click at [411, 502] on td "Quote" at bounding box center [403, 517] width 106 height 32
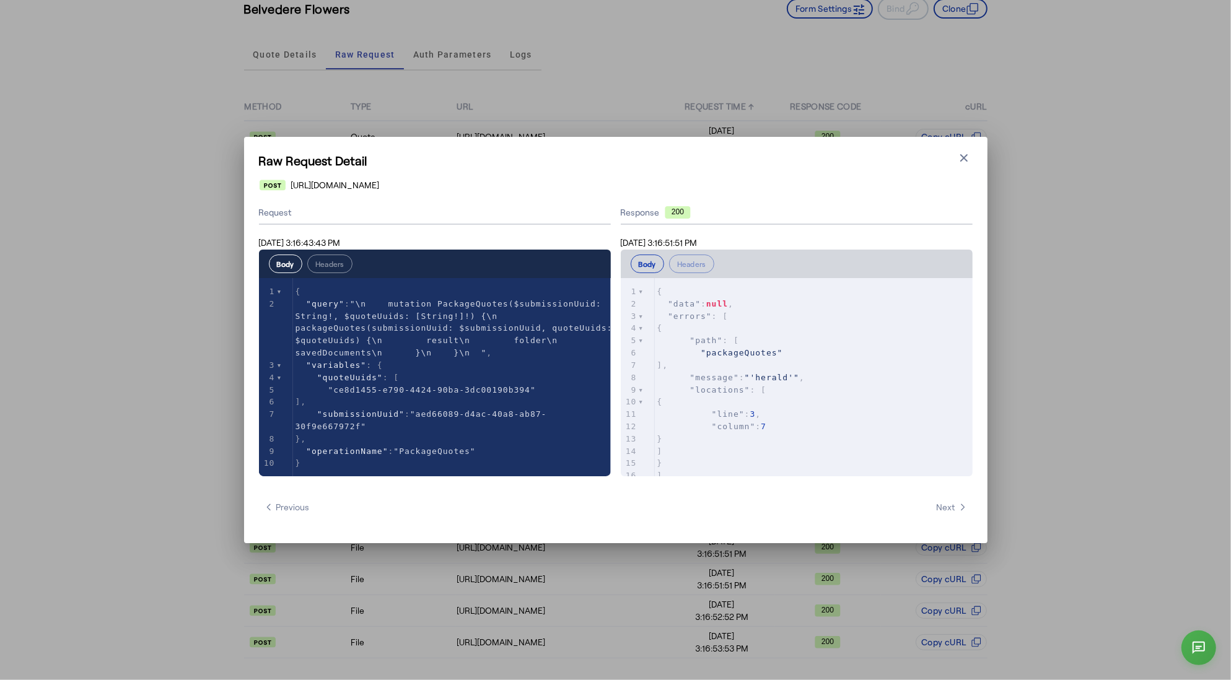
drag, startPoint x: 963, startPoint y: 160, endPoint x: 955, endPoint y: 166, distance: 10.2
click at [963, 160] on icon "button" at bounding box center [964, 158] width 12 height 12
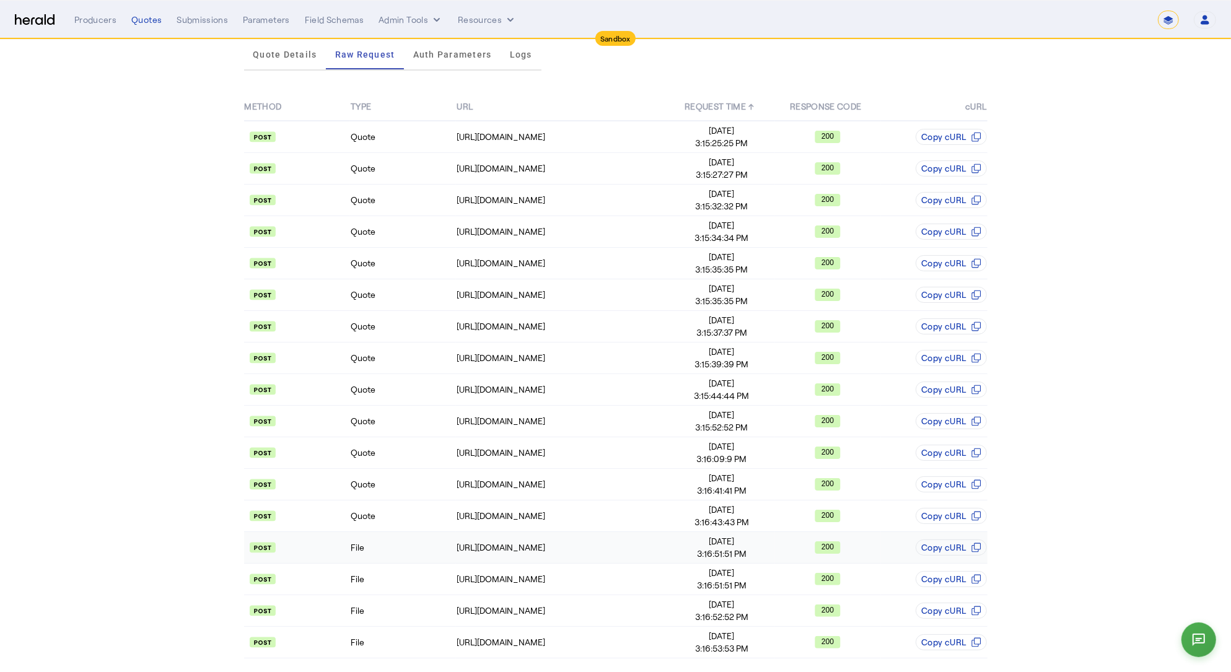
click at [417, 538] on td "File" at bounding box center [403, 548] width 106 height 32
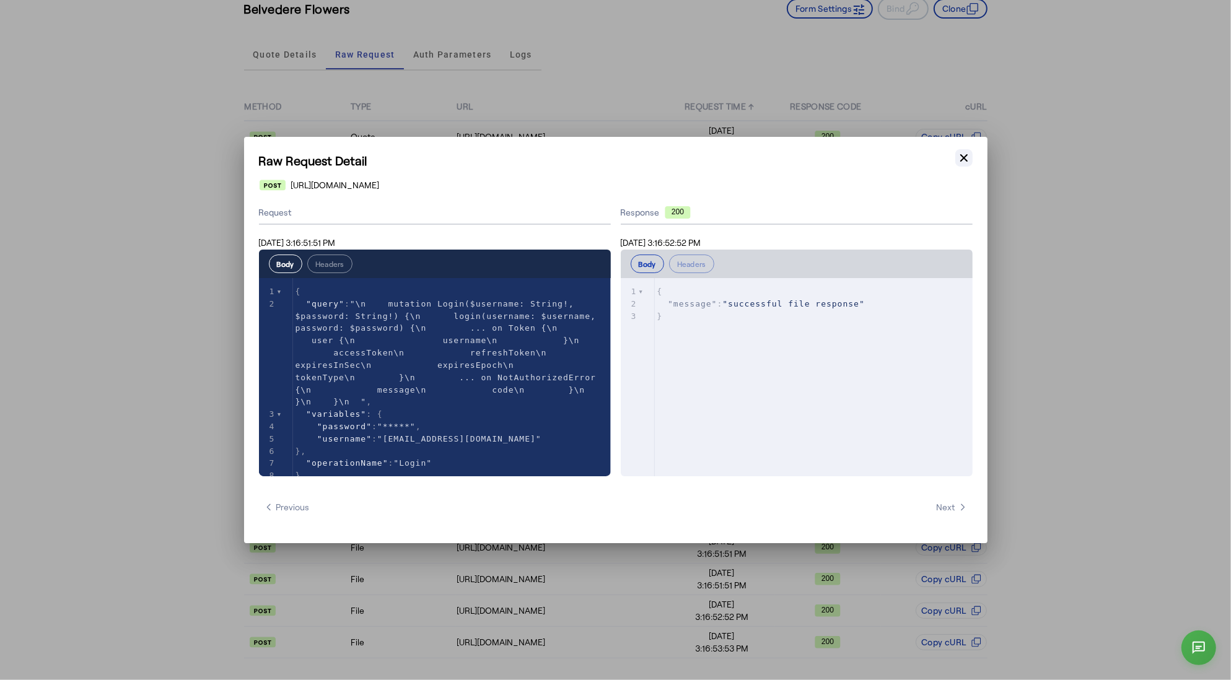
click at [971, 156] on button "Close modal" at bounding box center [963, 157] width 17 height 17
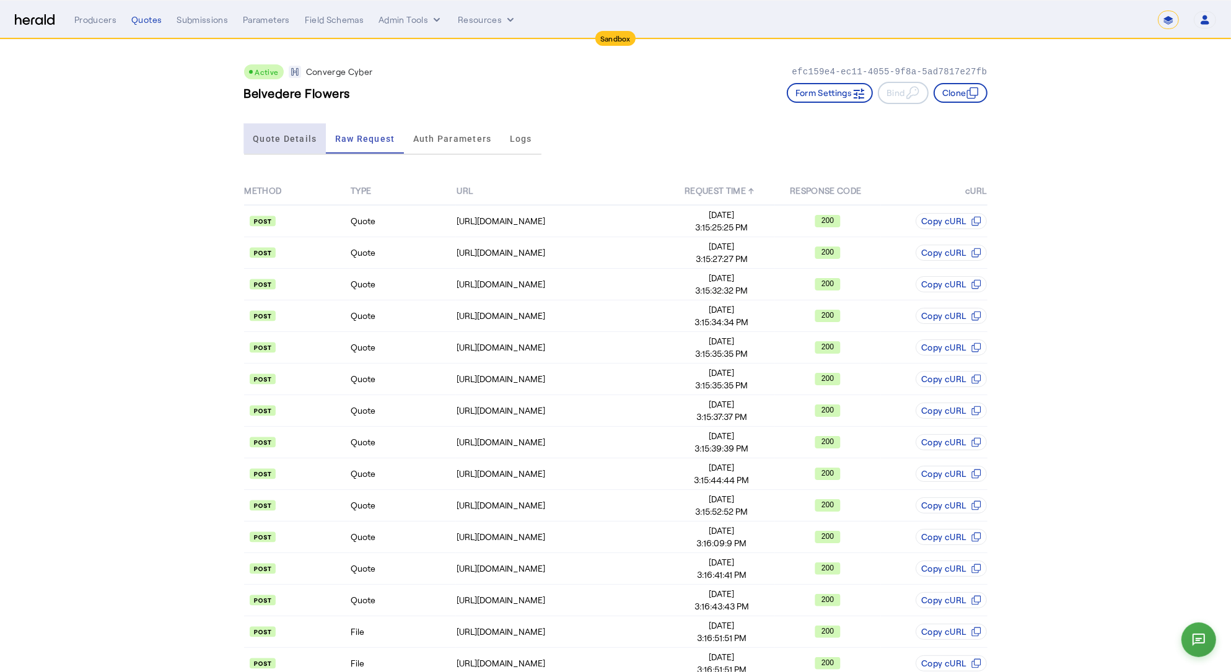
click at [307, 138] on span "Quote Details" at bounding box center [285, 138] width 64 height 9
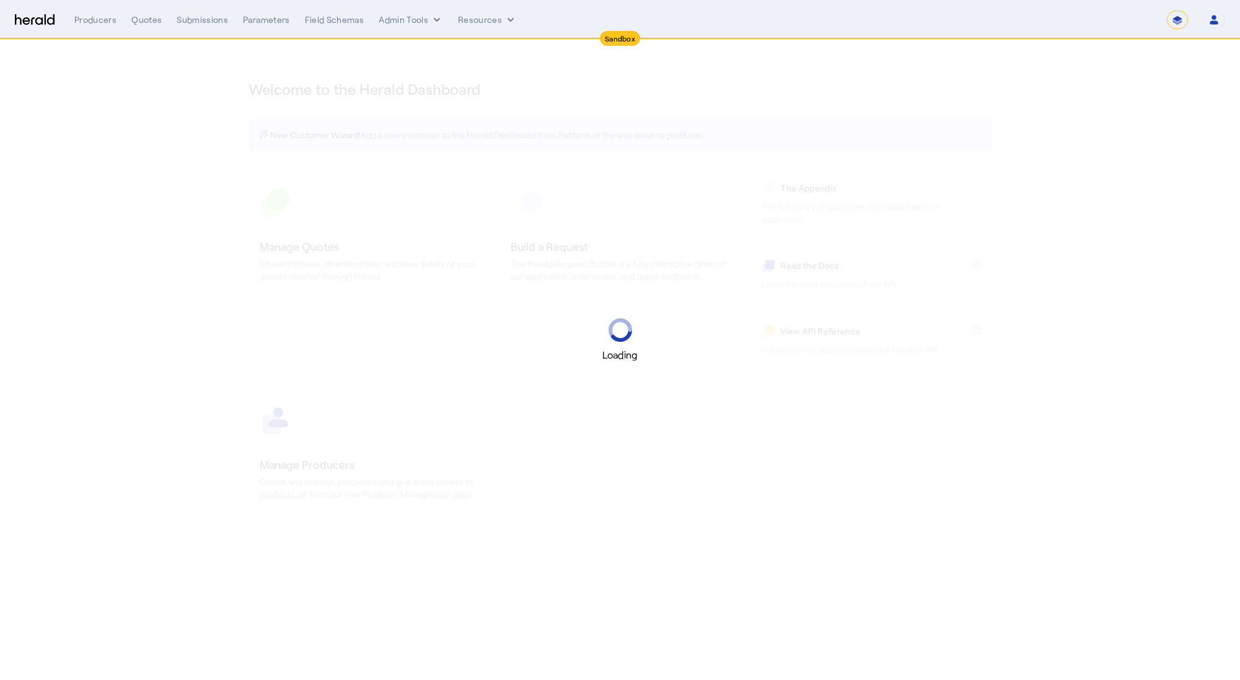
select select "*******"
select select "pfm_2v8p_herald_api"
click at [1179, 22] on select "**********" at bounding box center [1177, 20] width 21 height 19
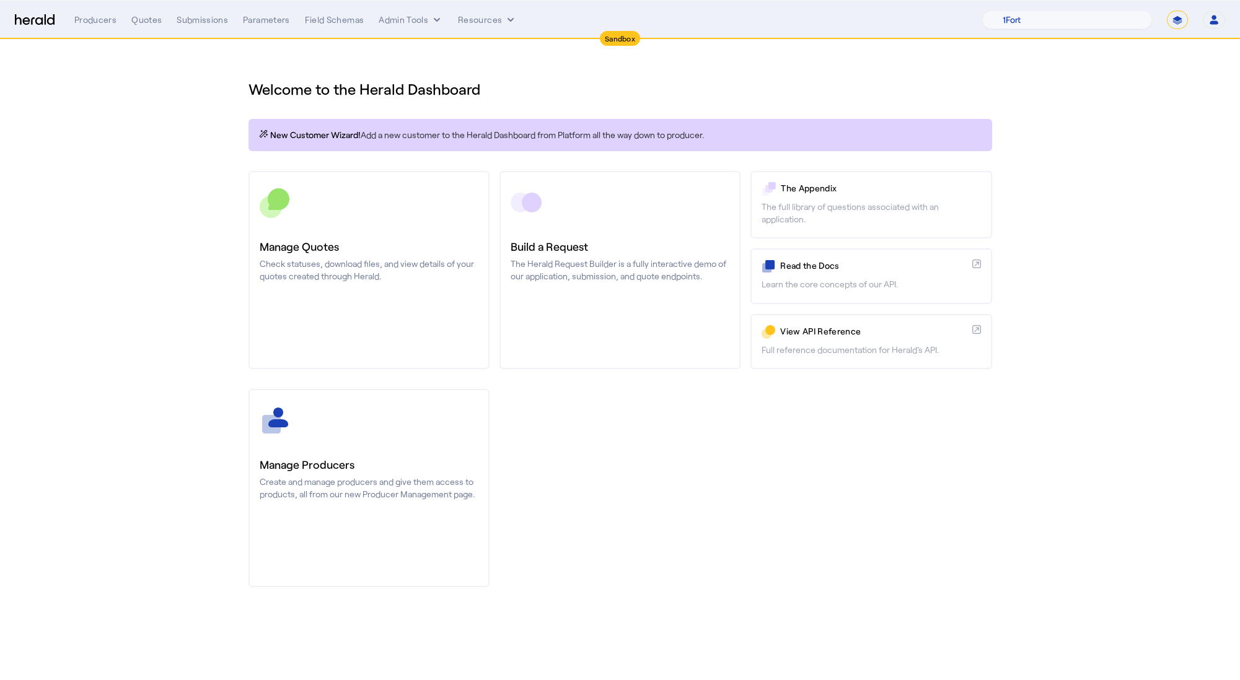
select select "**********"
click at [1167, 11] on select "**********" at bounding box center [1177, 20] width 21 height 19
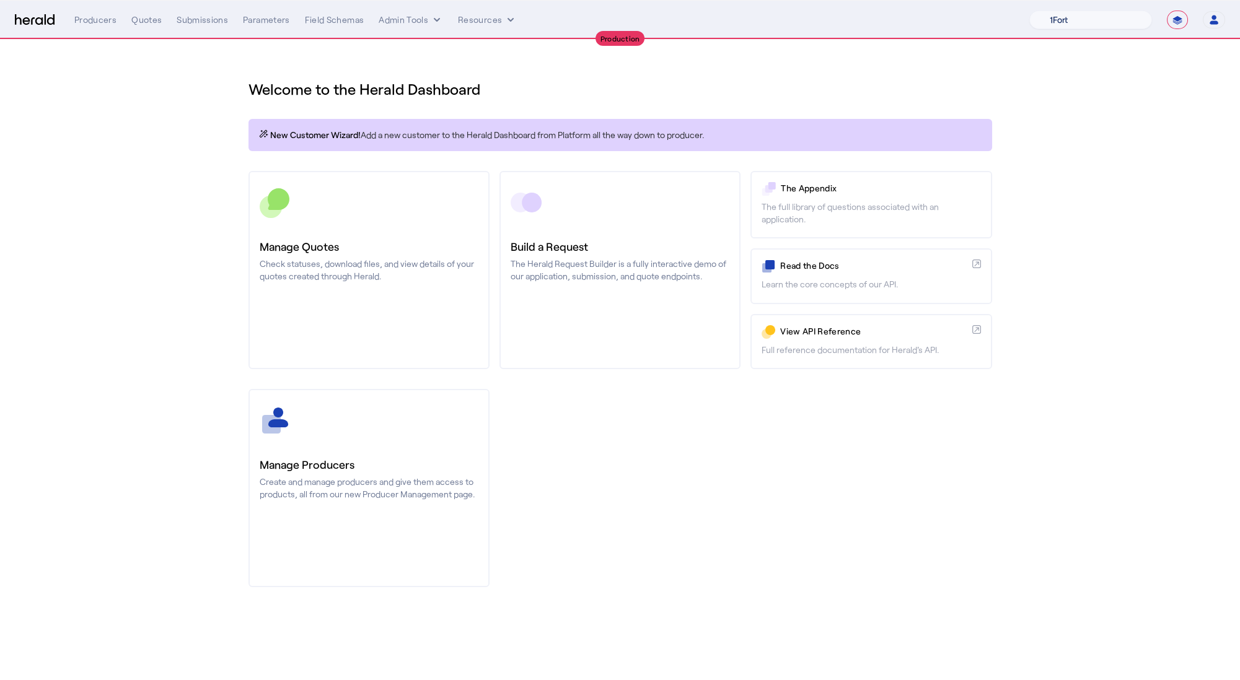
click at [1113, 27] on select "1Fort Affinity Risk Billy BindHQ Bunker CRC Campus Coverage Citadel Fifthwall F…" at bounding box center [1090, 20] width 123 height 19
select select "pfm_xsxs_xsbrokers"
click at [1029, 11] on select "1Fort Affinity Risk Billy BindHQ Bunker CRC Campus Coverage Citadel Fifthwall F…" at bounding box center [1090, 20] width 123 height 19
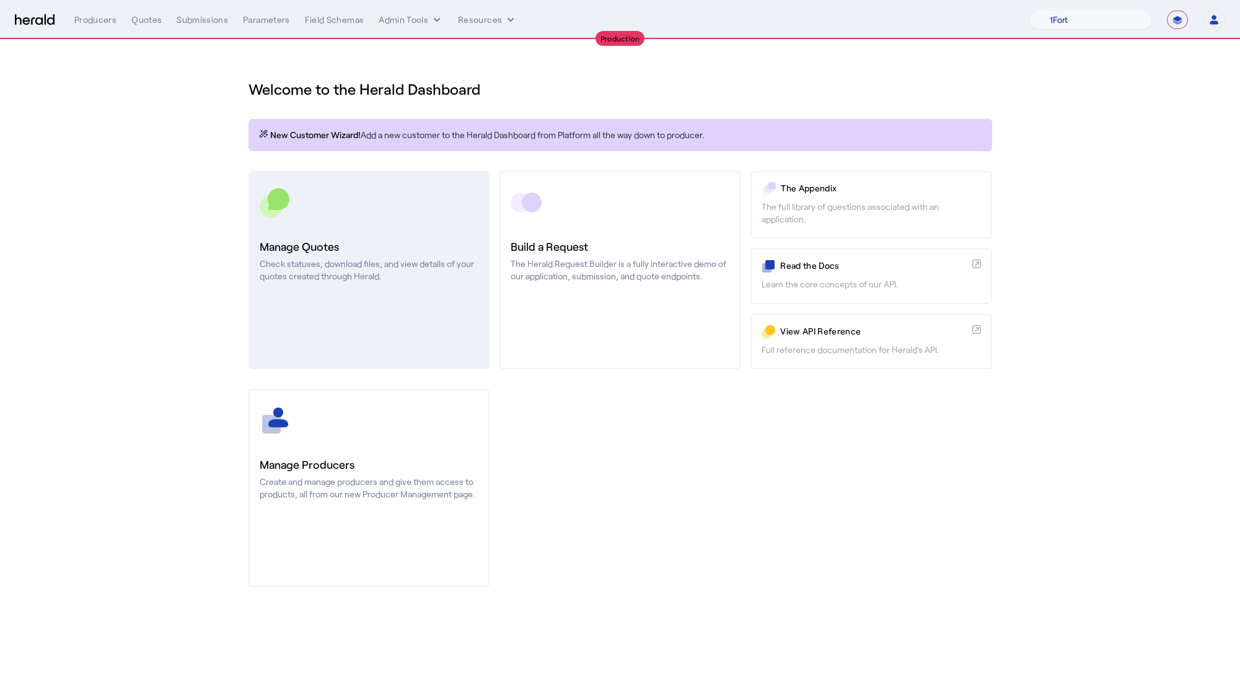
click at [363, 254] on h3 "Manage Quotes" at bounding box center [369, 246] width 219 height 17
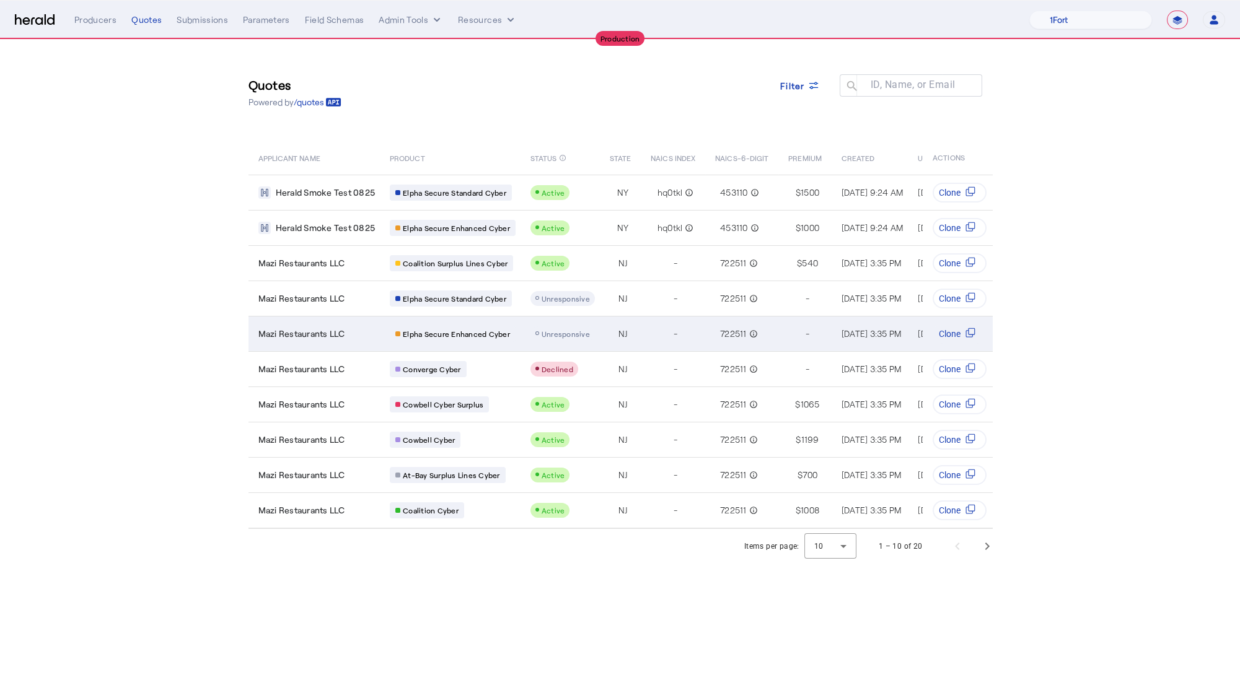
click at [357, 330] on div "Mazi Restaurants LLC" at bounding box center [316, 334] width 117 height 12
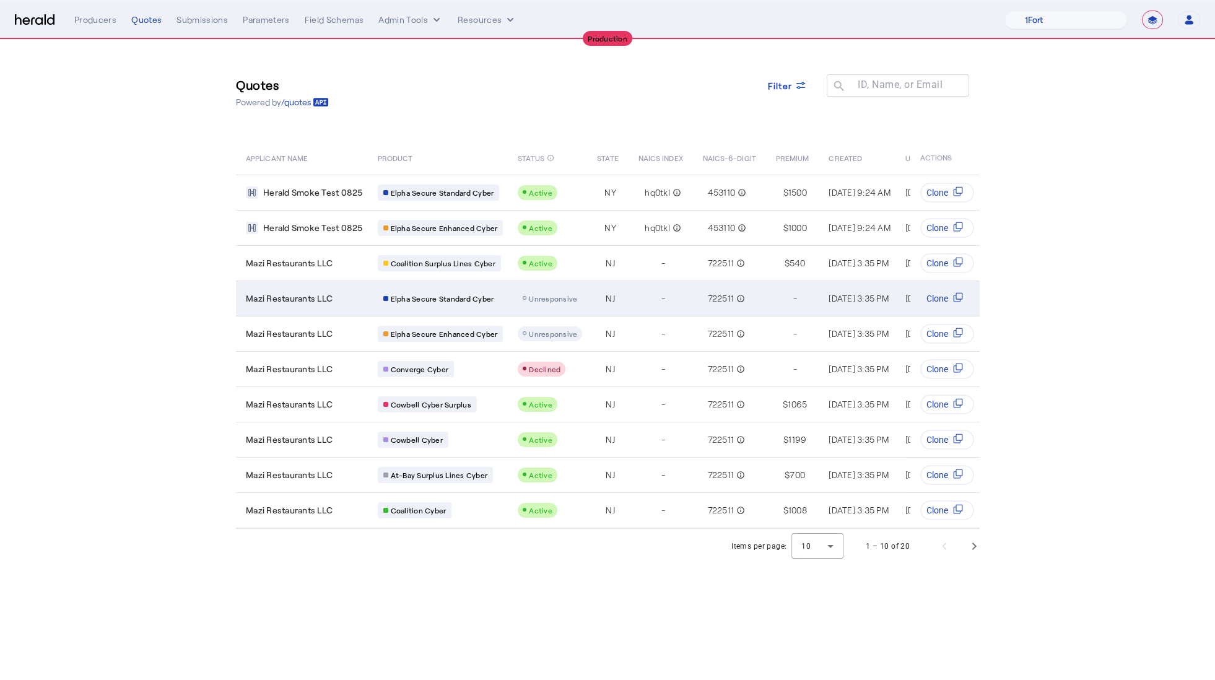
click at [339, 301] on div "Mazi Restaurants LLC" at bounding box center [304, 298] width 117 height 12
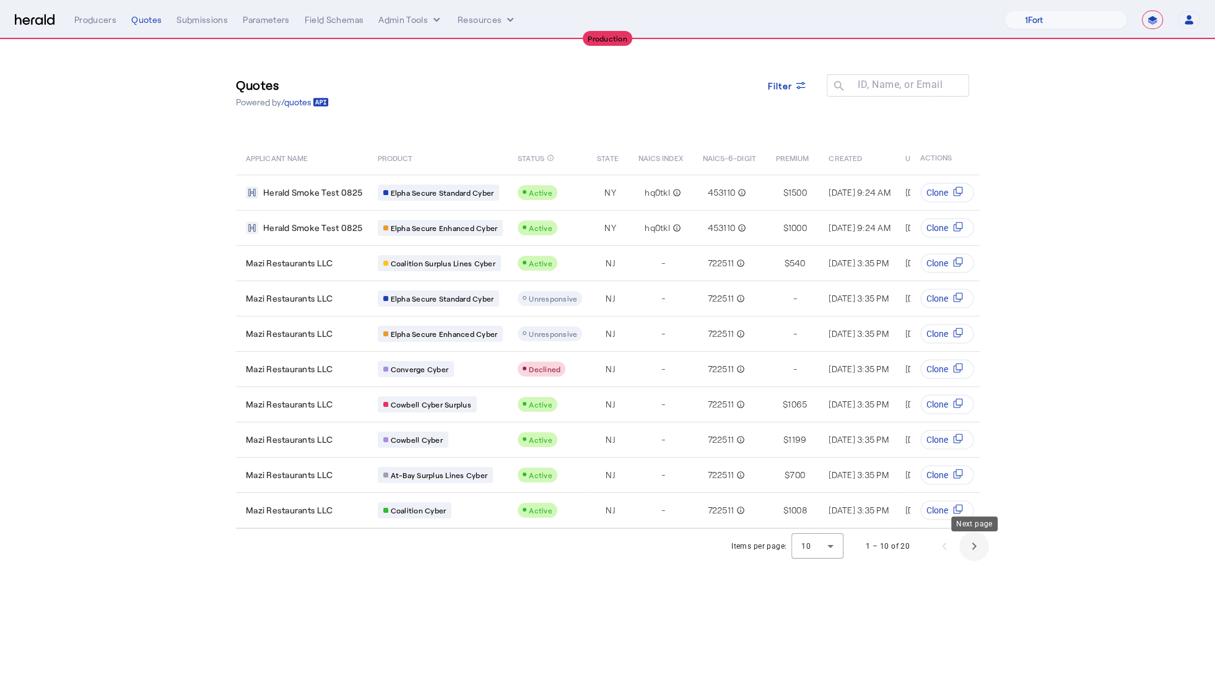
click at [970, 546] on span "Next page" at bounding box center [975, 547] width 30 height 30
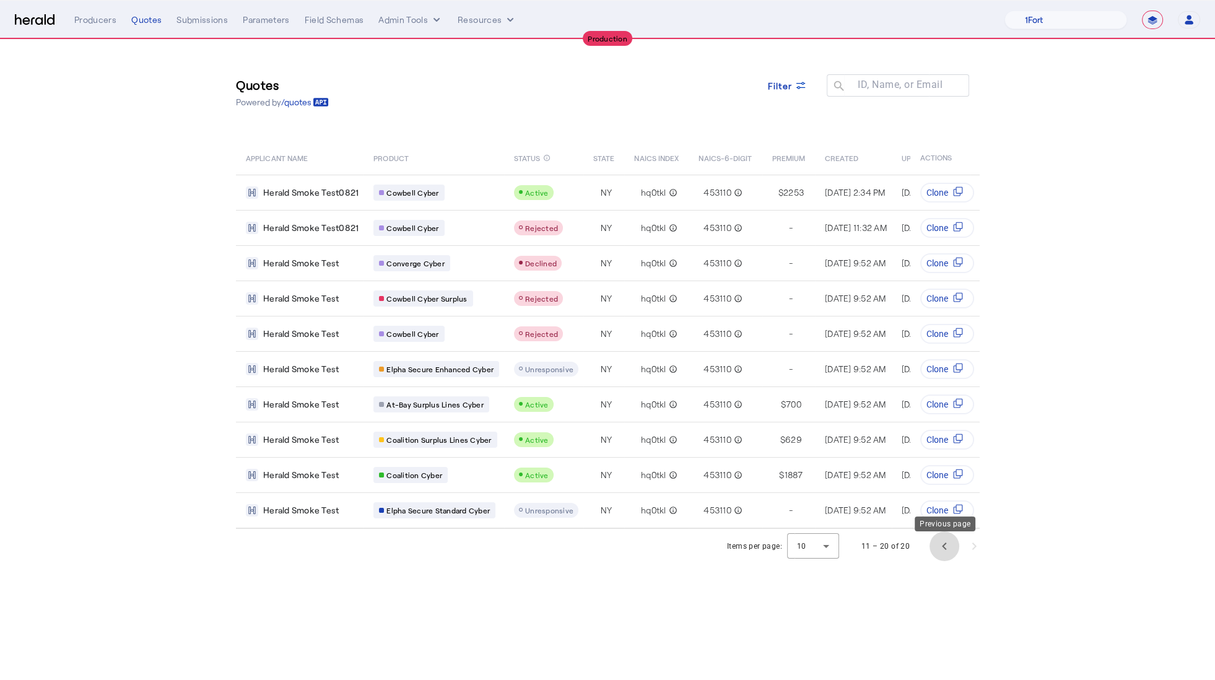
click at [948, 552] on span "Previous page" at bounding box center [945, 547] width 30 height 30
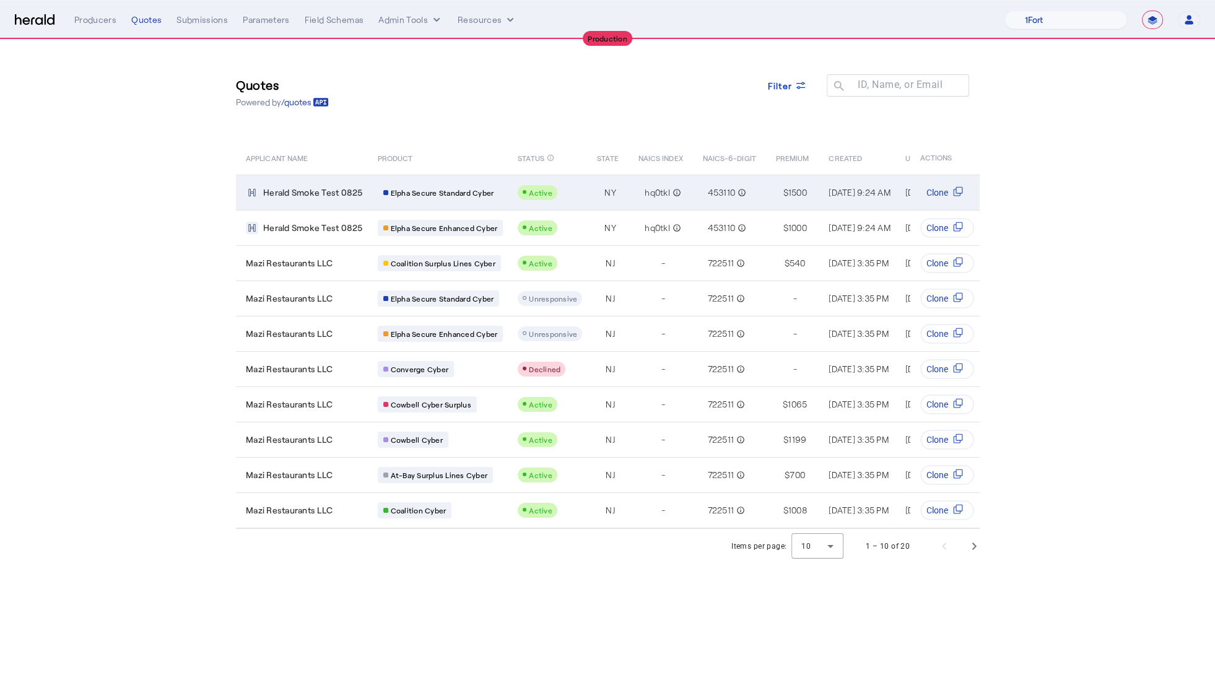
click at [336, 195] on span "Herald Smoke Test 0825" at bounding box center [313, 192] width 100 height 12
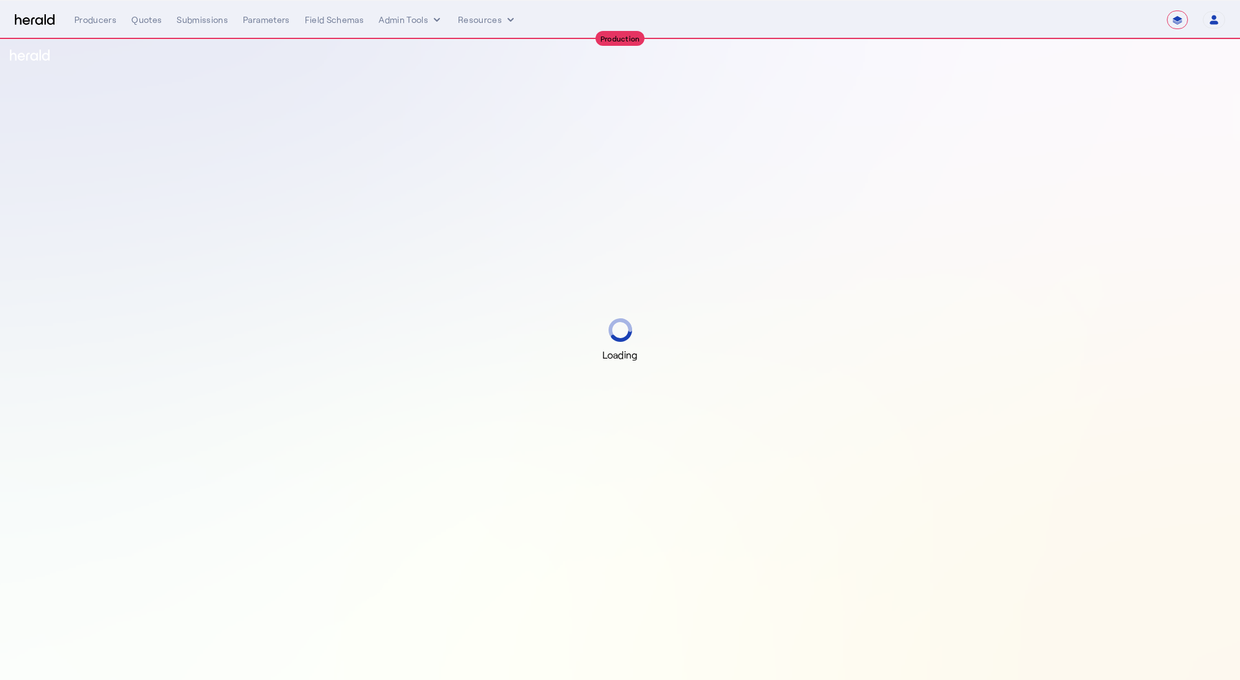
select select "**********"
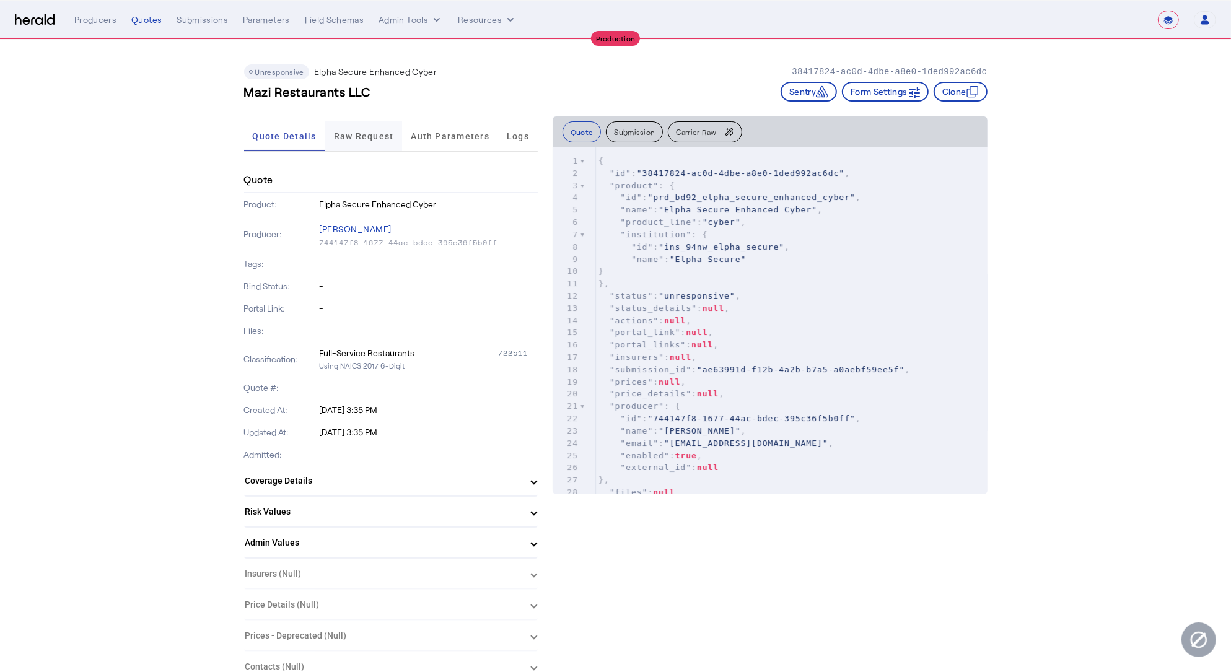
click at [384, 138] on span "Raw Request" at bounding box center [364, 136] width 60 height 9
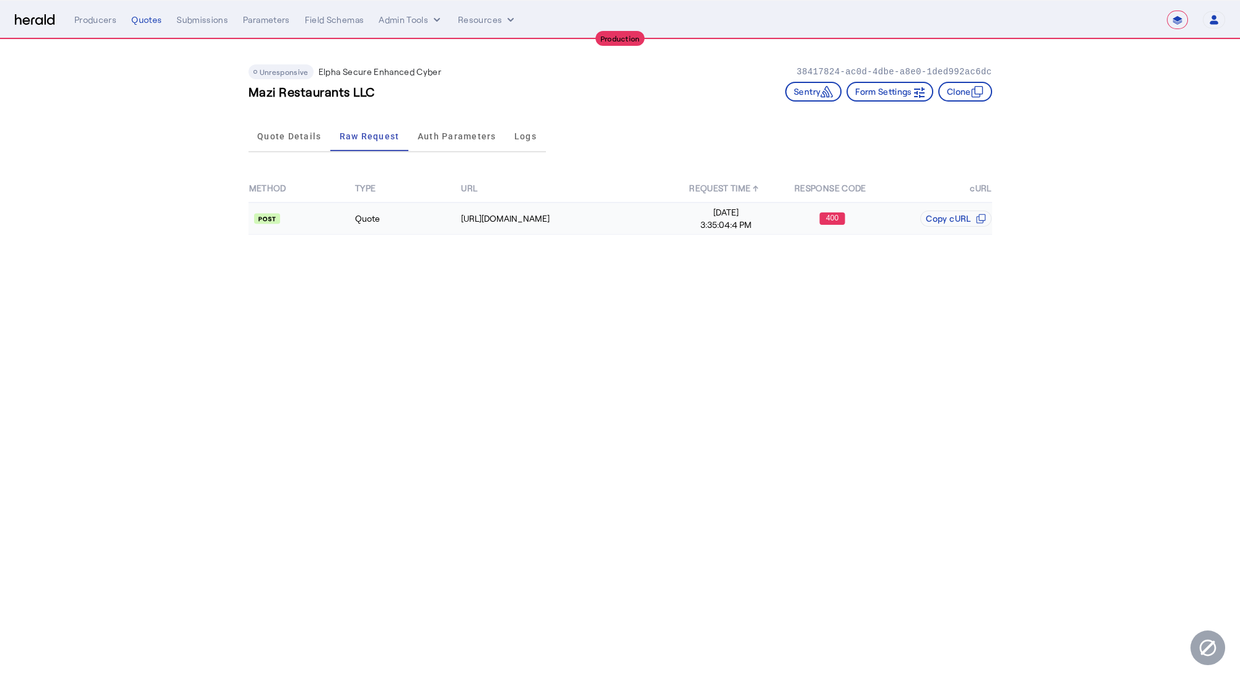
click at [421, 224] on td "Quote" at bounding box center [407, 219] width 106 height 32
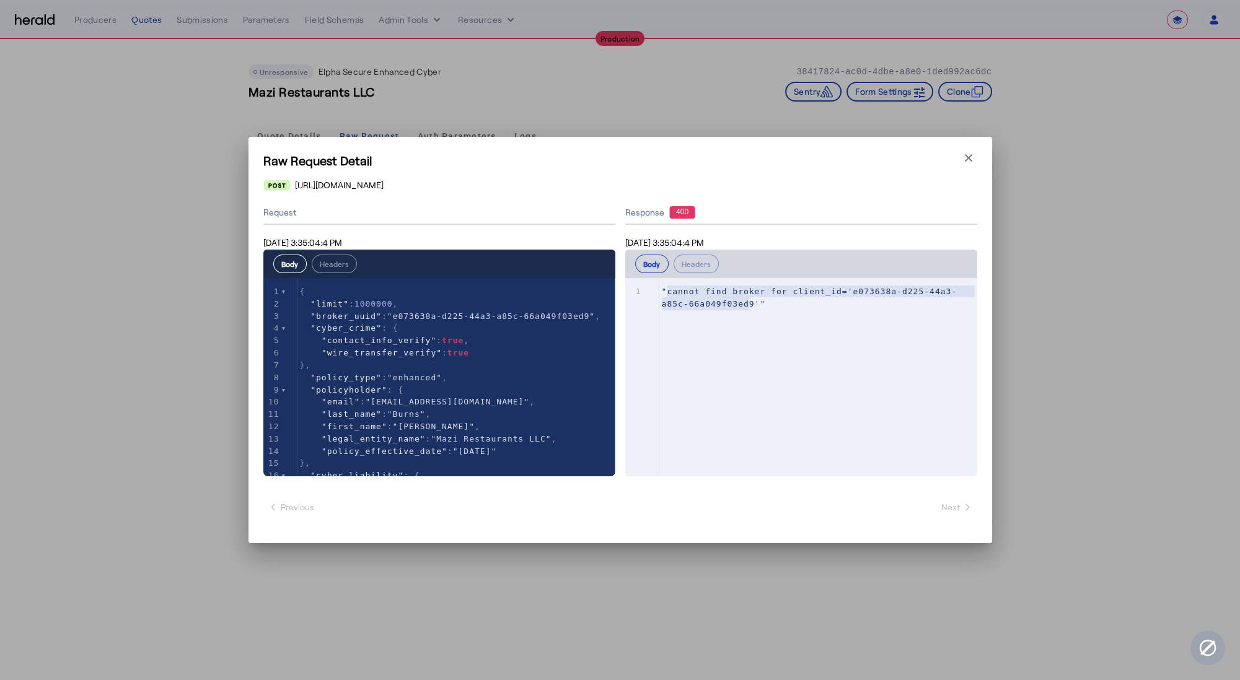
type textarea "**********"
drag, startPoint x: 666, startPoint y: 289, endPoint x: 755, endPoint y: 305, distance: 90.7
click at [755, 305] on span ""cannot find broker for client_id='e073638a-d225-44a3-a85c-66a049f03ed9'"" at bounding box center [810, 298] width 296 height 22
type textarea "**********"
drag, startPoint x: 732, startPoint y: 298, endPoint x: 668, endPoint y: 292, distance: 63.4
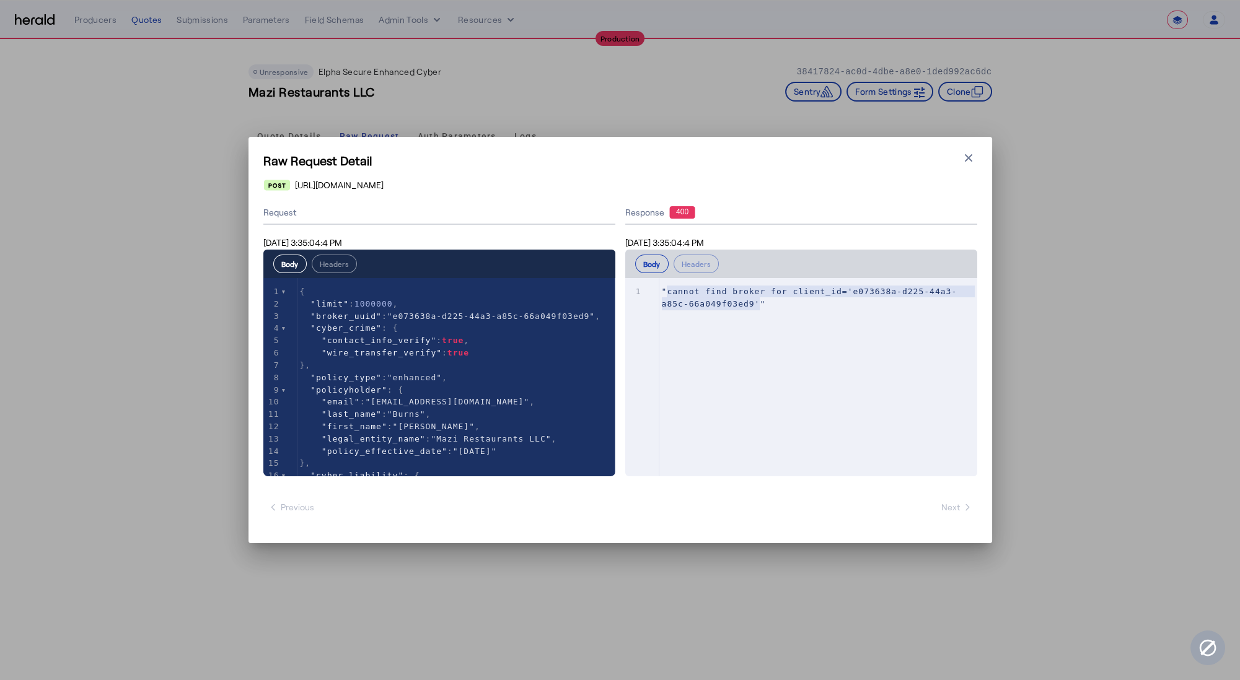
click at [668, 292] on span ""cannot find broker for client_id='e073638a-d225-44a3-a85c-66a049f03ed9'"" at bounding box center [810, 298] width 296 height 22
click at [701, 315] on div "x 1 "cannot find broker for client_id='e073638a-d225-44a3-a85c-66a049f03ed9'"" at bounding box center [822, 298] width 326 height 40
click at [968, 156] on icon "button" at bounding box center [968, 158] width 12 height 12
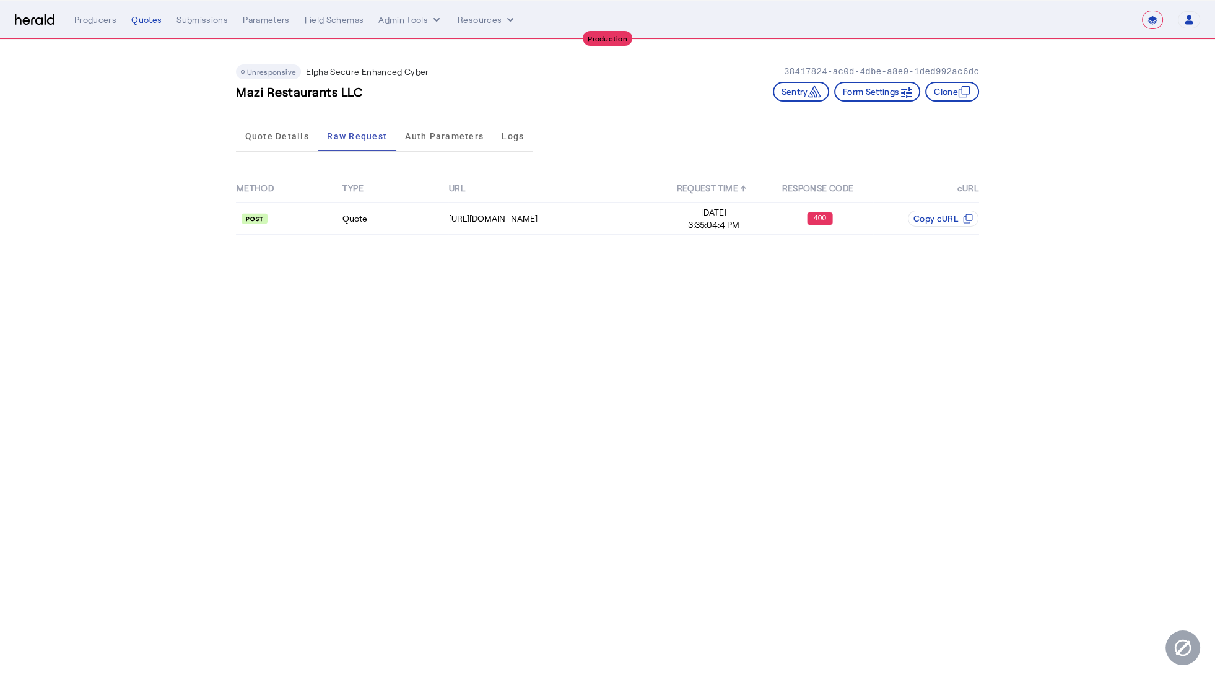
click at [1123, 229] on app-quote-details "Unresponsive Elpha Secure Enhanced Cyber 38417824-ac0d-4dbe-a8e0-1ded992ac6dc M…" at bounding box center [607, 146] width 1215 height 212
click at [605, 219] on div "https://prod.api.elphasecure.io/v1/quotes" at bounding box center [554, 218] width 211 height 12
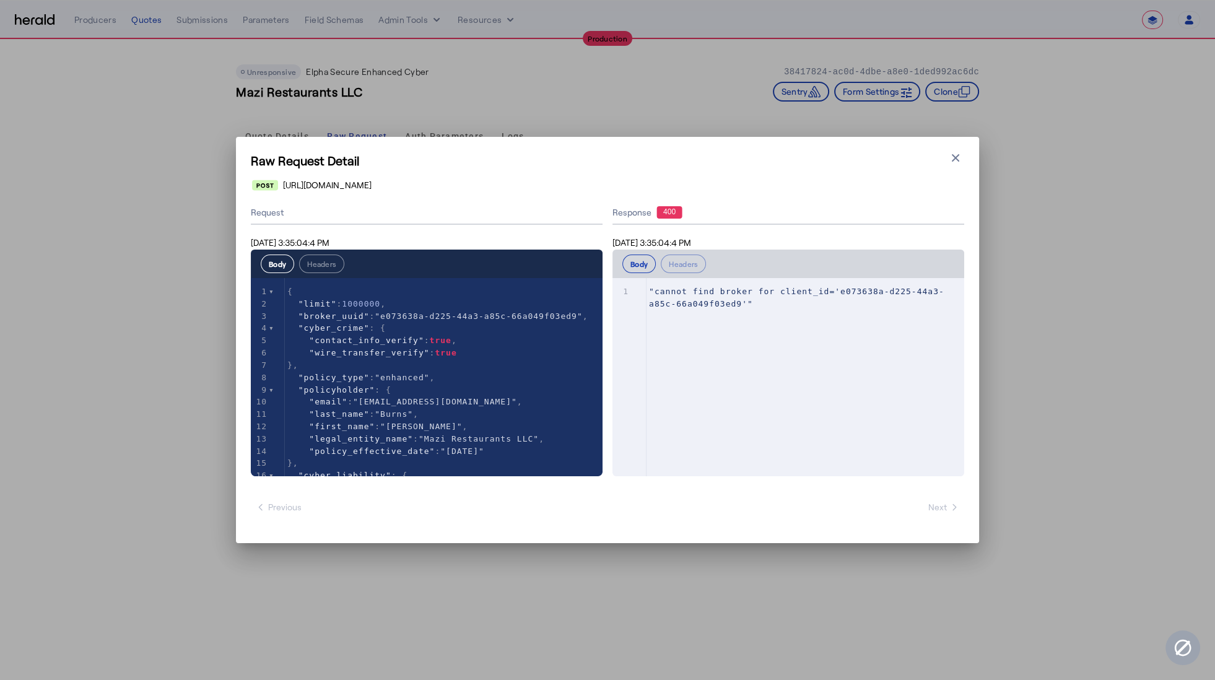
type textarea "**********"
drag, startPoint x: 765, startPoint y: 304, endPoint x: 634, endPoint y: 288, distance: 131.7
click at [634, 288] on div "x 1 "cannot find broker for client_id='e073638a-d225-44a3-a85c-66a049f03ed9'"" at bounding box center [804, 392] width 383 height 229
click at [956, 158] on icon "button" at bounding box center [955, 157] width 7 height 7
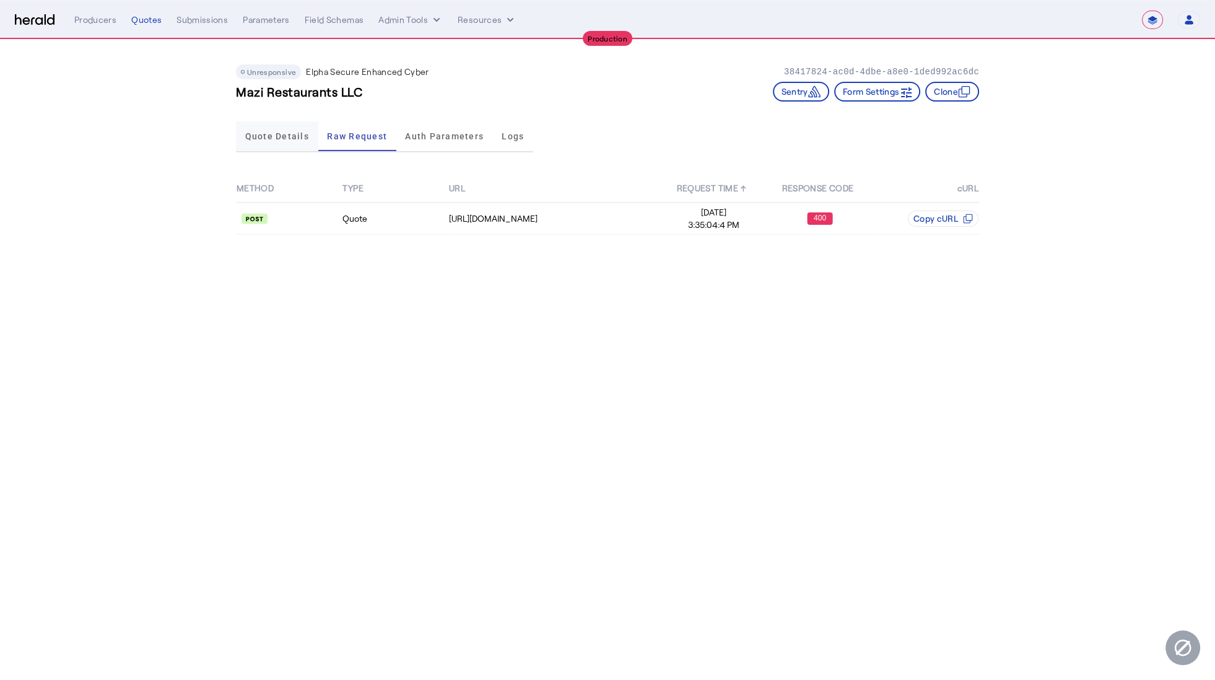
click at [299, 140] on span "Quote Details" at bounding box center [277, 136] width 64 height 9
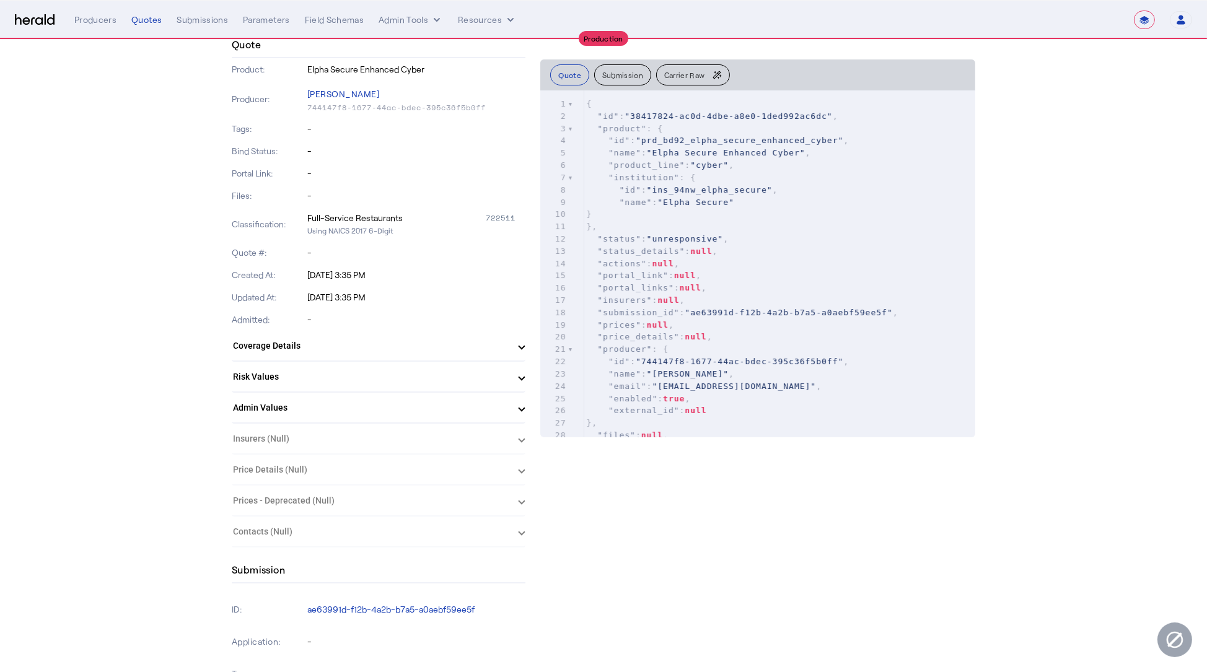
scroll to position [242, 0]
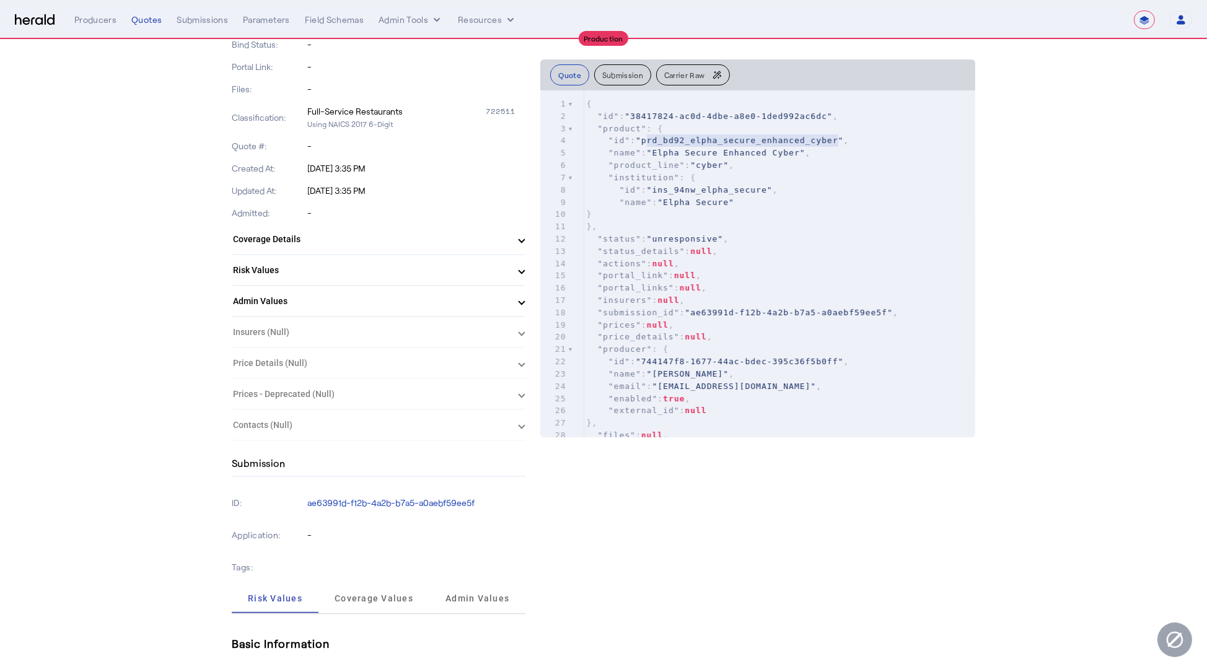
type textarea "**********"
drag, startPoint x: 650, startPoint y: 139, endPoint x: 847, endPoint y: 142, distance: 197.0
click at [843, 143] on span ""prd_bd92_elpha_secure_enhanced_cyber"" at bounding box center [740, 140] width 208 height 9
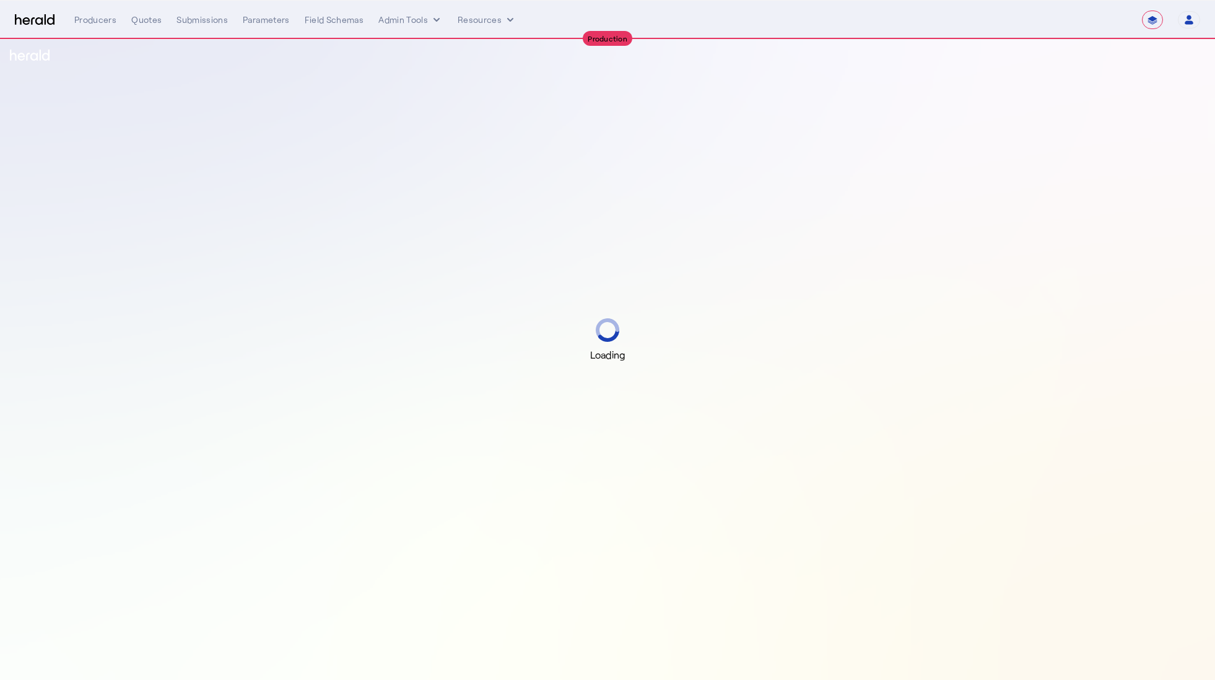
select select "**********"
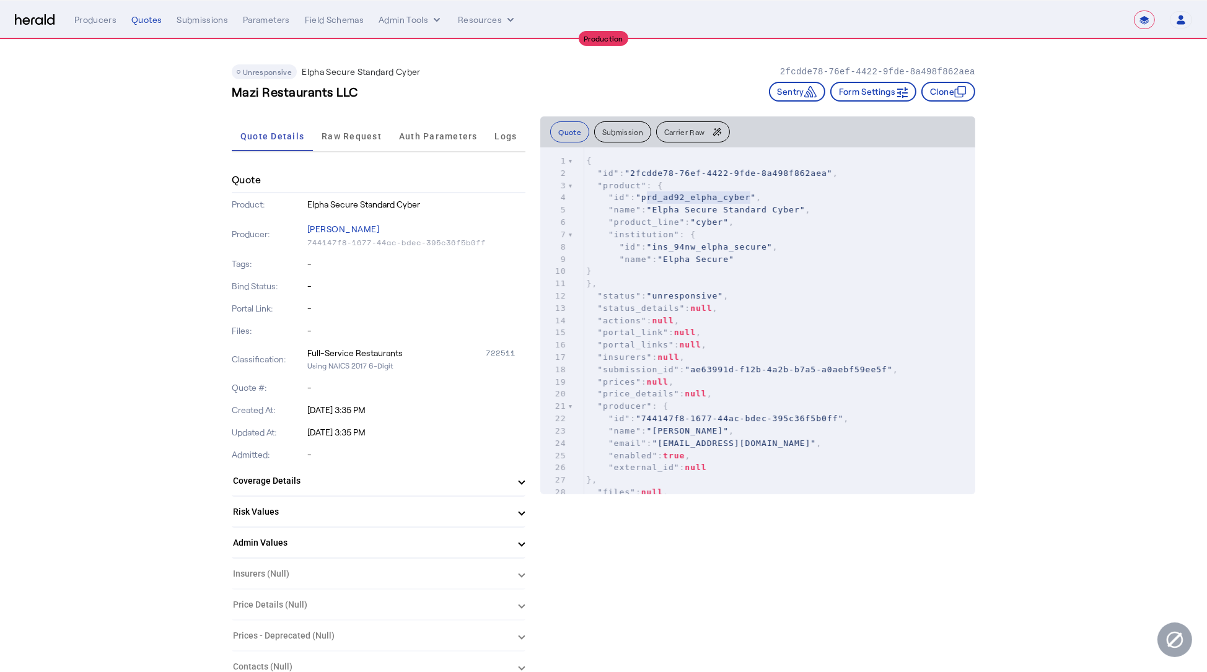
type textarea "**********"
drag, startPoint x: 652, startPoint y: 198, endPoint x: 758, endPoint y: 200, distance: 106.0
click at [756, 200] on span ""prd_ad92_elpha_cyber"" at bounding box center [696, 197] width 120 height 9
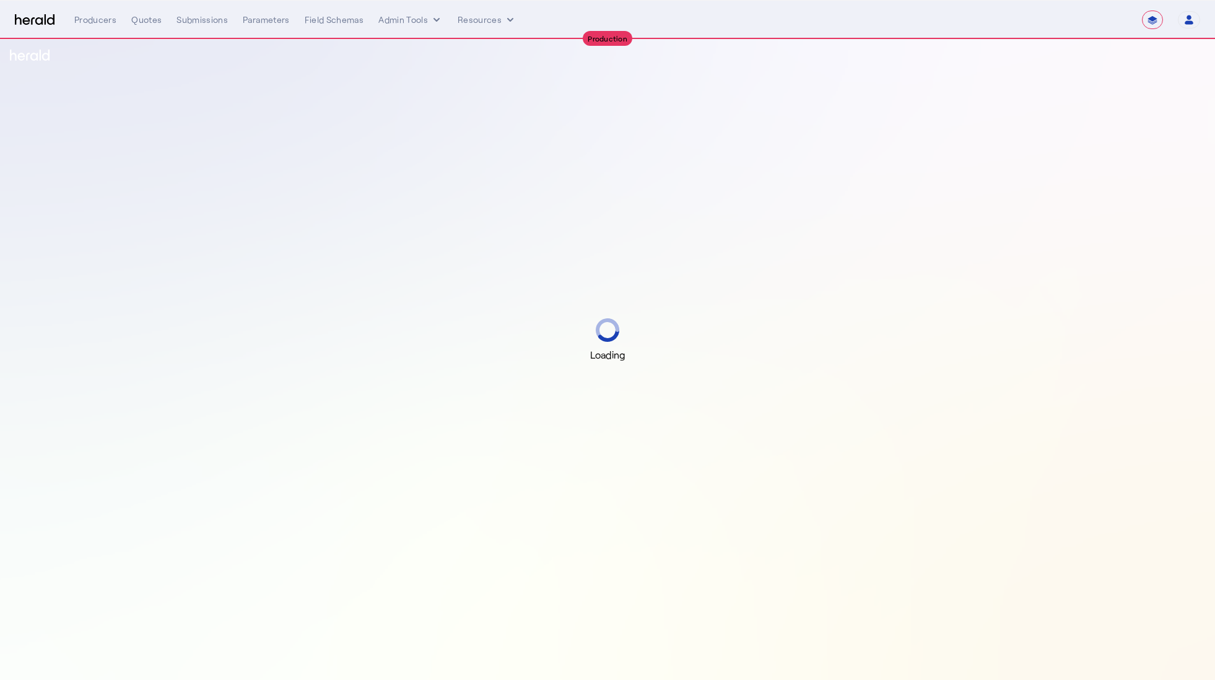
select select "**********"
